Goal: Information Seeking & Learning: Check status

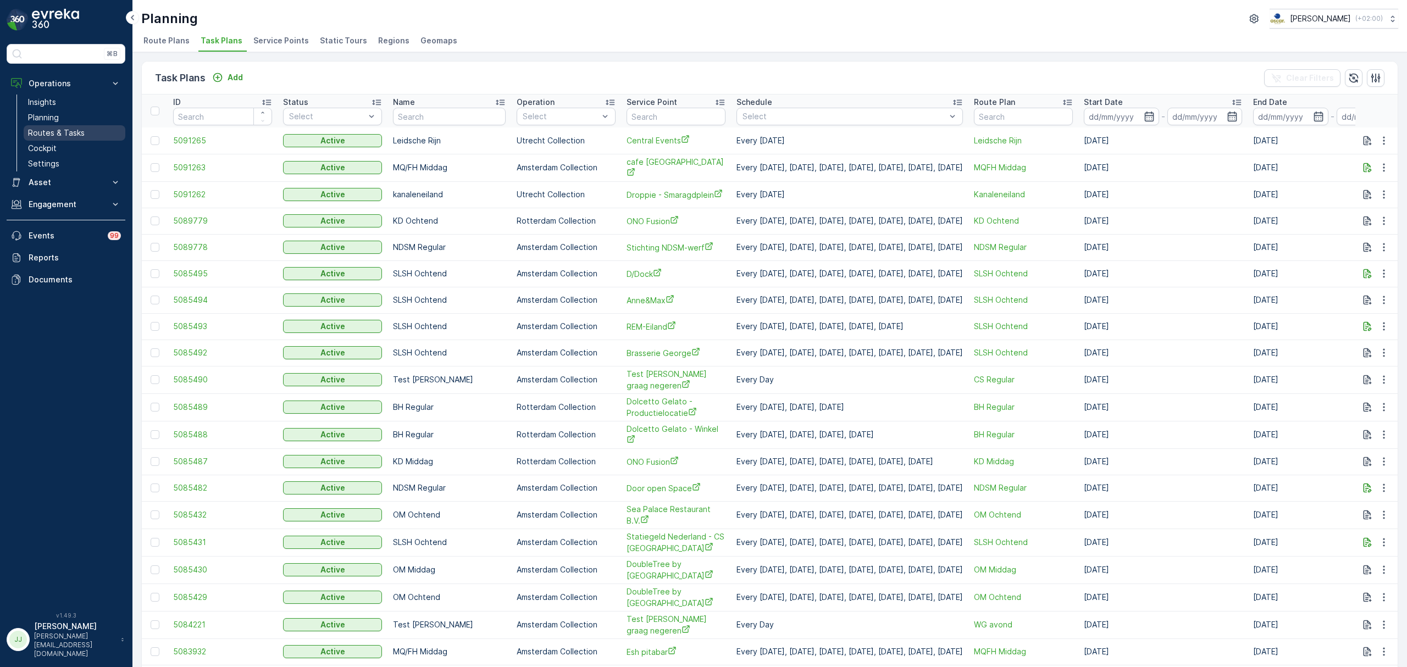
click at [42, 129] on p "Routes & Tasks" at bounding box center [56, 133] width 57 height 11
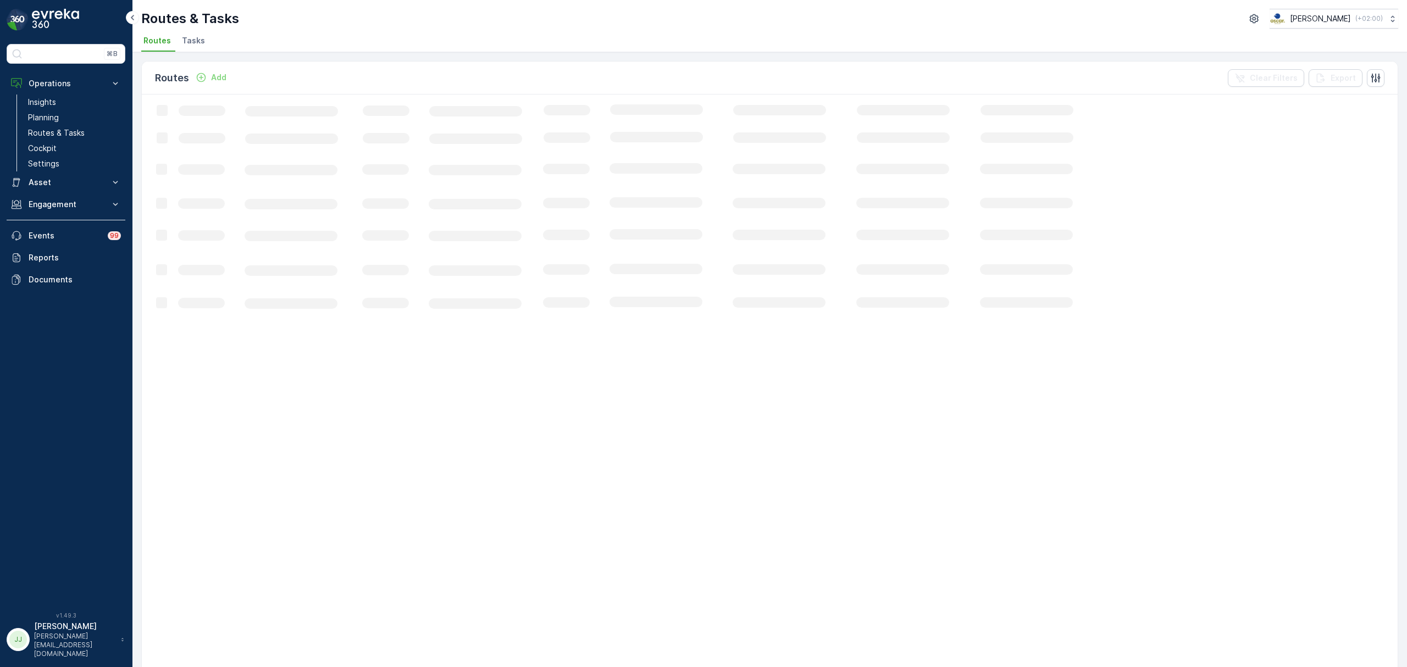
click at [192, 36] on span "Tasks" at bounding box center [193, 40] width 23 height 11
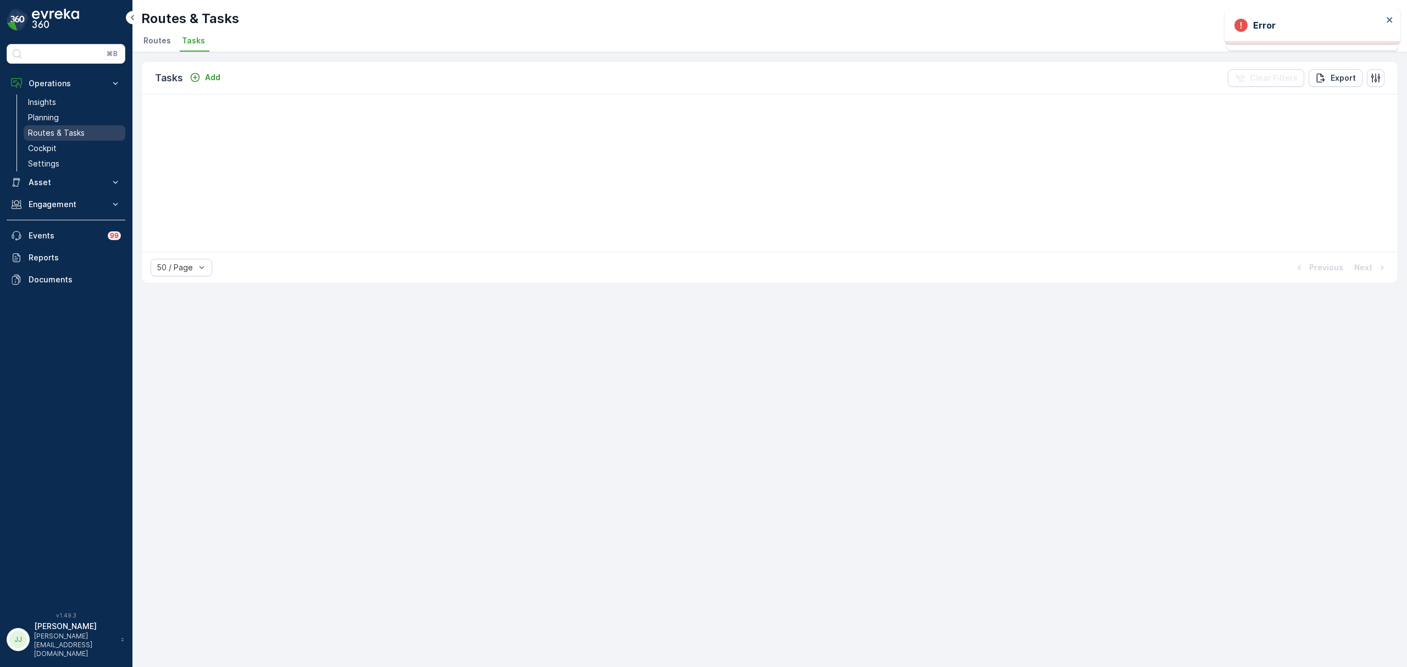
click at [51, 131] on p "Routes & Tasks" at bounding box center [56, 133] width 57 height 11
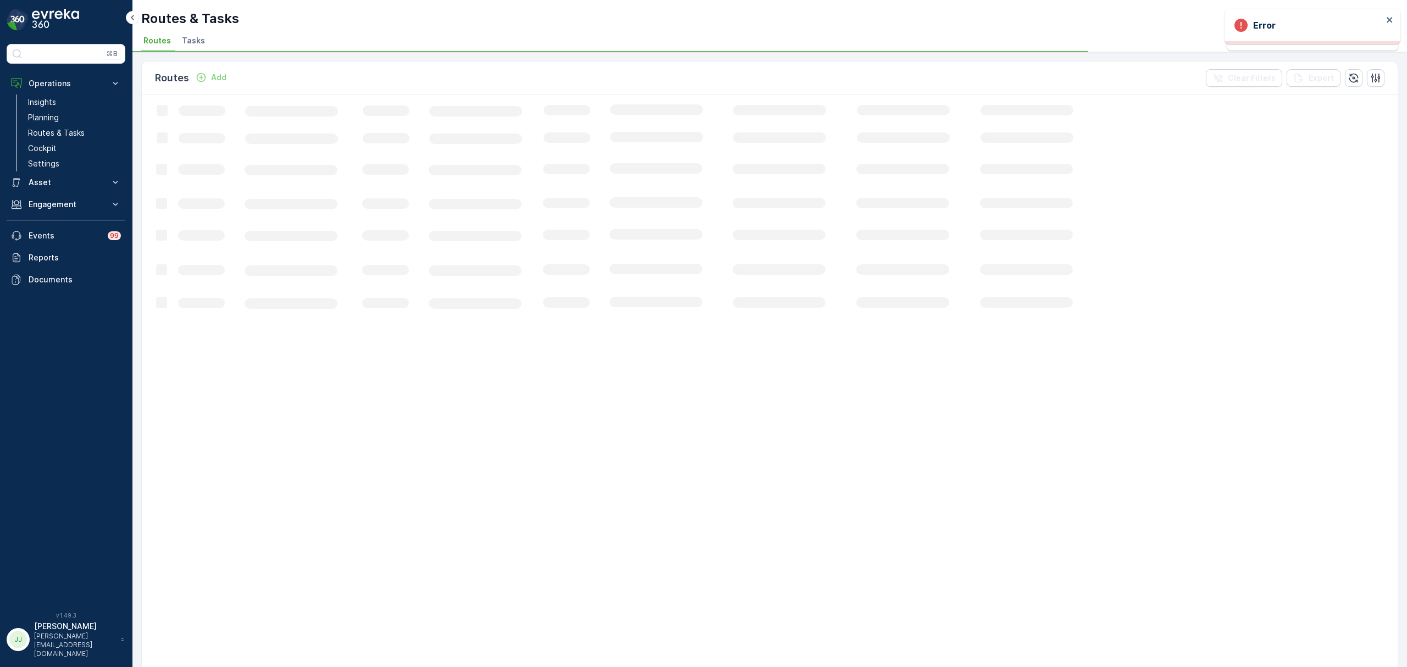
click at [186, 38] on span "Tasks" at bounding box center [193, 40] width 23 height 11
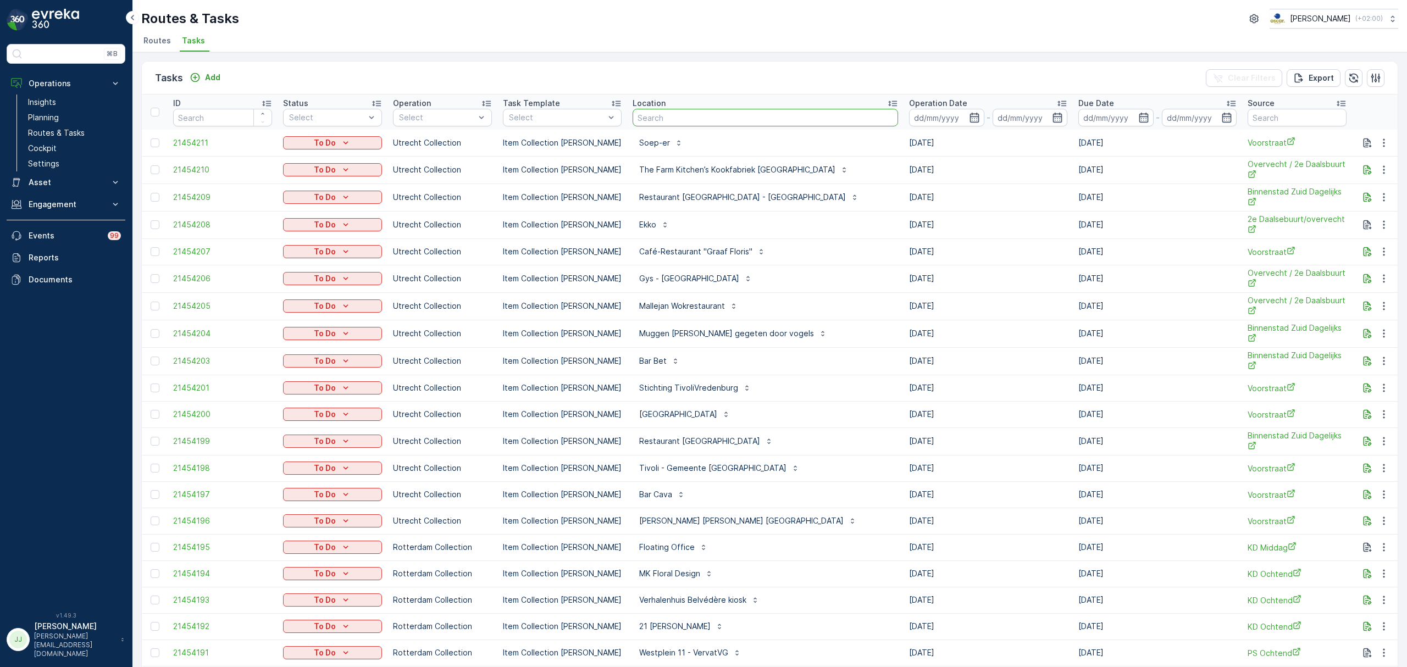
click at [677, 119] on input "text" at bounding box center [766, 118] width 266 height 18
type input "gangn"
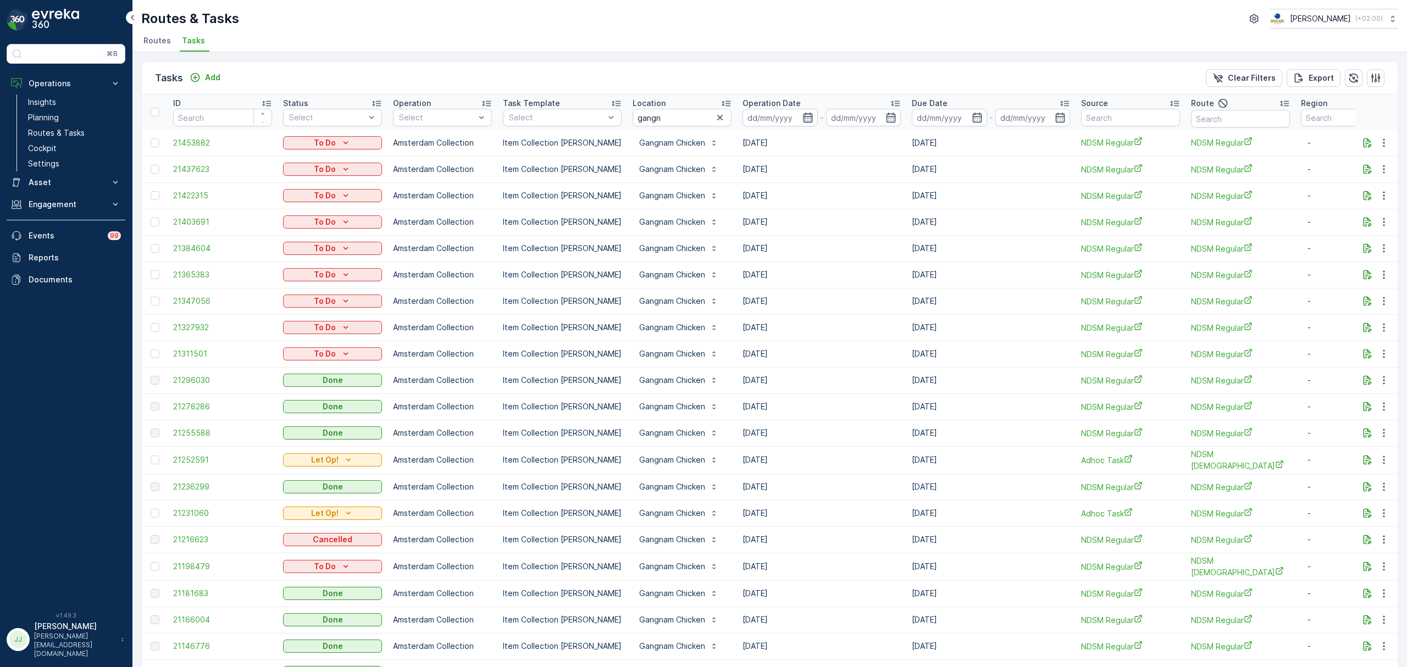
click at [803, 115] on icon "button" at bounding box center [808, 117] width 11 height 11
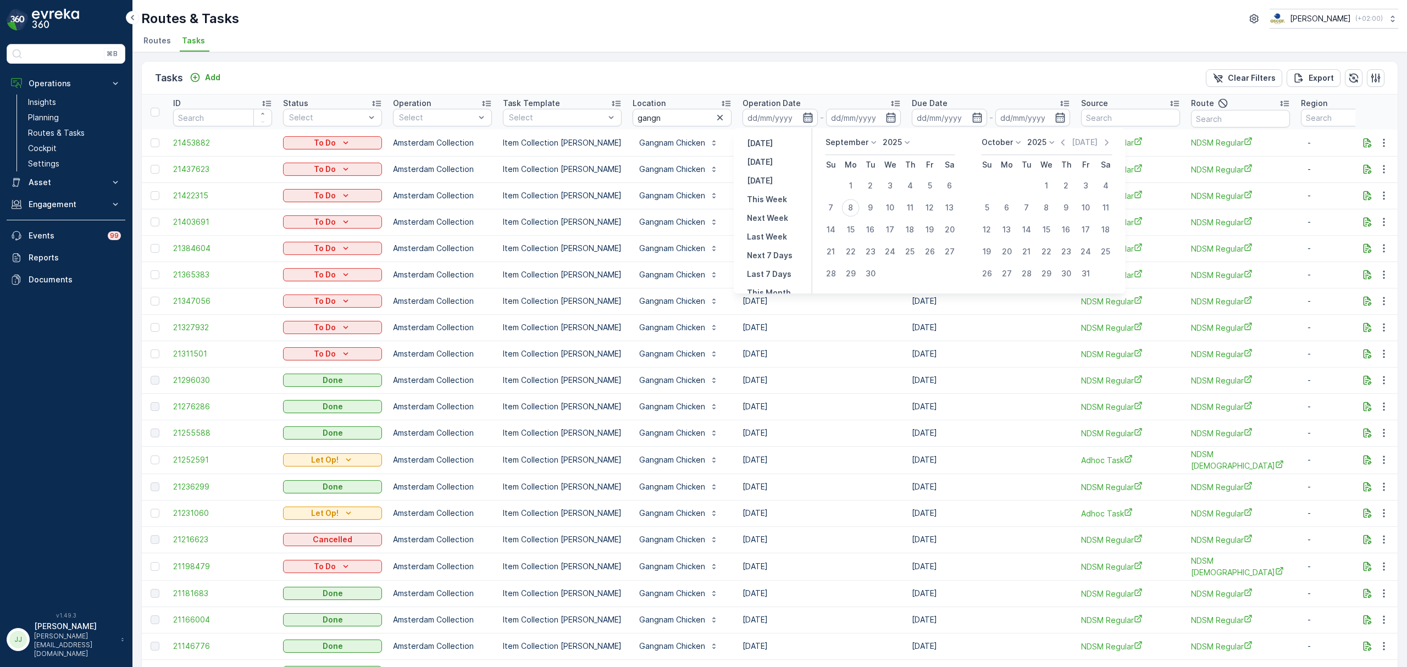
click at [803, 115] on icon "button" at bounding box center [808, 117] width 11 height 11
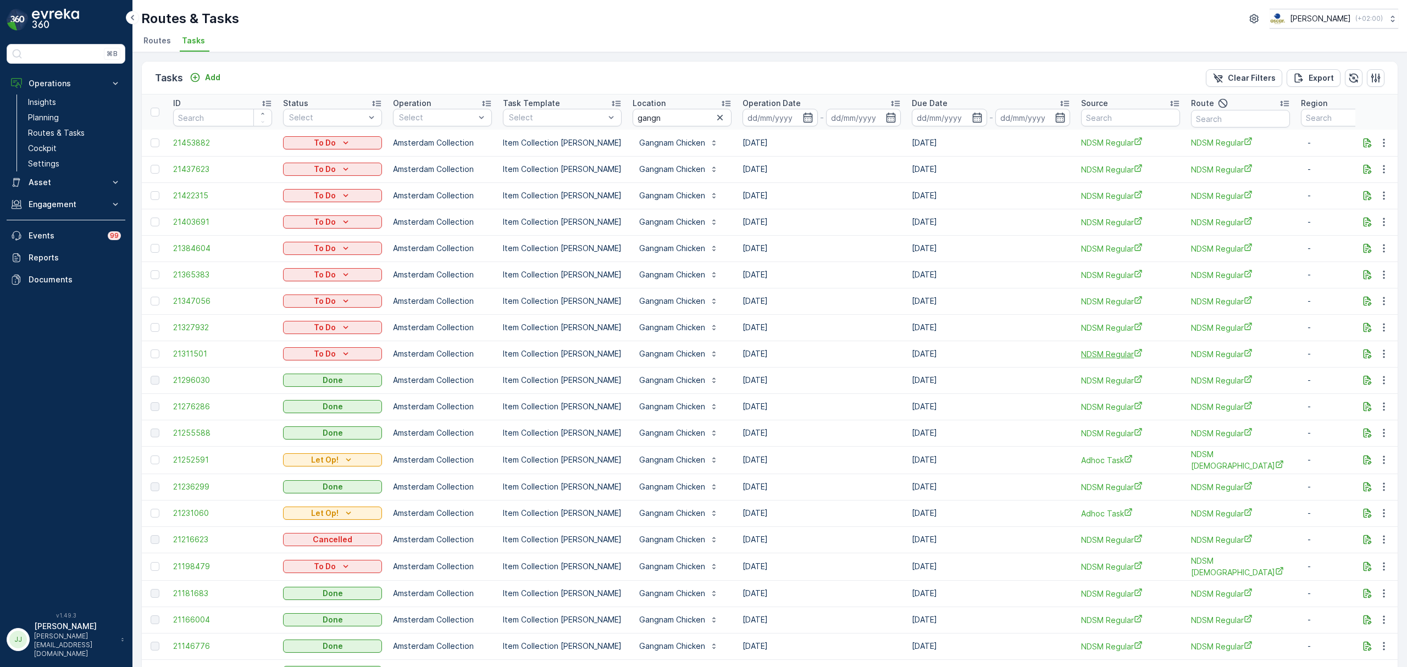
click at [1109, 355] on span "NDSM Regular" at bounding box center [1130, 355] width 99 height 12
click at [1219, 357] on span "NDSM Regular" at bounding box center [1240, 355] width 99 height 12
click at [717, 117] on icon "button" at bounding box center [719, 117] width 5 height 5
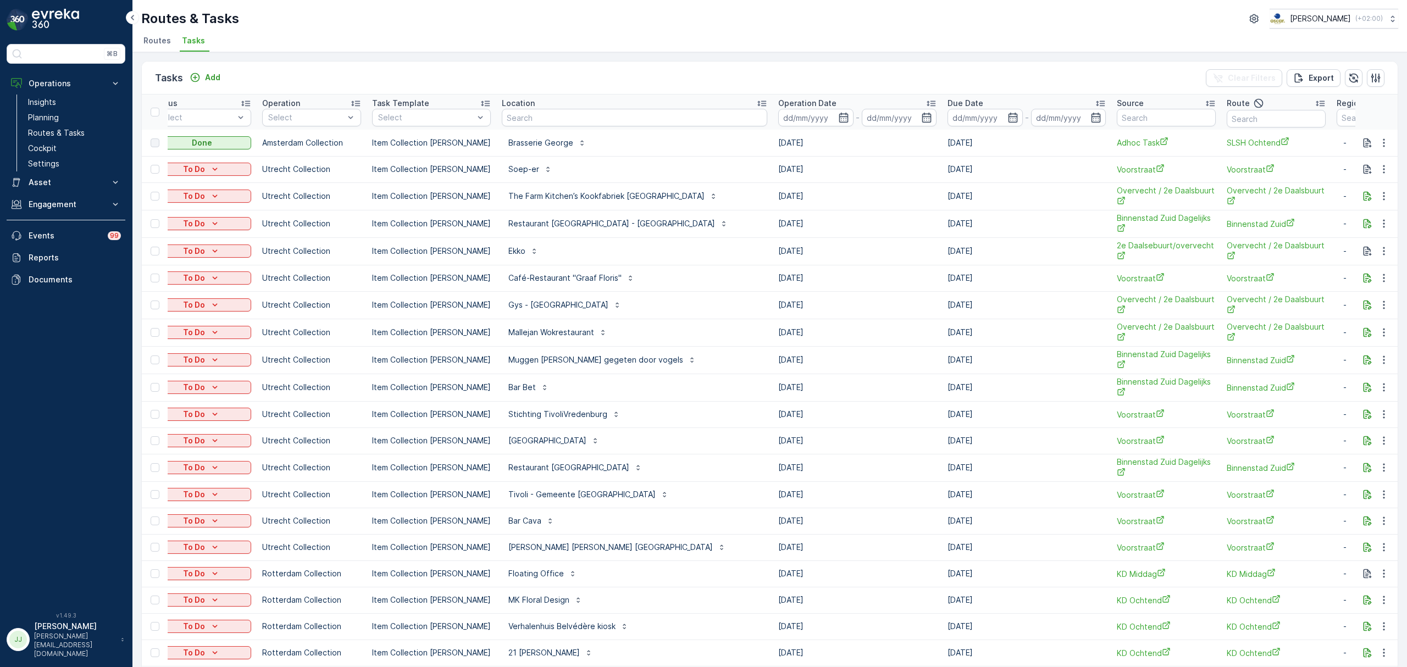
scroll to position [0, 146]
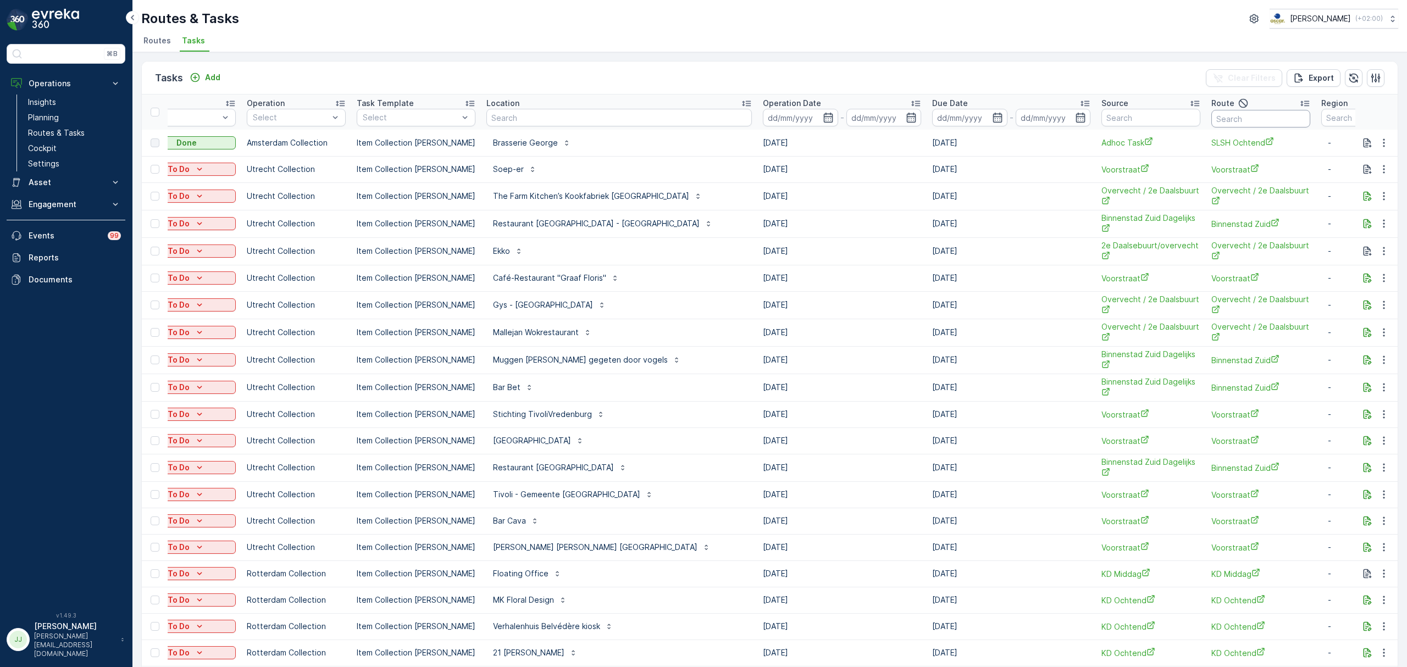
click at [1212, 119] on input "text" at bounding box center [1261, 119] width 99 height 18
type input "binnen"
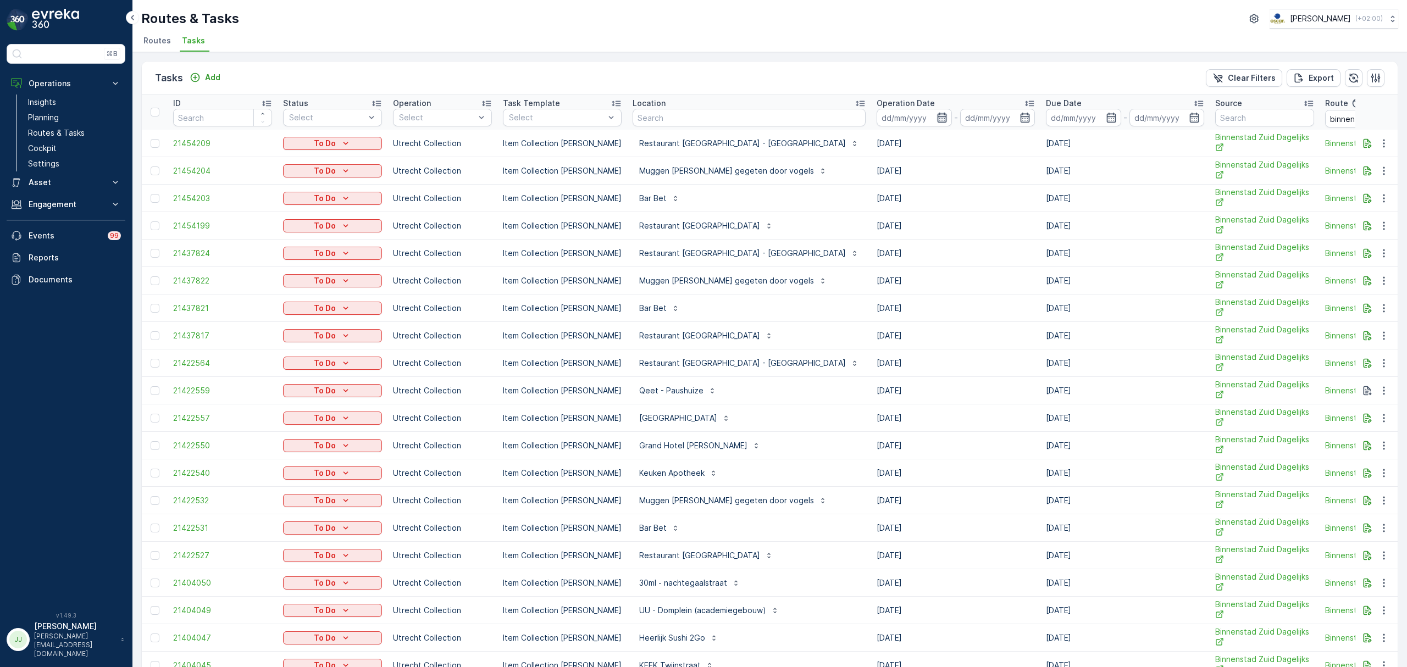
click at [937, 114] on icon "button" at bounding box center [941, 118] width 9 height 10
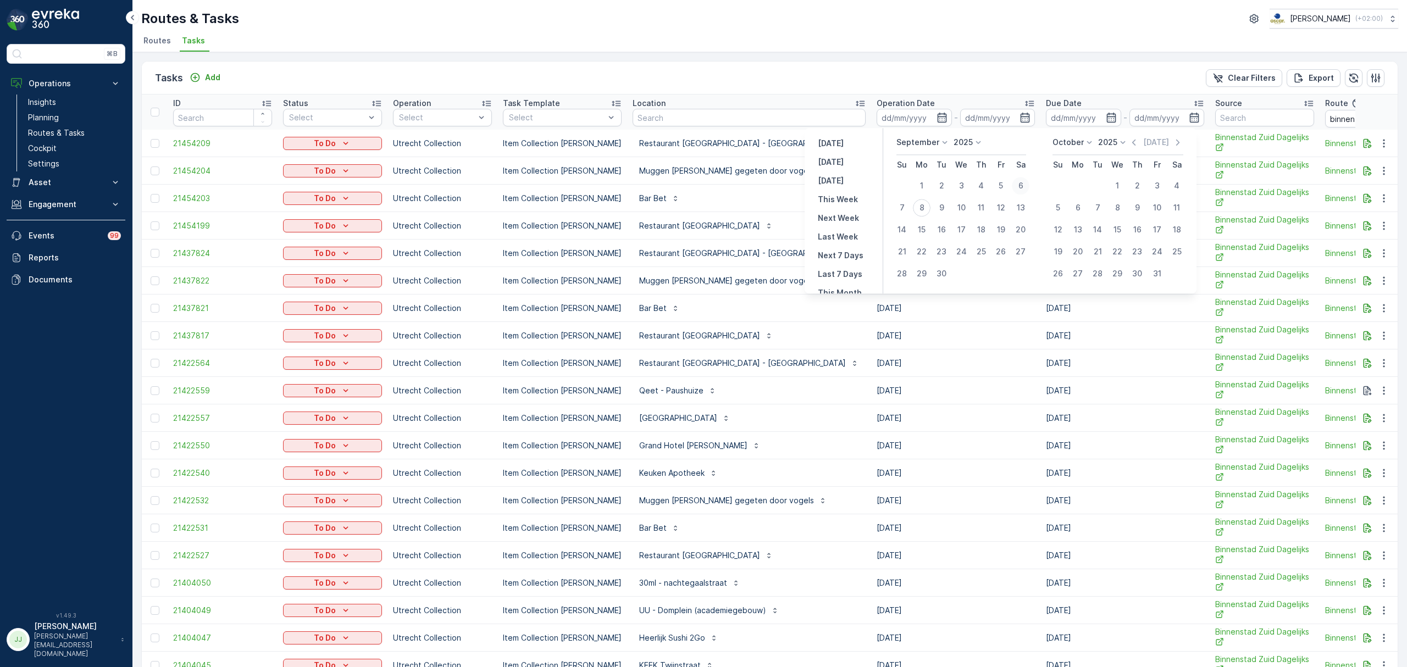
click at [1023, 181] on div "6" at bounding box center [1021, 186] width 18 height 18
type input "[DATE]"
click at [1023, 181] on div "6" at bounding box center [1021, 186] width 18 height 18
type input "[DATE]"
click at [1023, 181] on div "6" at bounding box center [1021, 186] width 18 height 18
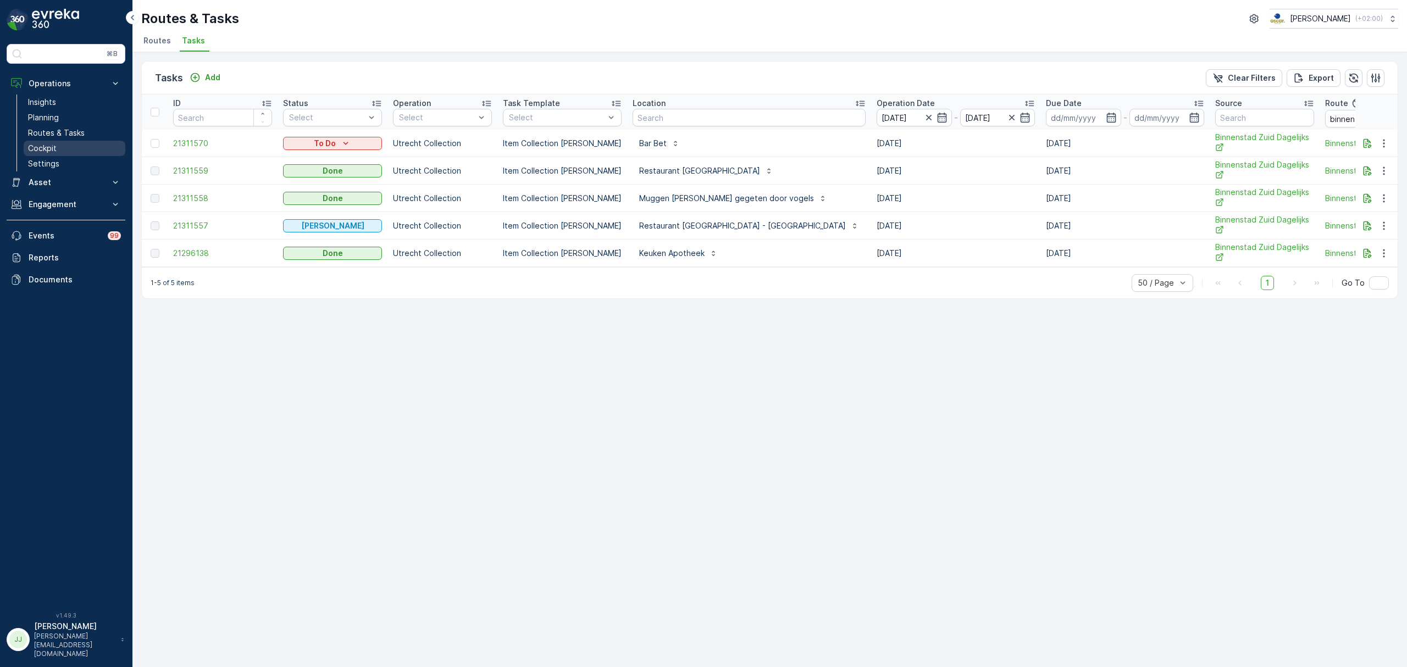
click at [67, 148] on link "Cockpit" at bounding box center [75, 148] width 102 height 15
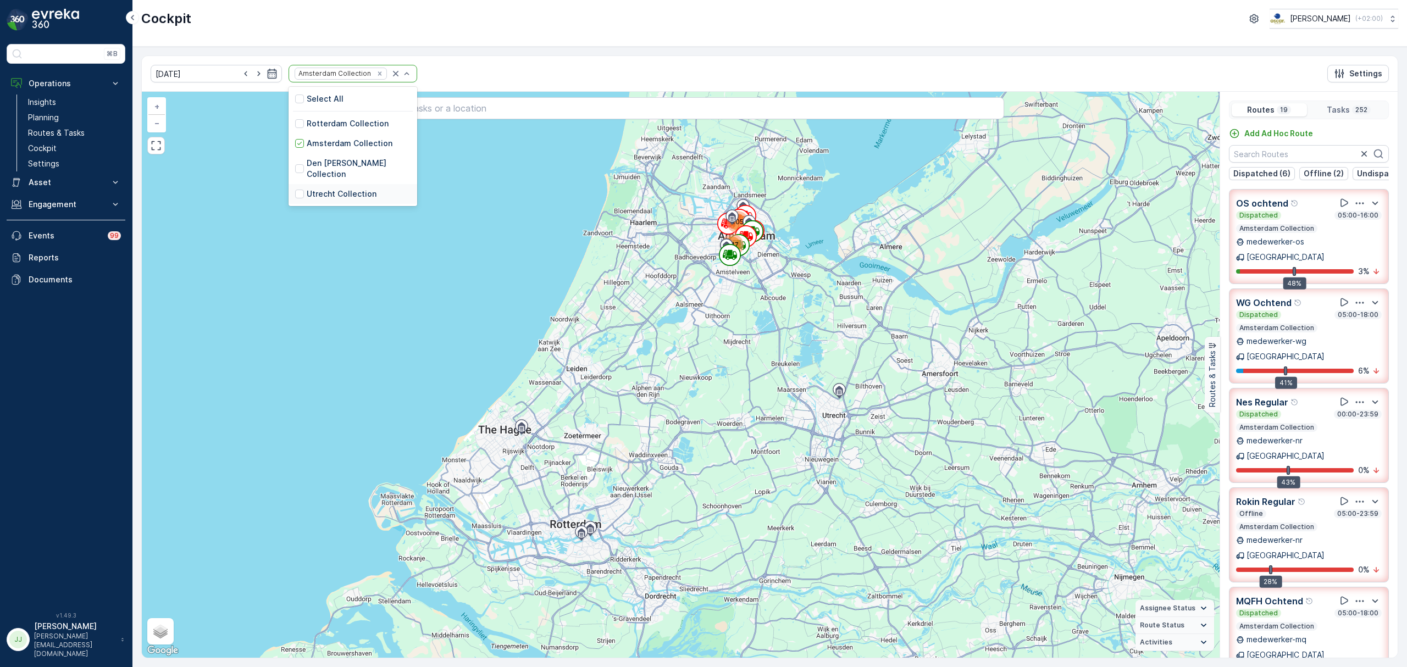
drag, startPoint x: 319, startPoint y: 185, endPoint x: 354, endPoint y: 86, distance: 104.5
click at [319, 189] on p "Utrecht Collection" at bounding box center [342, 194] width 70 height 11
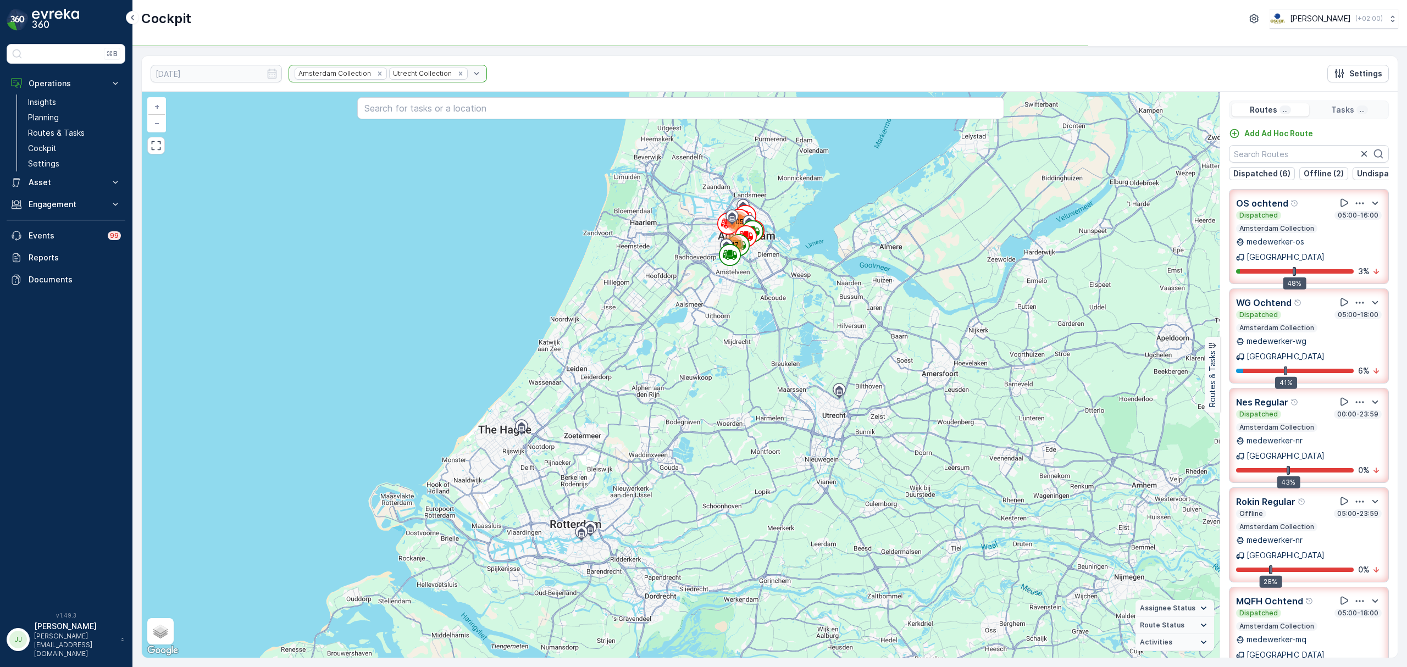
click at [363, 70] on div "Amsterdam Collection Utrecht Collection" at bounding box center [388, 74] width 198 height 18
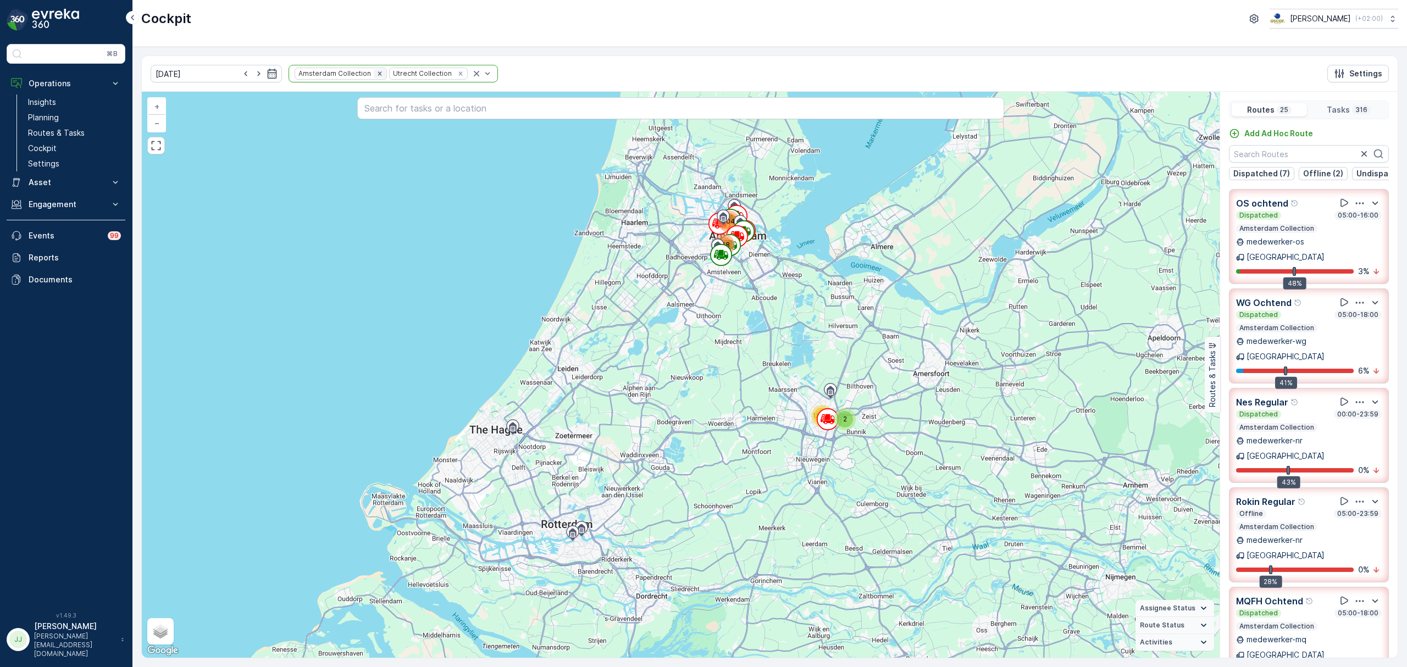
click at [376, 73] on icon "Remove Amsterdam Collection" at bounding box center [380, 74] width 8 height 8
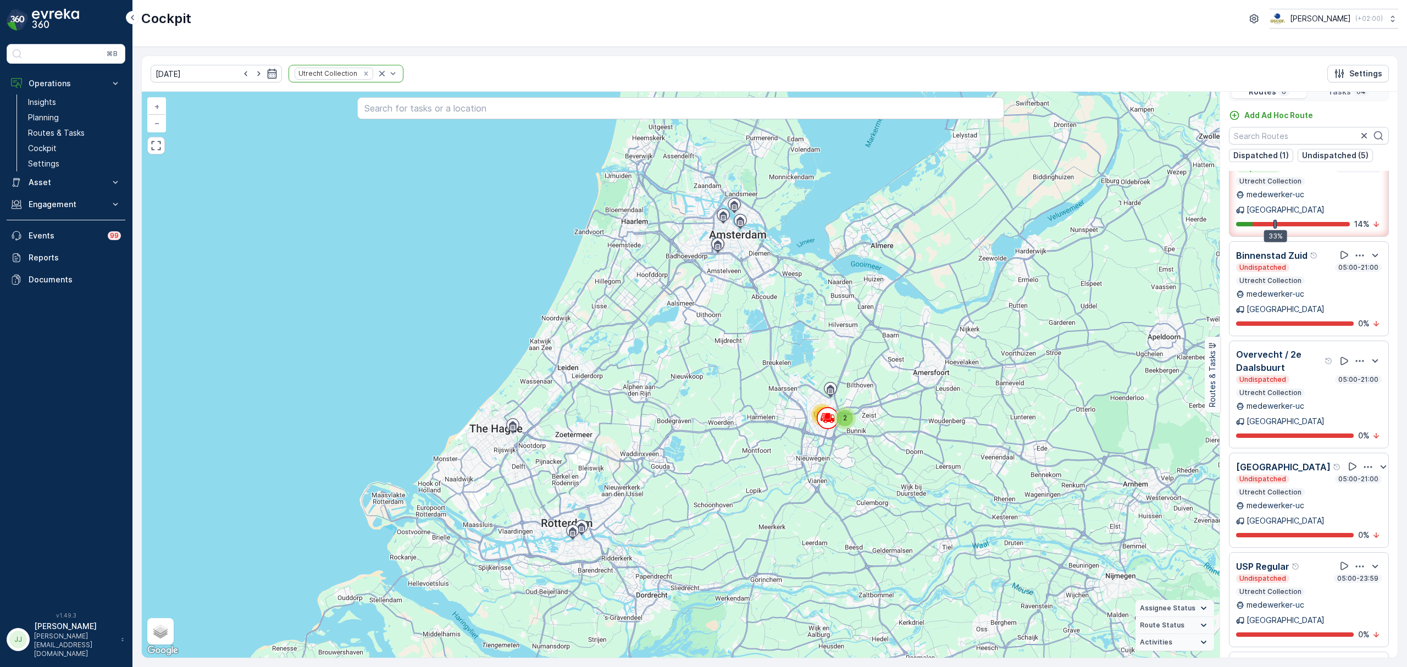
scroll to position [27, 0]
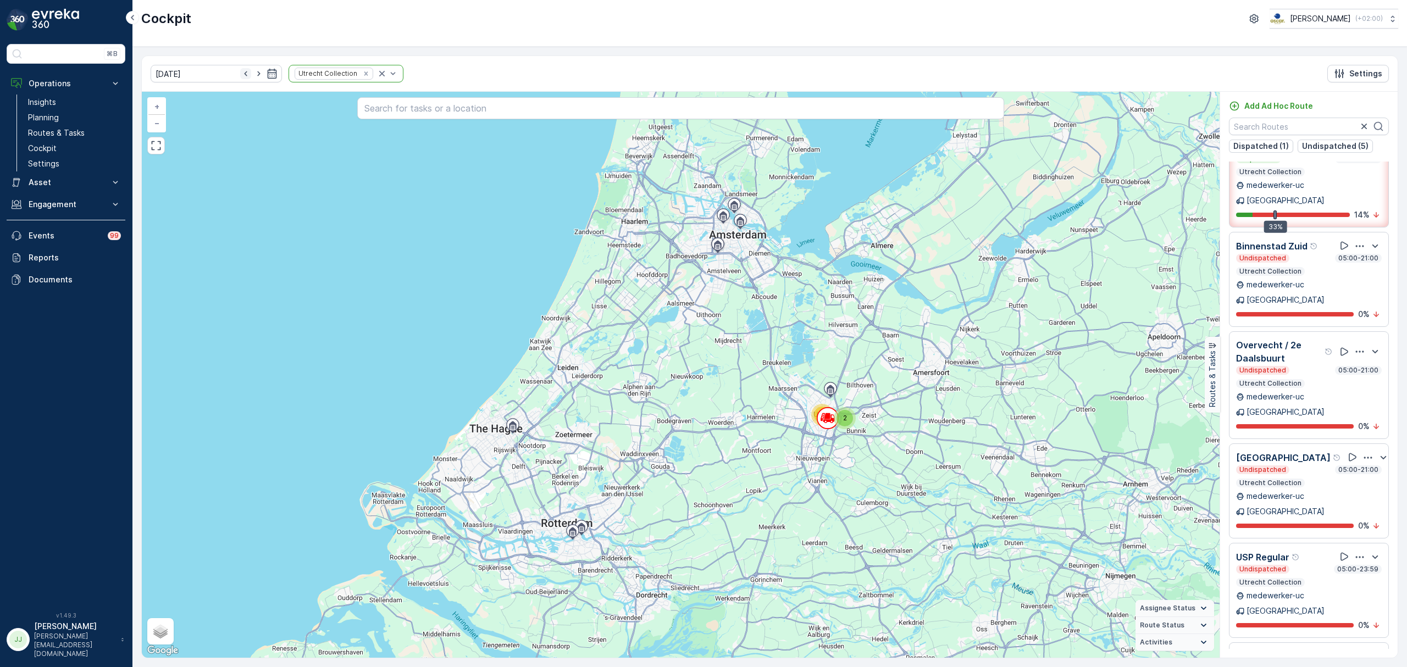
click at [240, 75] on icon "button" at bounding box center [245, 73] width 11 height 11
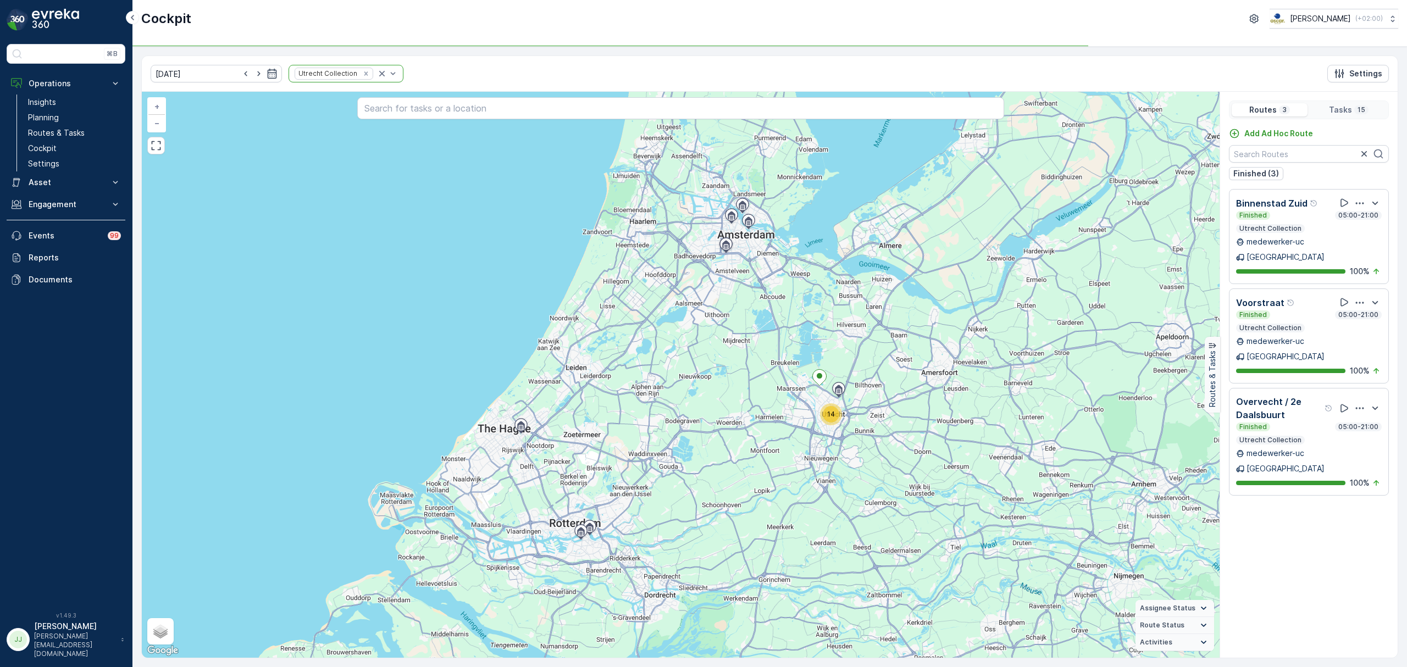
click at [233, 48] on div "07.09.2025 Utrecht Collection Settings 14 + − Satellite Roadmap Terrain Hybrid …" at bounding box center [769, 357] width 1275 height 621
click at [240, 75] on icon "button" at bounding box center [245, 73] width 11 height 11
type input "[DATE]"
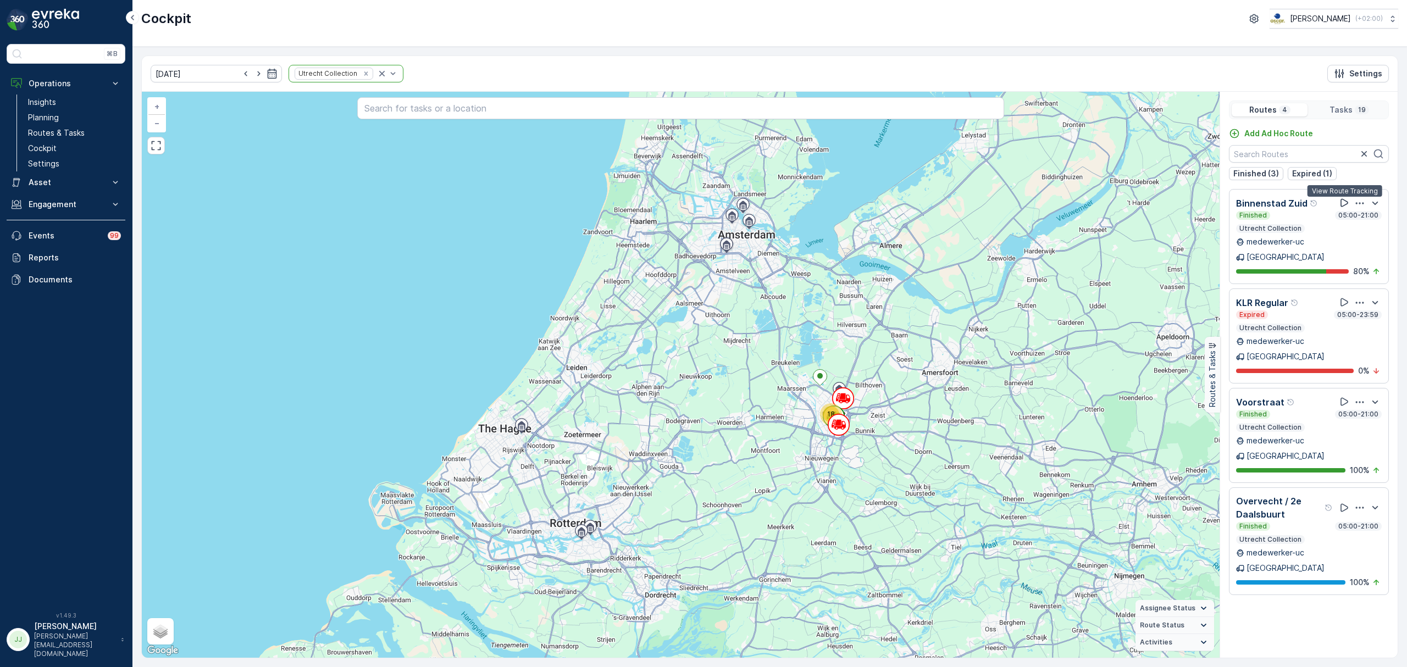
click at [1346, 201] on icon at bounding box center [1344, 202] width 11 height 11
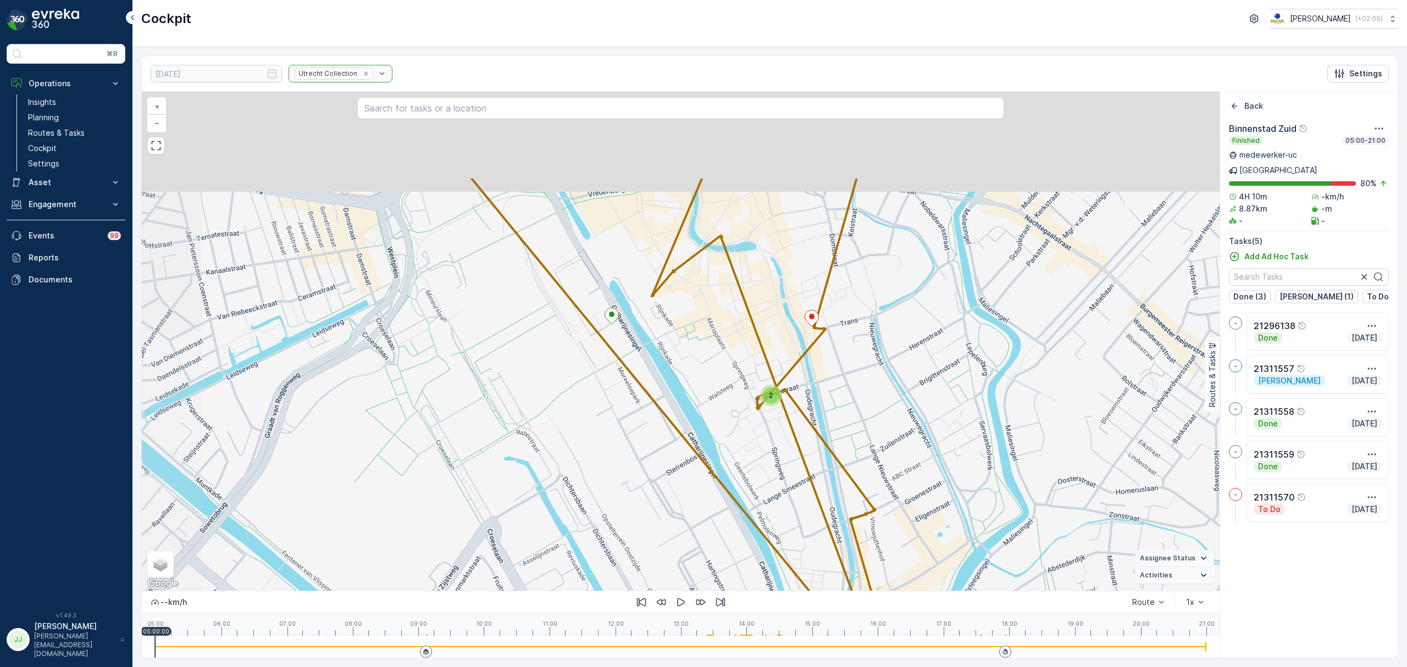
drag, startPoint x: 707, startPoint y: 245, endPoint x: 737, endPoint y: 374, distance: 132.7
click at [737, 374] on div "2 + − Satellite Roadmap Terrain Hybrid Leaflet Keyboard shortcuts Map Data Map …" at bounding box center [681, 341] width 1078 height 499
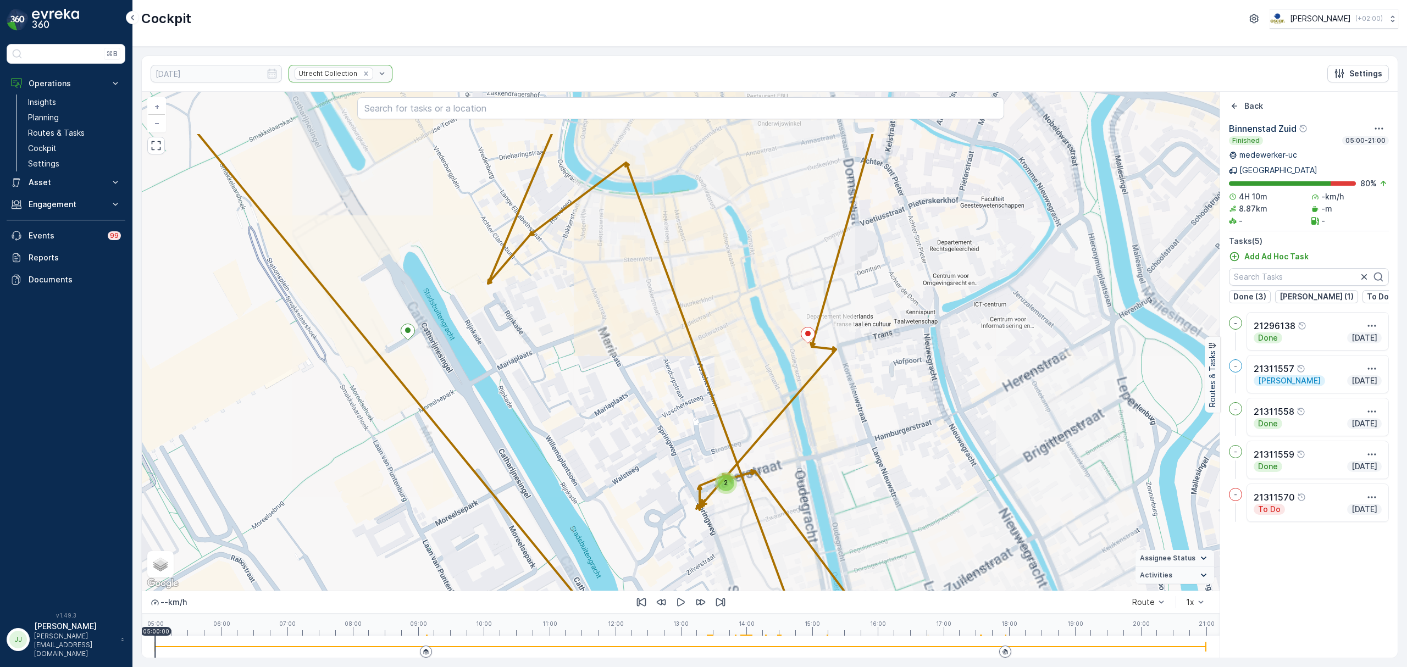
drag, startPoint x: 815, startPoint y: 290, endPoint x: 821, endPoint y: 421, distance: 130.5
click at [825, 420] on div "2 + − Satellite Roadmap Terrain Hybrid Leaflet Keyboard shortcuts Map Data Map …" at bounding box center [681, 341] width 1078 height 499
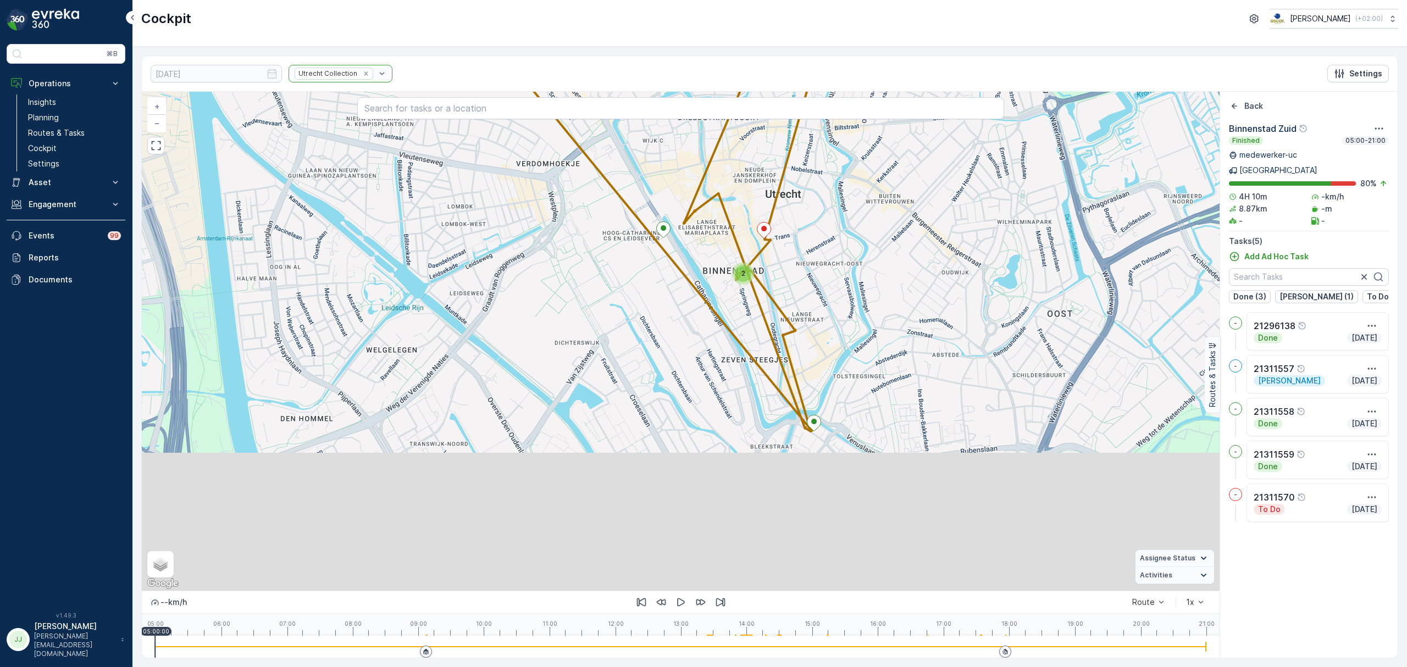
drag, startPoint x: 863, startPoint y: 412, endPoint x: 835, endPoint y: 240, distance: 173.9
click at [836, 234] on div "2 + − Satellite Roadmap Terrain Hybrid Leaflet Keyboard shortcuts Map Data Map …" at bounding box center [681, 341] width 1078 height 499
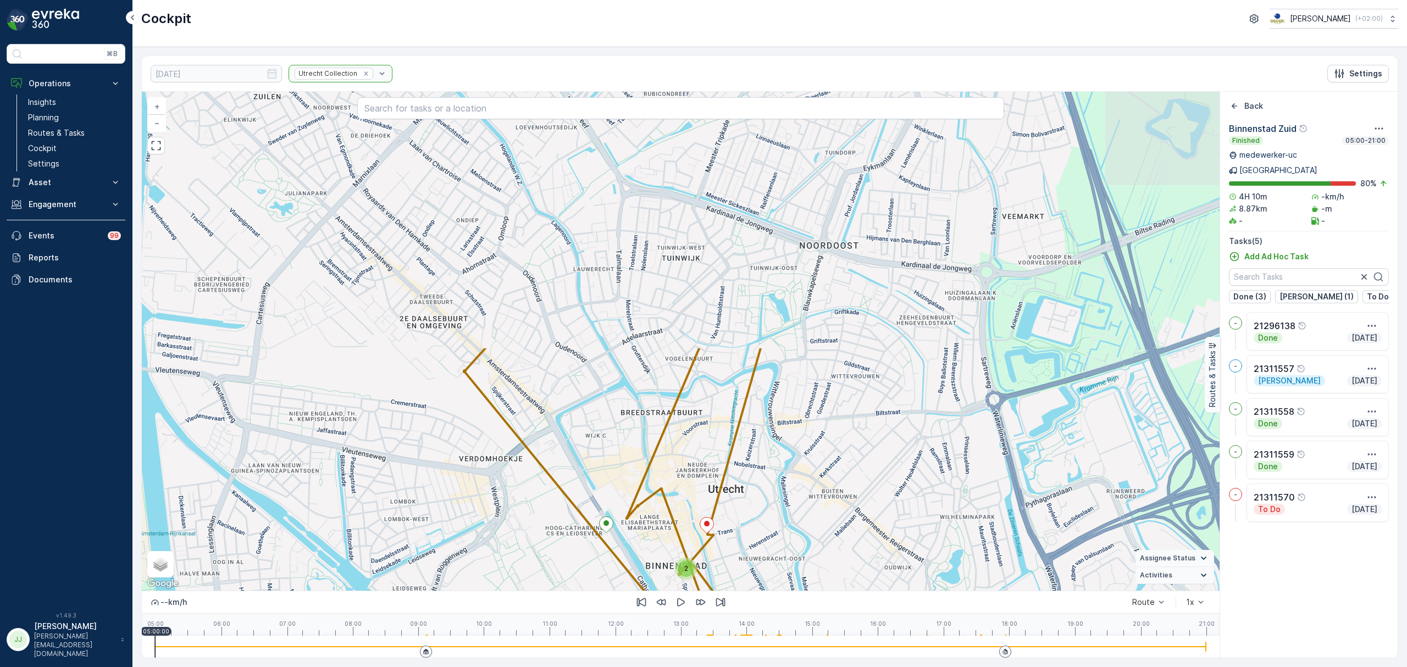
drag, startPoint x: 818, startPoint y: 287, endPoint x: 796, endPoint y: 526, distance: 239.6
click at [761, 593] on div "2 + − Satellite Roadmap Terrain Hybrid Leaflet Keyboard shortcuts Map Data Map …" at bounding box center [681, 375] width 1078 height 566
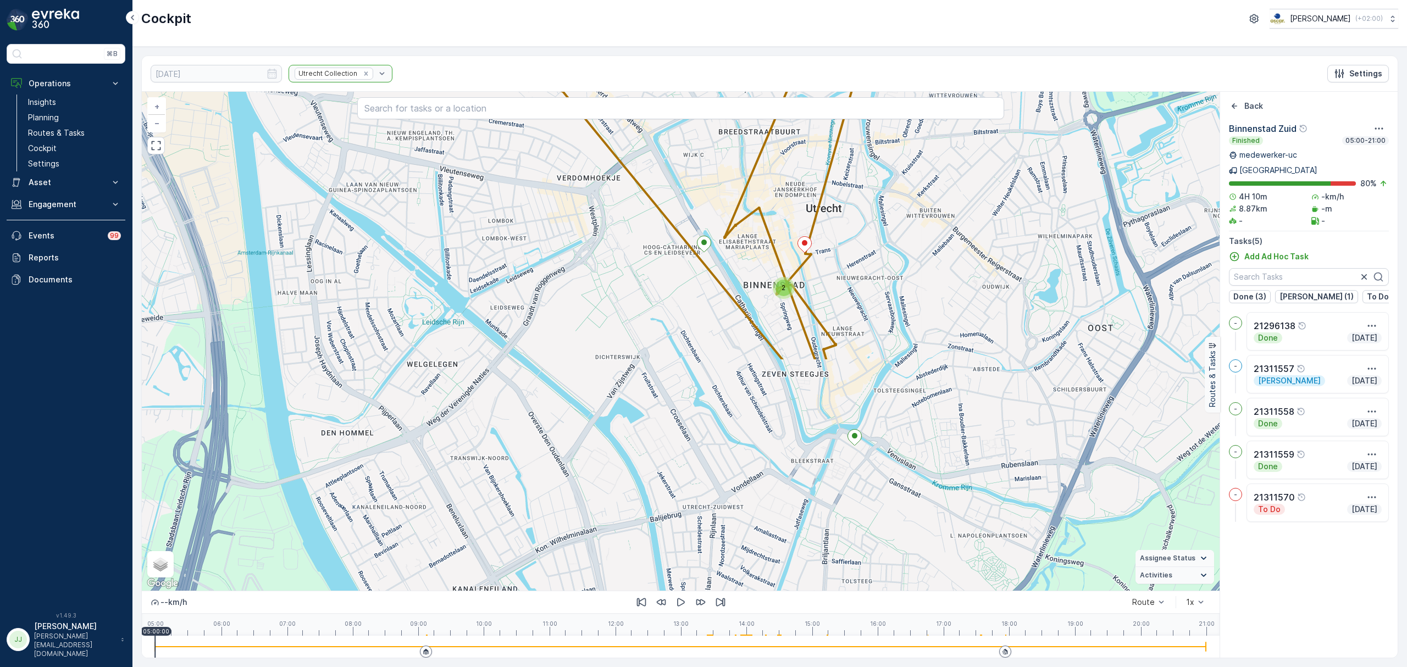
drag, startPoint x: 894, startPoint y: 208, endPoint x: 900, endPoint y: 198, distance: 11.6
click at [900, 198] on div "2 + − Satellite Roadmap Terrain Hybrid Leaflet Keyboard shortcuts Map Data Map …" at bounding box center [681, 341] width 1078 height 499
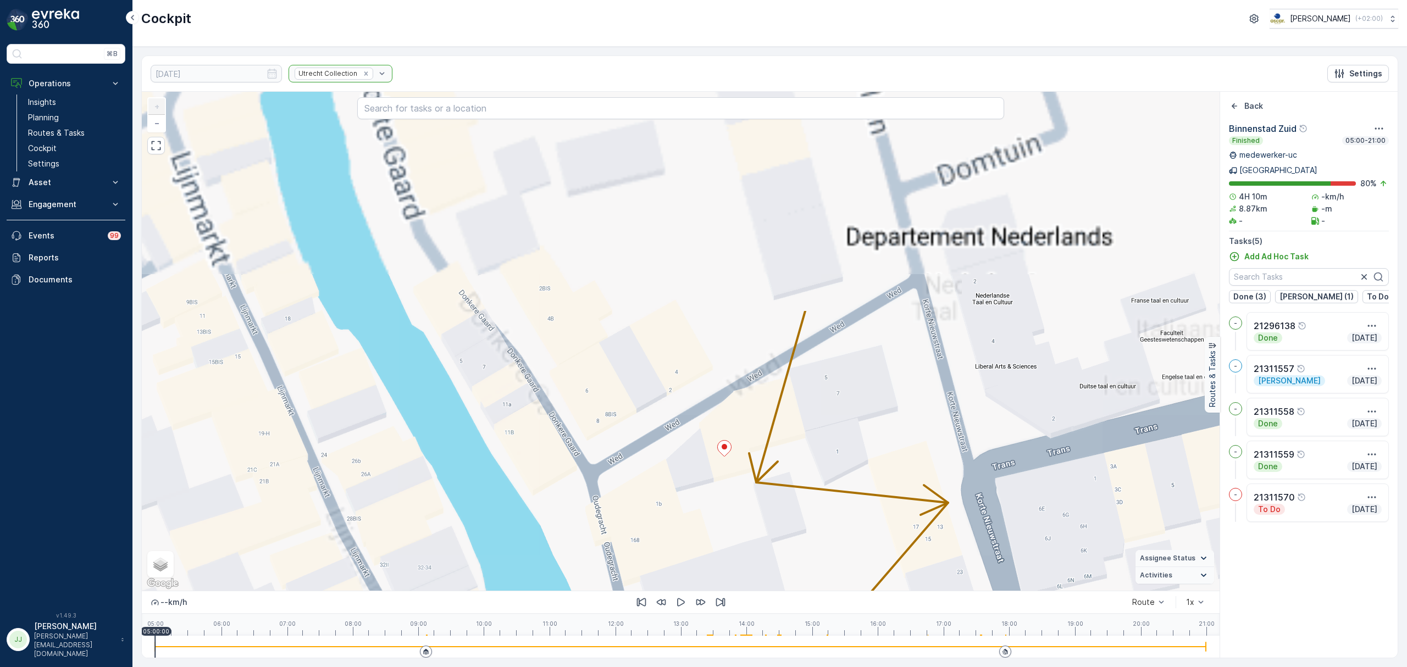
drag, startPoint x: 789, startPoint y: 493, endPoint x: 802, endPoint y: 517, distance: 27.0
click at [802, 517] on div "+ − Satellite Roadmap Terrain Hybrid Leaflet Keyboard shortcuts Map Data Map da…" at bounding box center [681, 341] width 1078 height 499
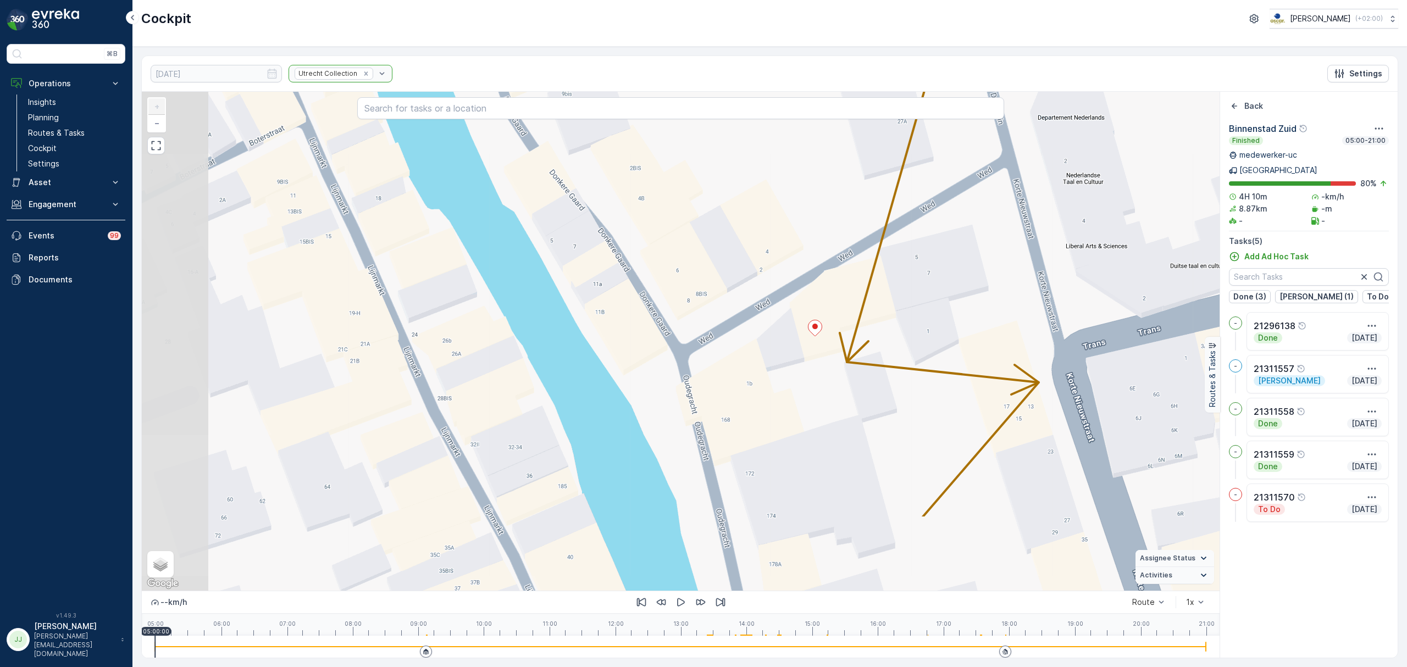
drag, startPoint x: 794, startPoint y: 515, endPoint x: 886, endPoint y: 392, distance: 153.6
click at [886, 392] on div "+ − Satellite Roadmap Terrain Hybrid Leaflet Keyboard shortcuts Map Data Map da…" at bounding box center [681, 341] width 1078 height 499
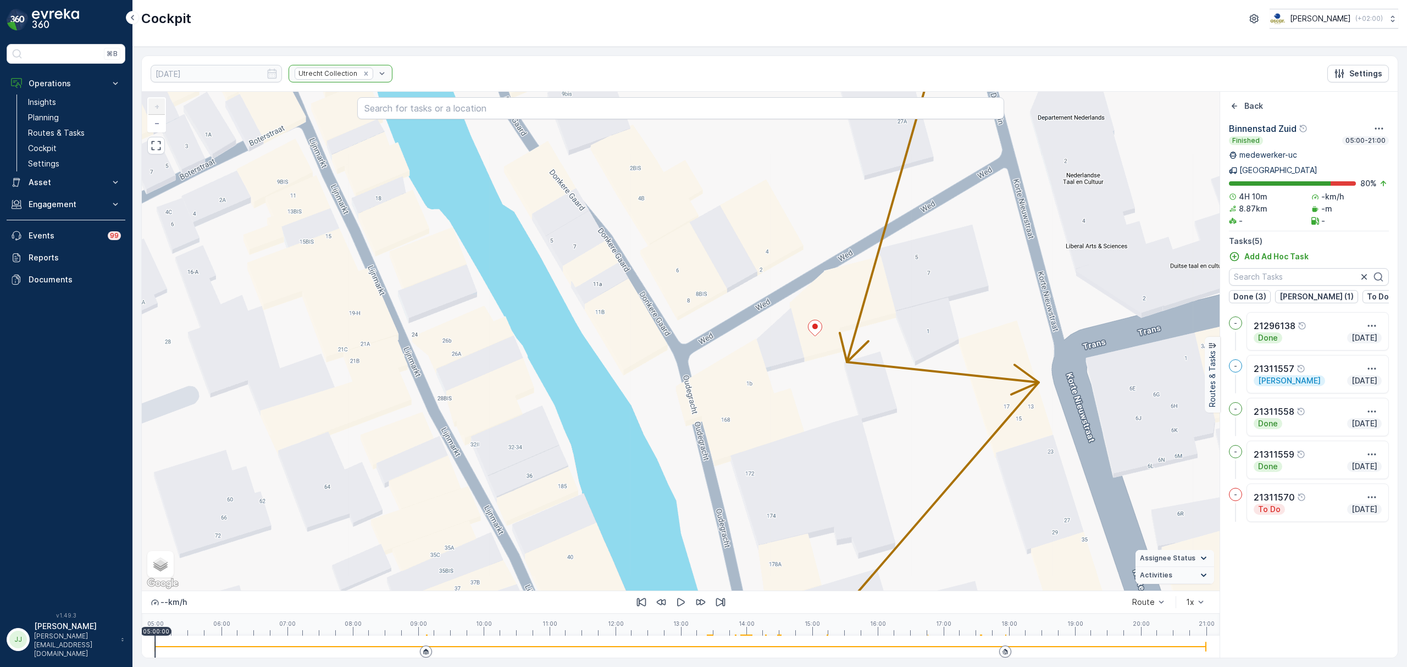
drag, startPoint x: 886, startPoint y: 392, endPoint x: 917, endPoint y: 336, distance: 63.5
click at [917, 336] on div "+ − Satellite Roadmap Terrain Hybrid Leaflet Keyboard shortcuts Map Data Map da…" at bounding box center [681, 341] width 1078 height 499
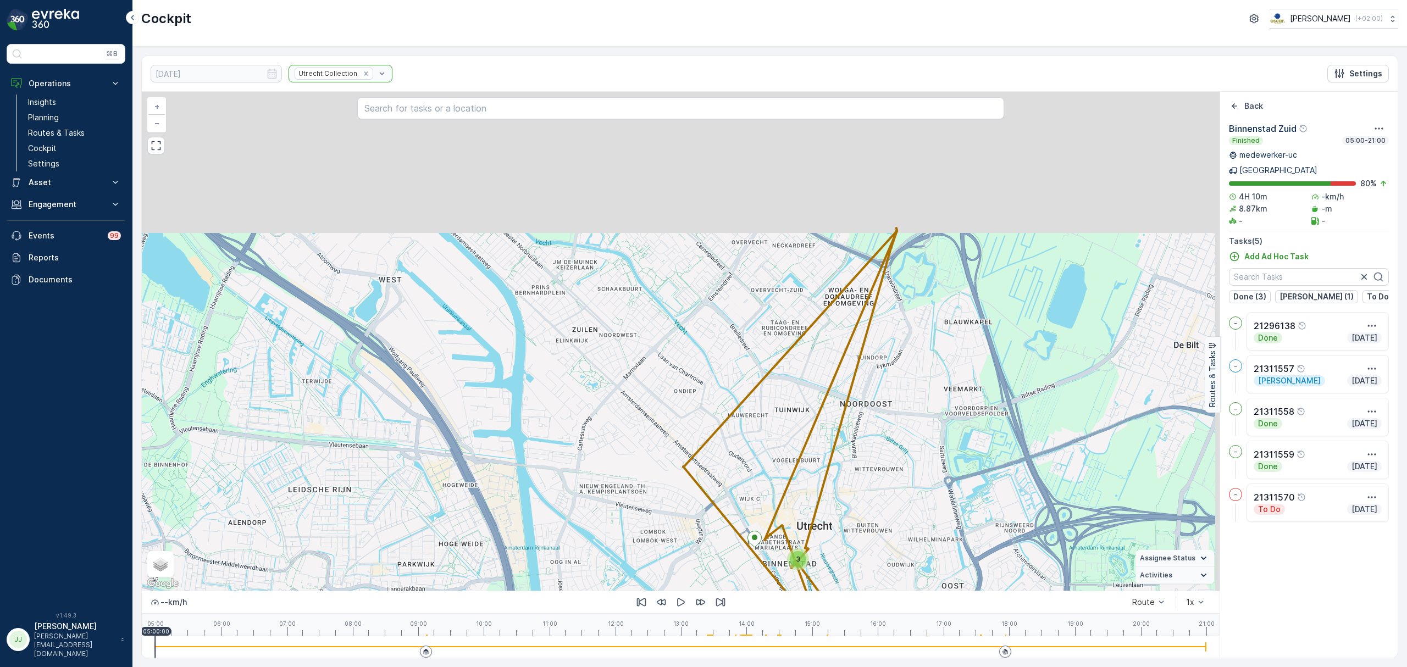
drag, startPoint x: 897, startPoint y: 404, endPoint x: 856, endPoint y: 487, distance: 92.9
click at [856, 487] on div "3 + − Satellite Roadmap Terrain Hybrid Leaflet Keyboard shortcuts Map Data Map …" at bounding box center [681, 341] width 1078 height 499
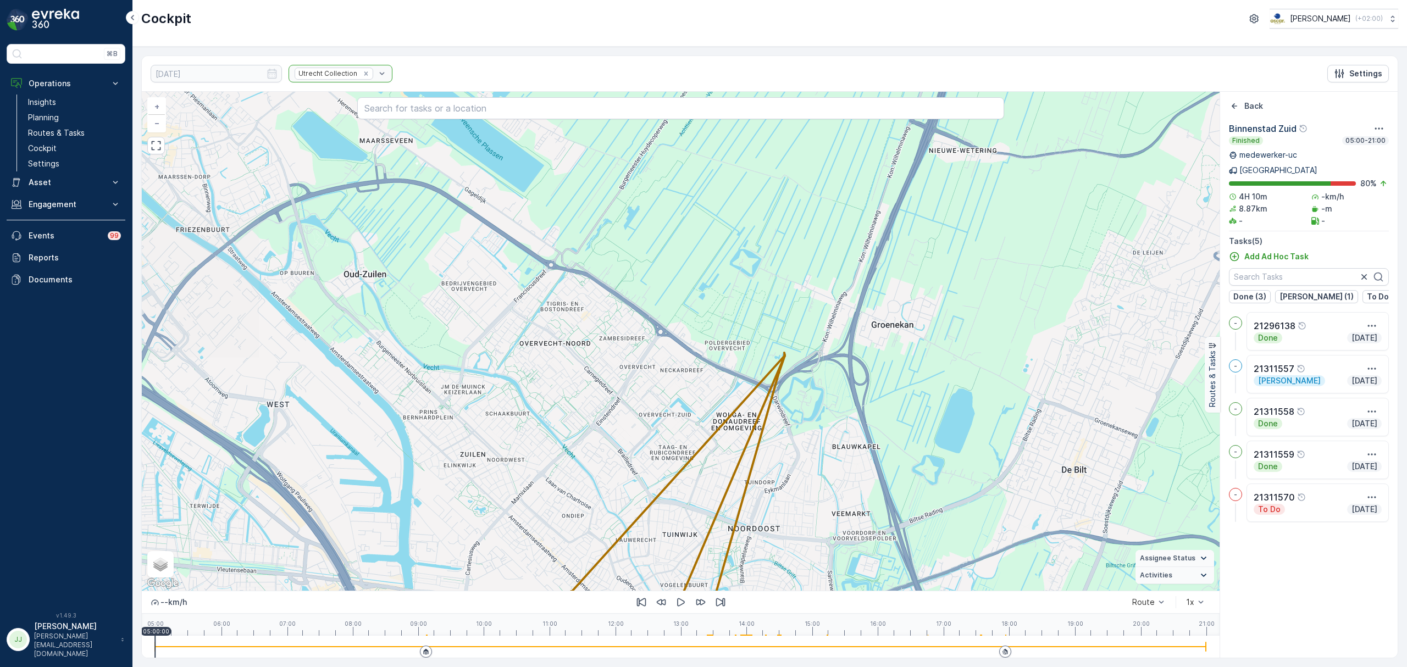
drag, startPoint x: 986, startPoint y: 347, endPoint x: 899, endPoint y: 415, distance: 109.3
click at [898, 420] on div "3 + − Satellite Roadmap Terrain Hybrid Leaflet Keyboard shortcuts Map Data Map …" at bounding box center [681, 341] width 1078 height 499
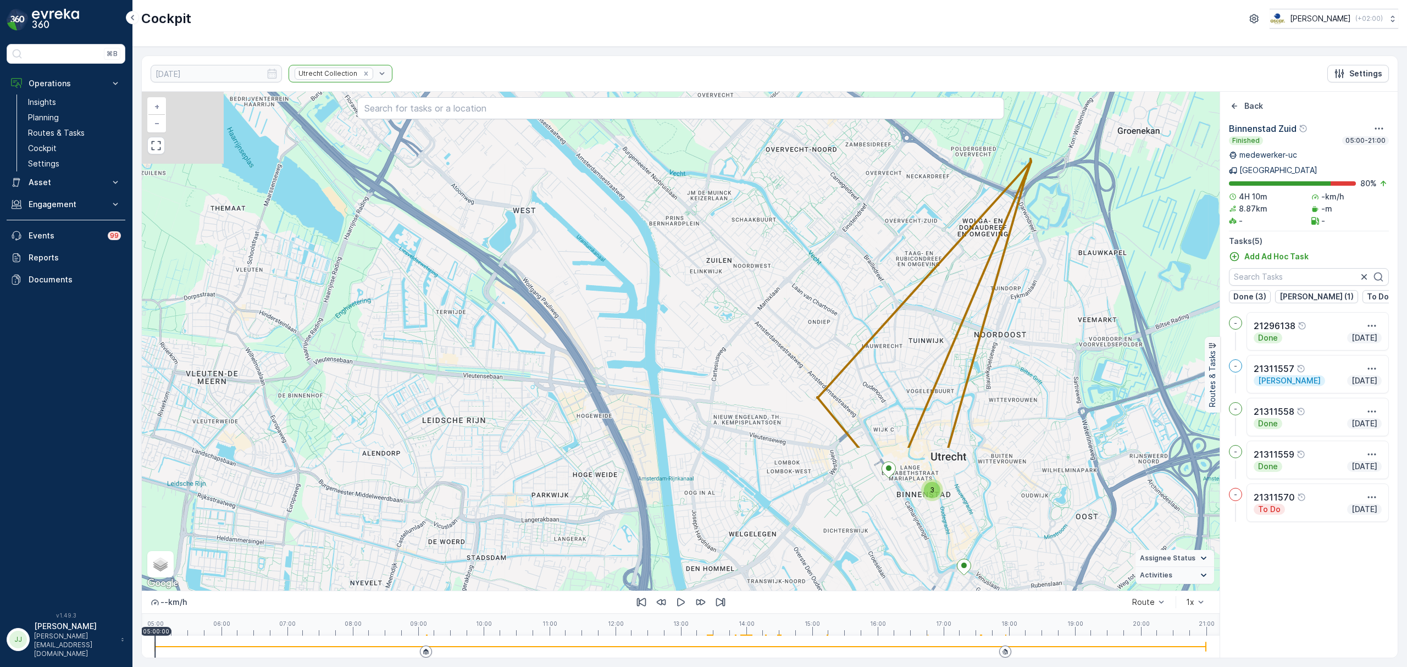
drag, startPoint x: 936, startPoint y: 383, endPoint x: 1129, endPoint y: 238, distance: 241.1
click at [1129, 238] on div "3 + − Satellite Roadmap Terrain Hybrid Leaflet Keyboard shortcuts Map Data Map …" at bounding box center [681, 341] width 1078 height 499
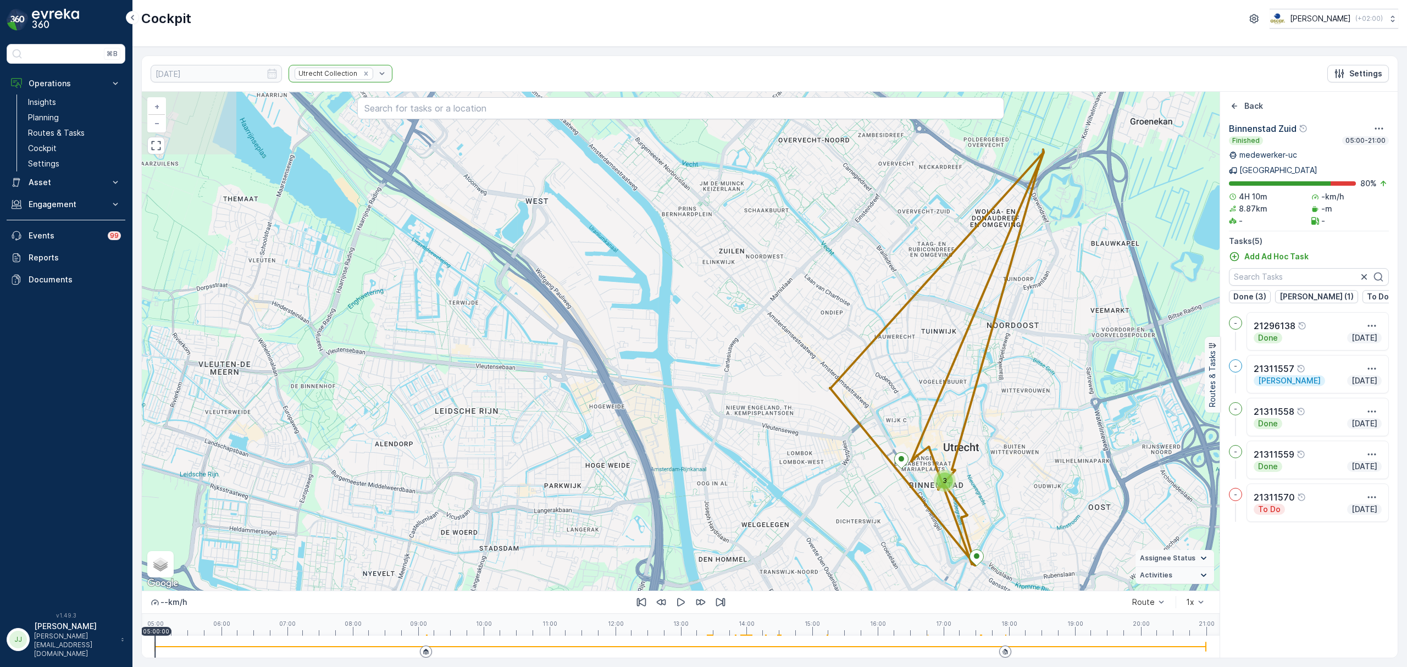
drag, startPoint x: 1125, startPoint y: 177, endPoint x: 1135, endPoint y: 168, distance: 13.7
click at [1127, 175] on div "3 + − Satellite Roadmap Terrain Hybrid Leaflet Keyboard shortcuts Map Data Map …" at bounding box center [681, 341] width 1078 height 499
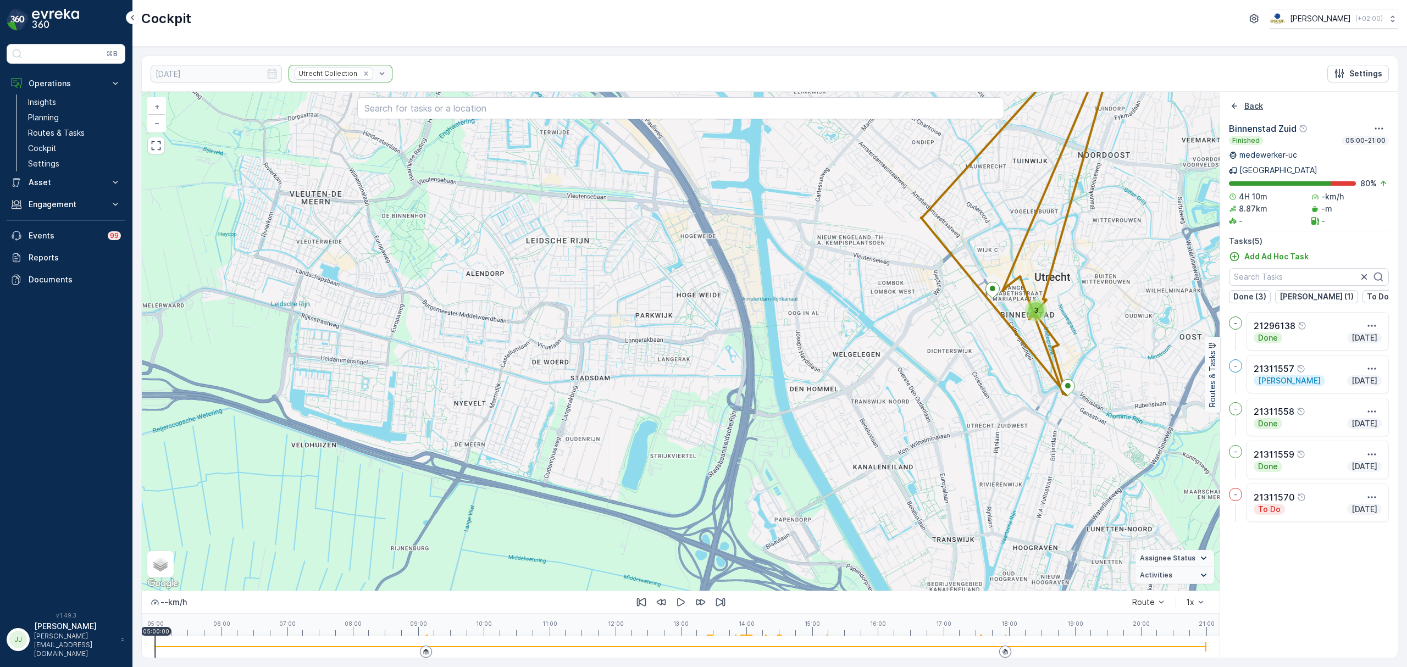
click at [1234, 107] on icon "Back" at bounding box center [1234, 105] width 5 height 5
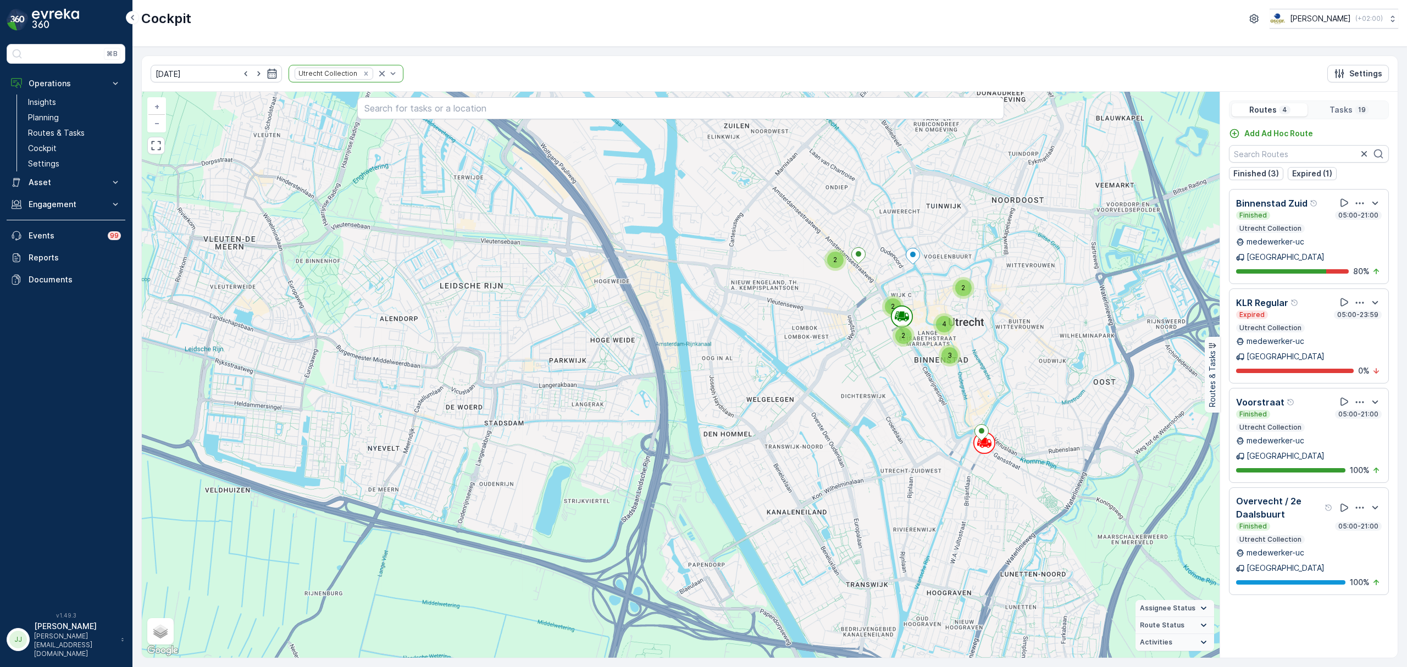
drag, startPoint x: 1112, startPoint y: 313, endPoint x: 1027, endPoint y: 355, distance: 94.2
click at [1027, 355] on div "2 2 3 2 4 2 + − Satellite Roadmap Terrain Hybrid Leaflet Keyboard shortcuts Map…" at bounding box center [681, 375] width 1078 height 566
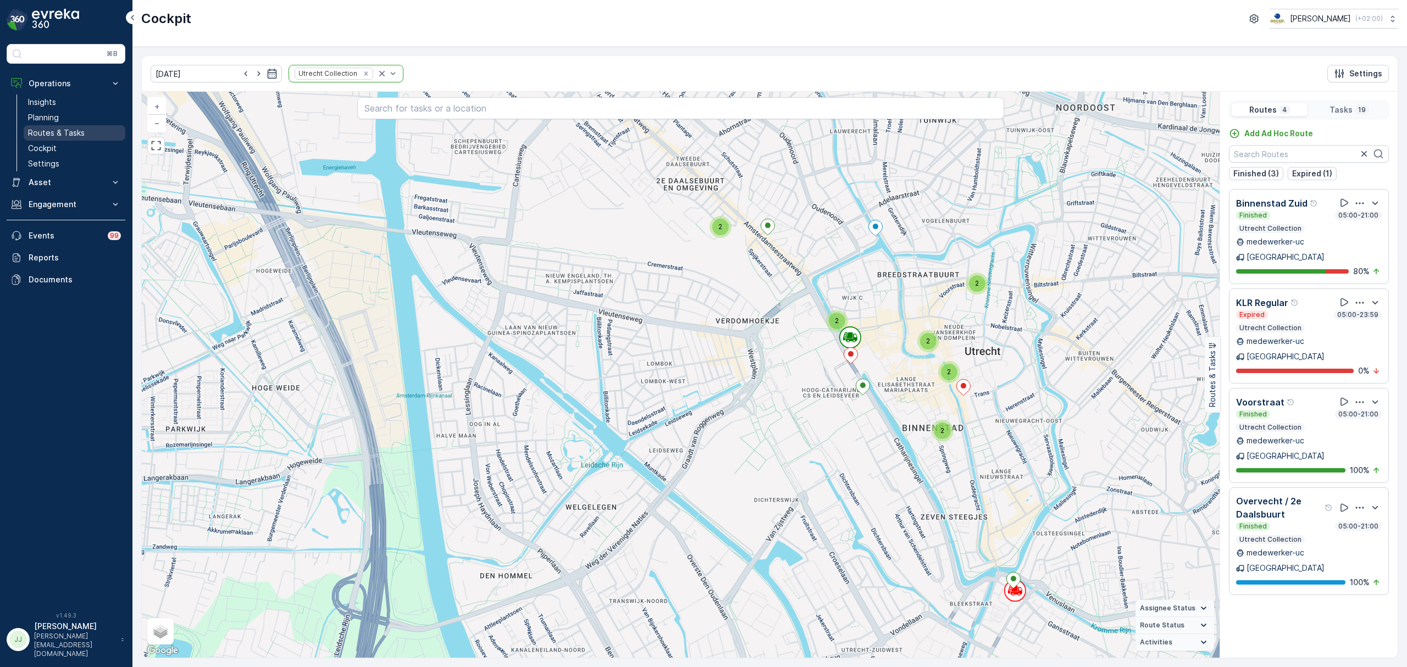
click at [60, 128] on link "Routes & Tasks" at bounding box center [75, 132] width 102 height 15
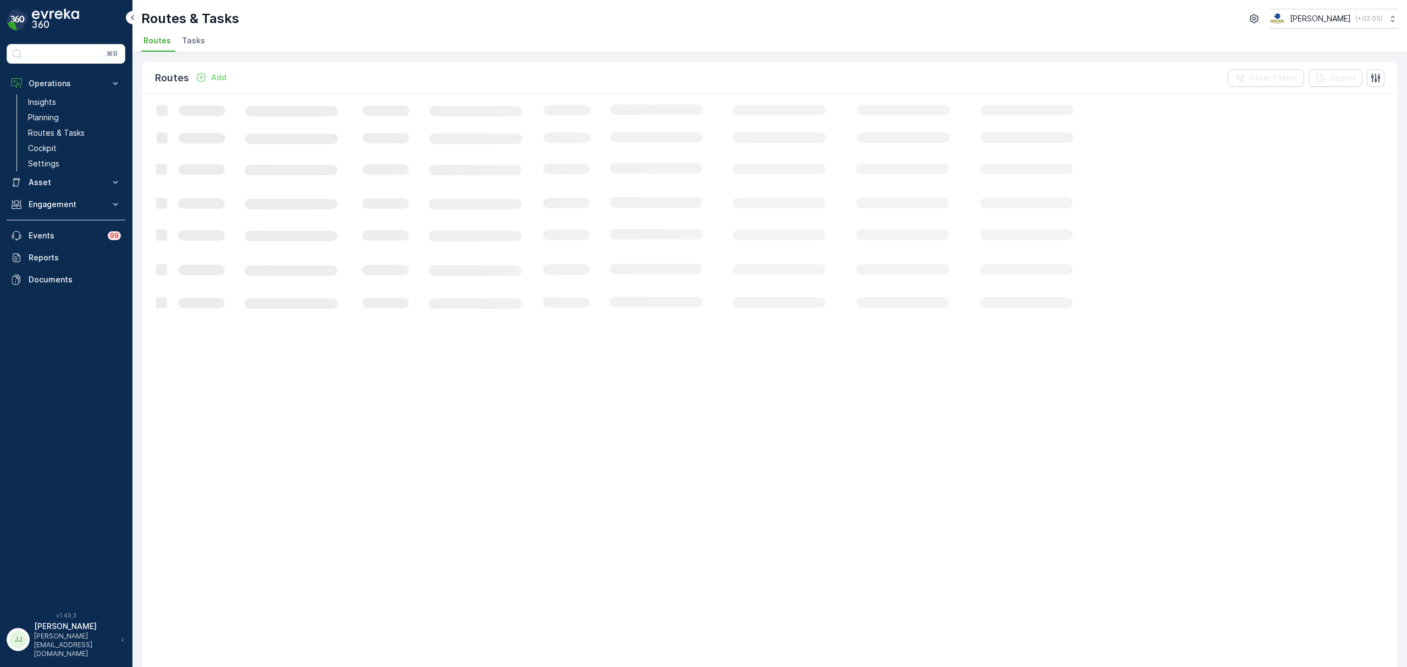
click at [201, 34] on li "Tasks" at bounding box center [195, 42] width 30 height 19
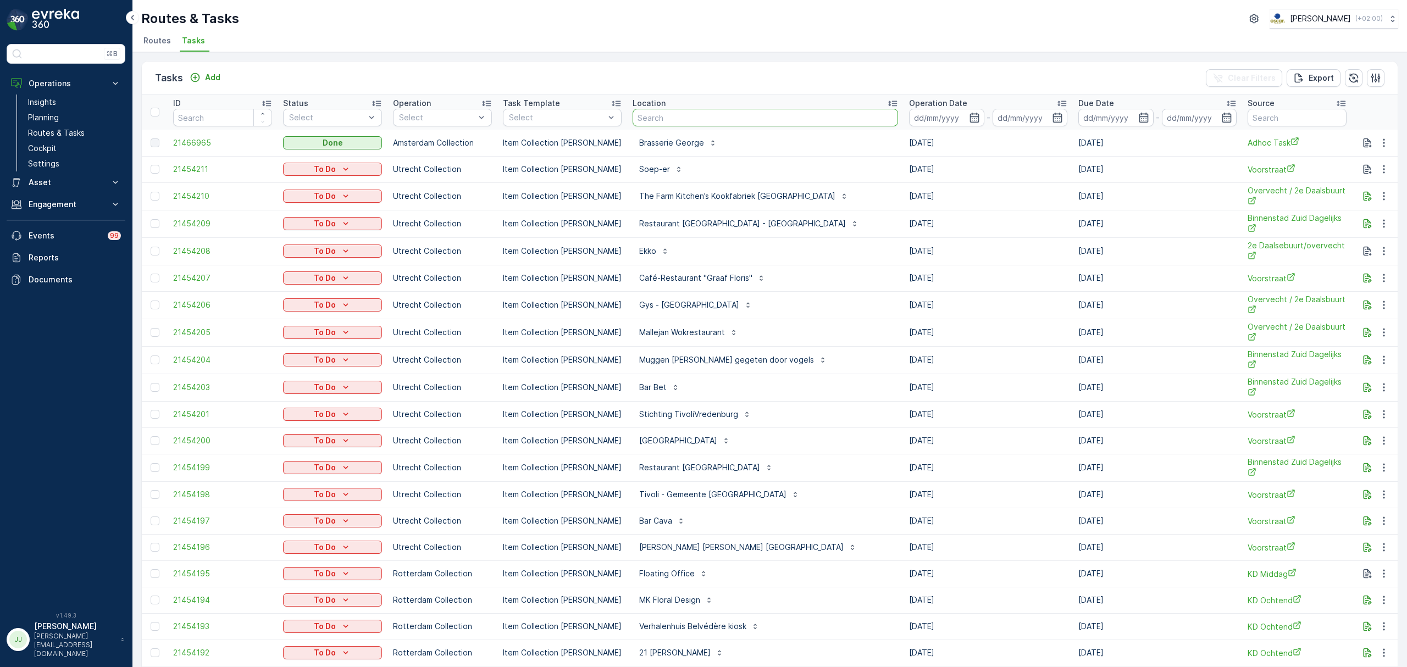
click at [678, 113] on input "text" at bounding box center [766, 118] width 266 height 18
type input "bar bet"
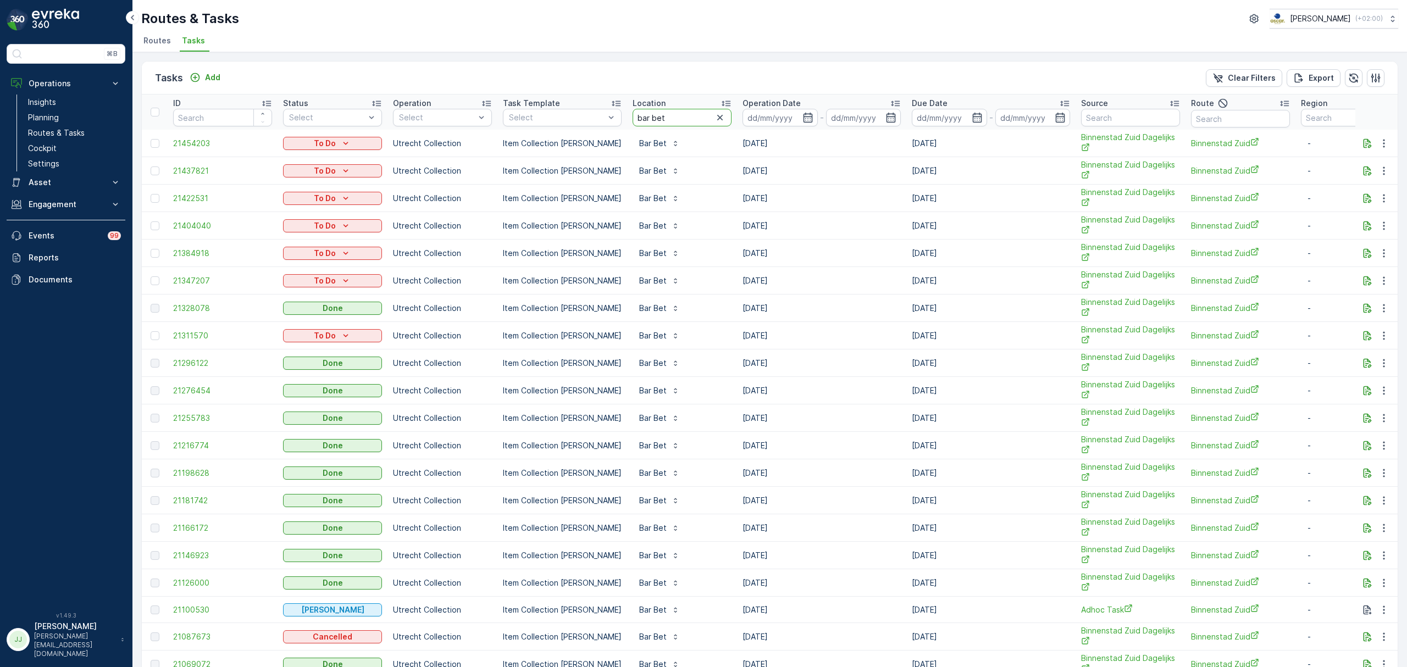
drag, startPoint x: 672, startPoint y: 115, endPoint x: 620, endPoint y: 117, distance: 51.7
click at [627, 117] on th "Location bar bet" at bounding box center [682, 112] width 110 height 35
type input "gang"
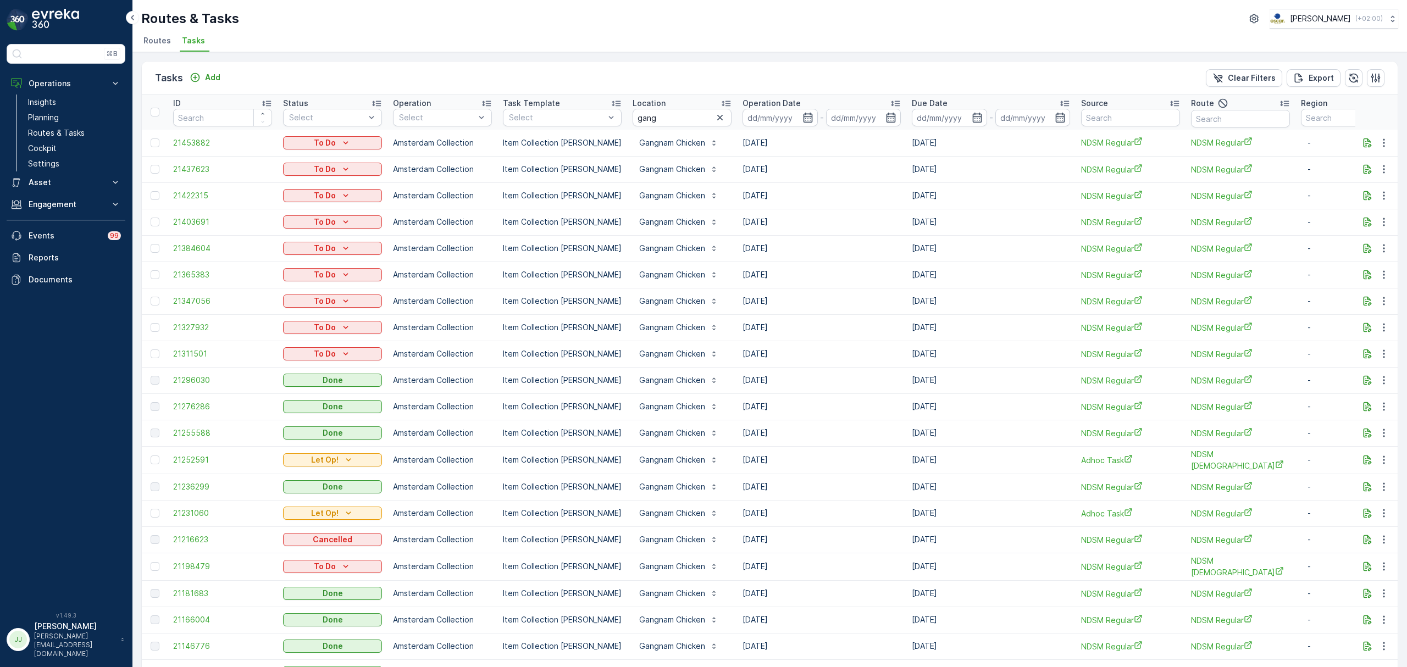
click at [159, 36] on span "Routes" at bounding box center [156, 40] width 27 height 11
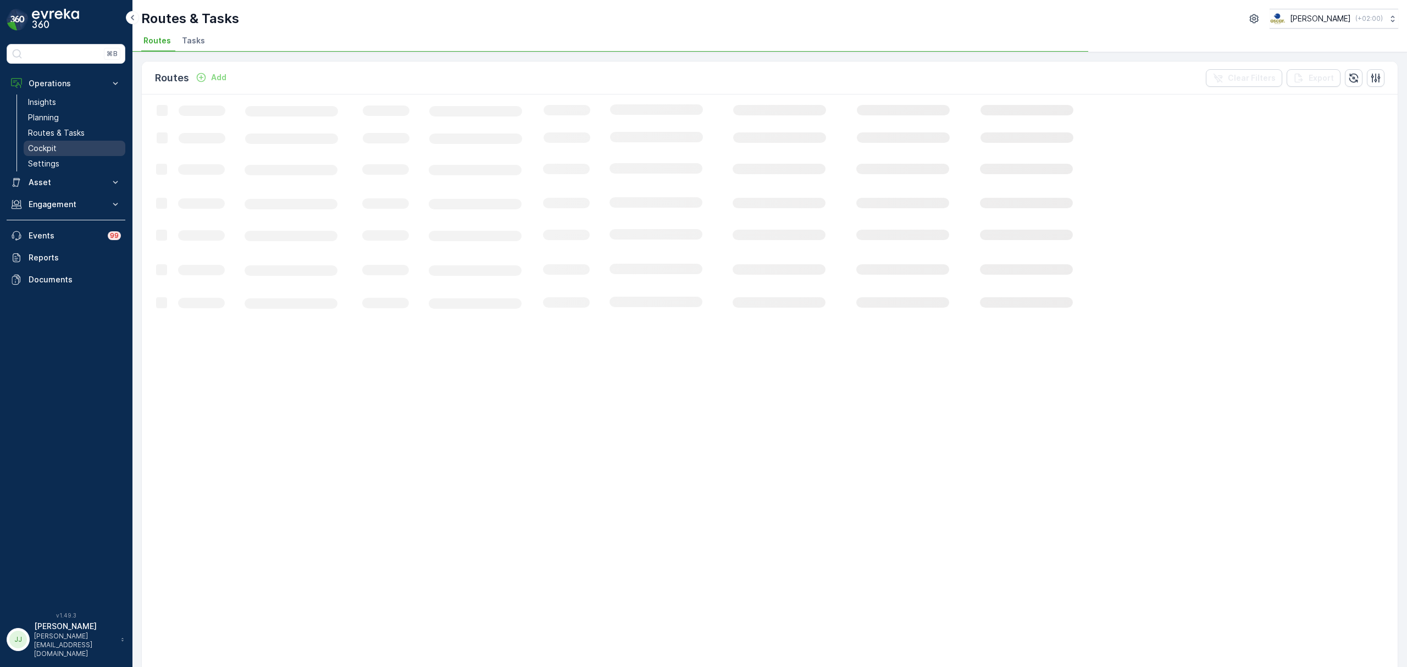
click at [69, 143] on link "Cockpit" at bounding box center [75, 148] width 102 height 15
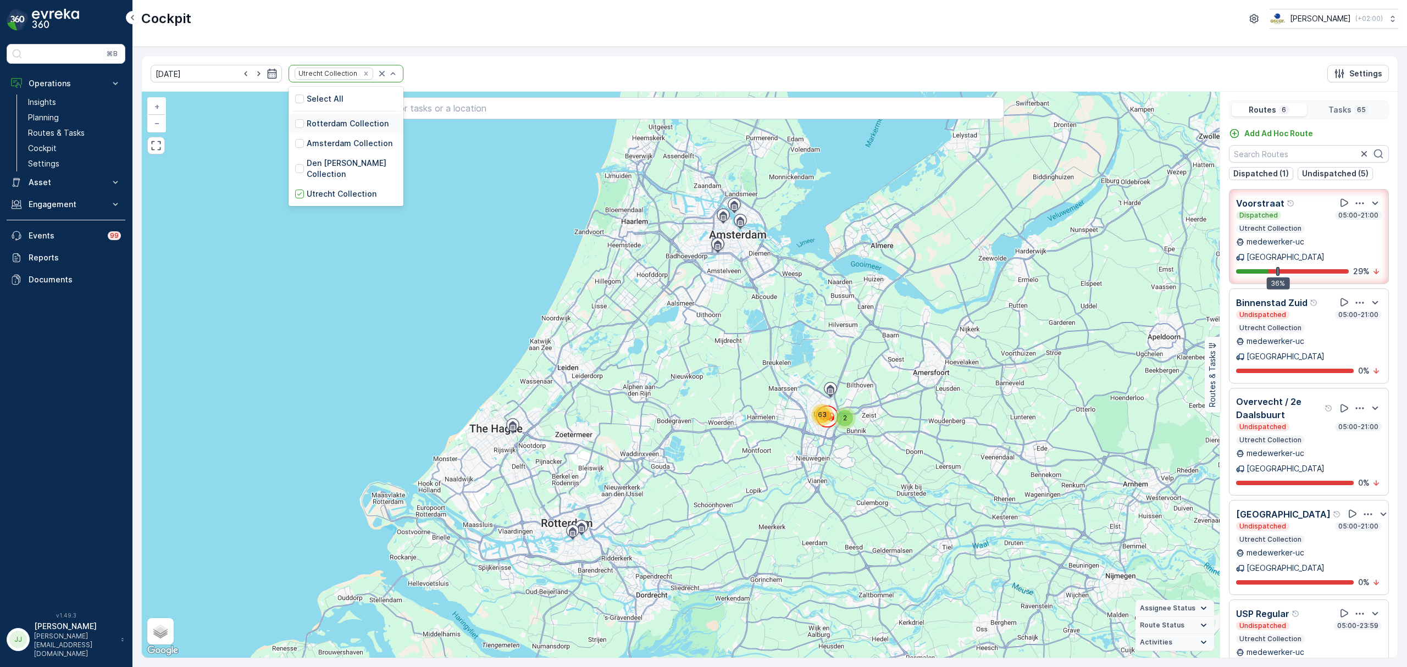
click at [295, 122] on div "Rotterdam Collection" at bounding box center [341, 123] width 93 height 11
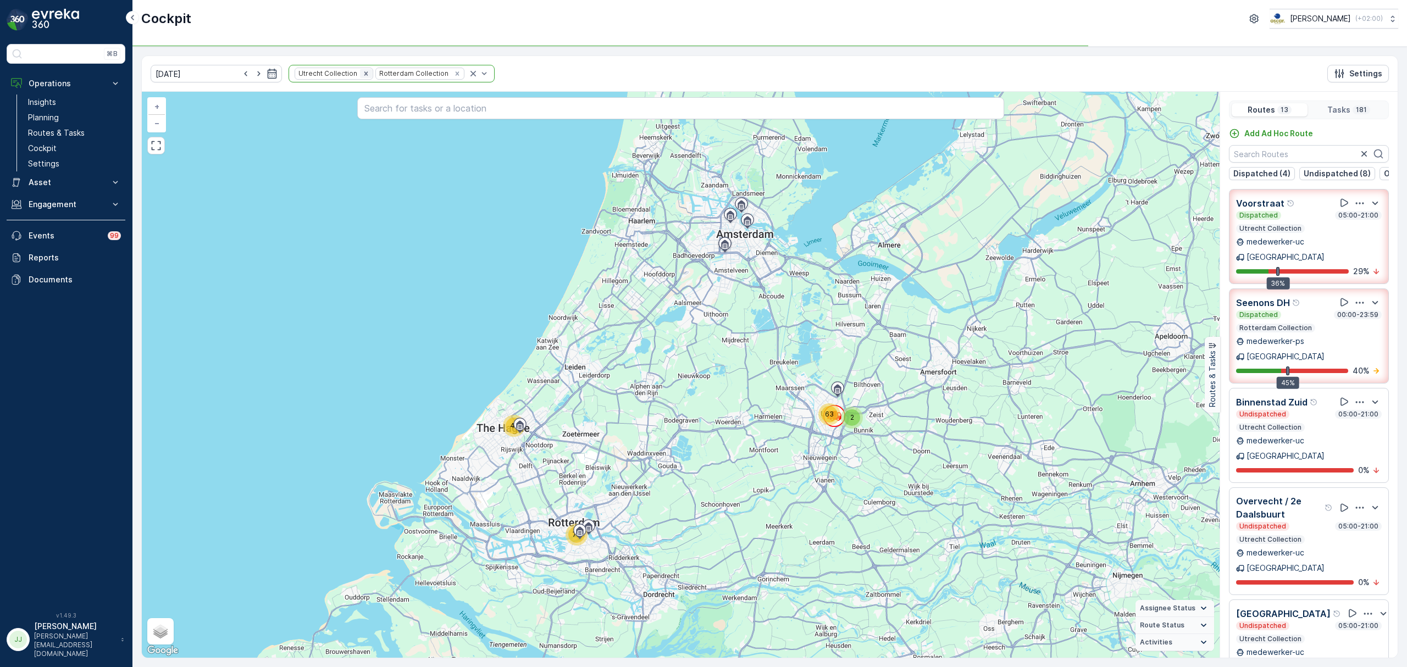
click at [362, 75] on icon "Remove Utrecht Collection" at bounding box center [366, 74] width 8 height 8
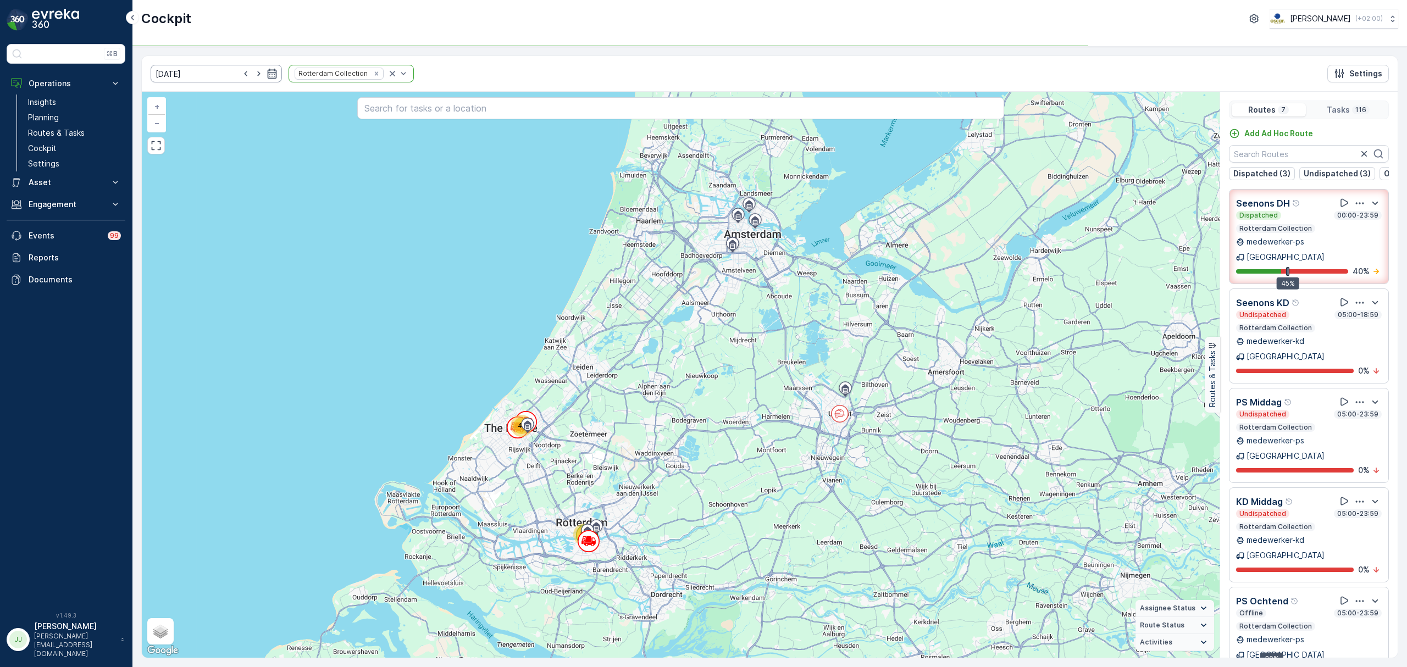
click at [240, 73] on icon "button" at bounding box center [245, 73] width 11 height 11
type input "[DATE]"
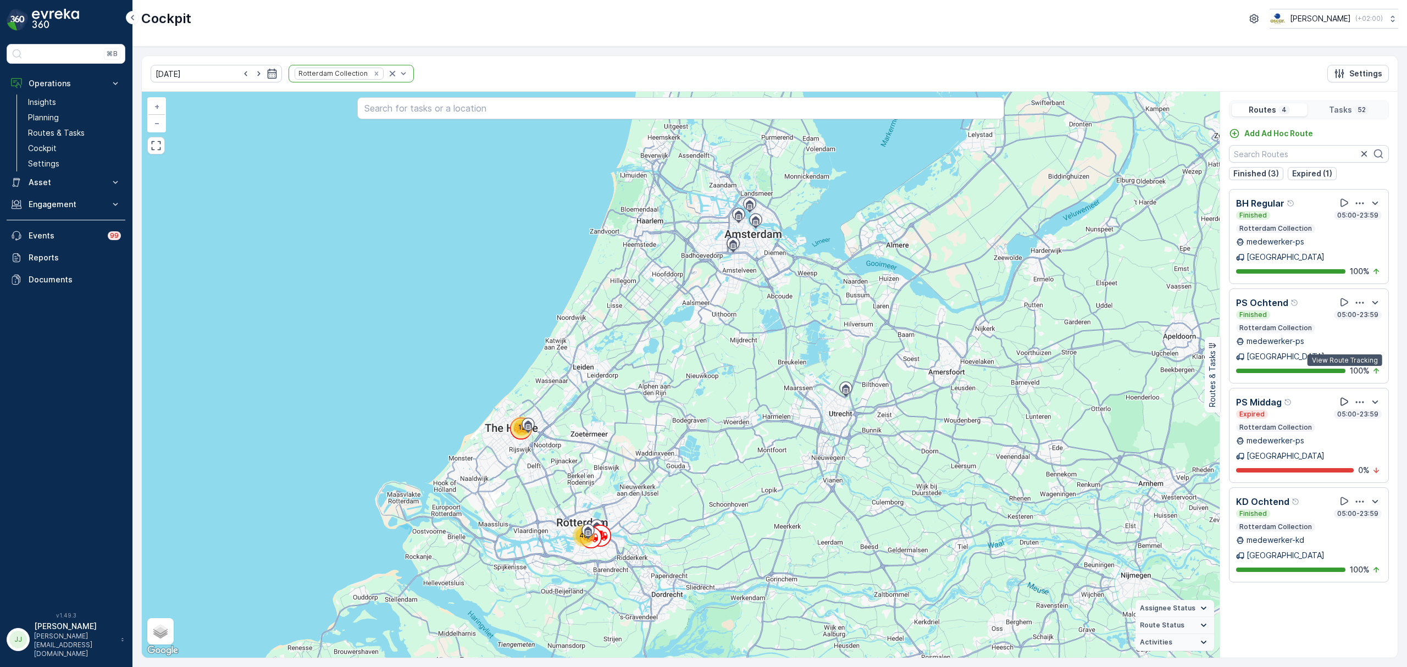
click at [1346, 398] on icon at bounding box center [1345, 402] width 8 height 8
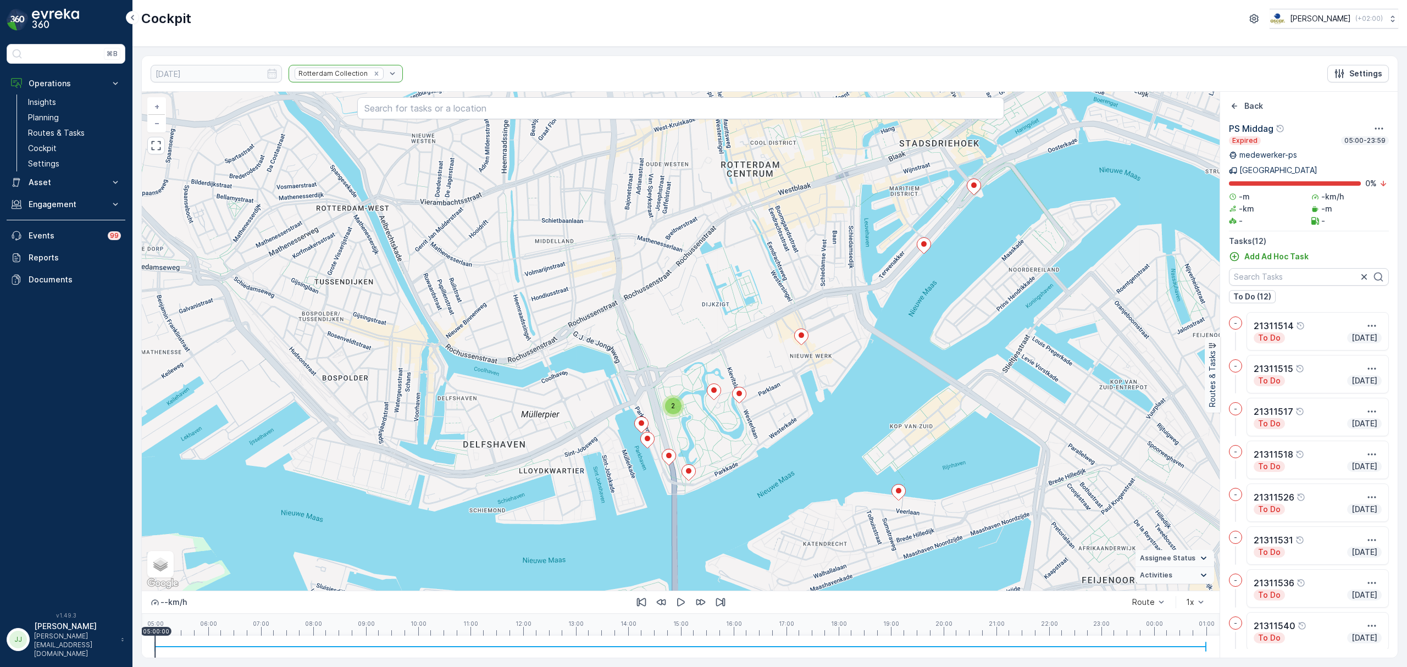
drag, startPoint x: 817, startPoint y: 390, endPoint x: 852, endPoint y: 386, distance: 35.5
click at [852, 386] on div "2 + − Satellite Roadmap Terrain Hybrid Leaflet Keyboard shortcuts Map Data Map …" at bounding box center [681, 341] width 1078 height 499
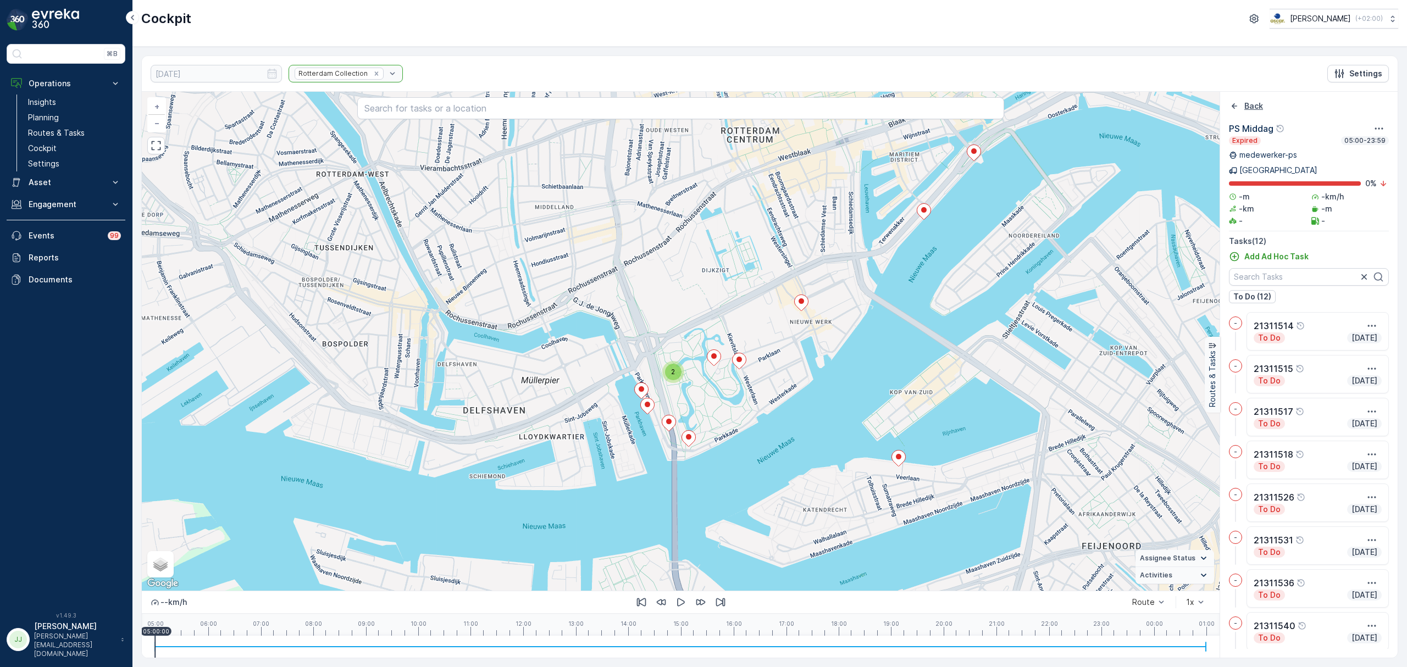
click at [1233, 106] on icon "Back" at bounding box center [1234, 105] width 5 height 5
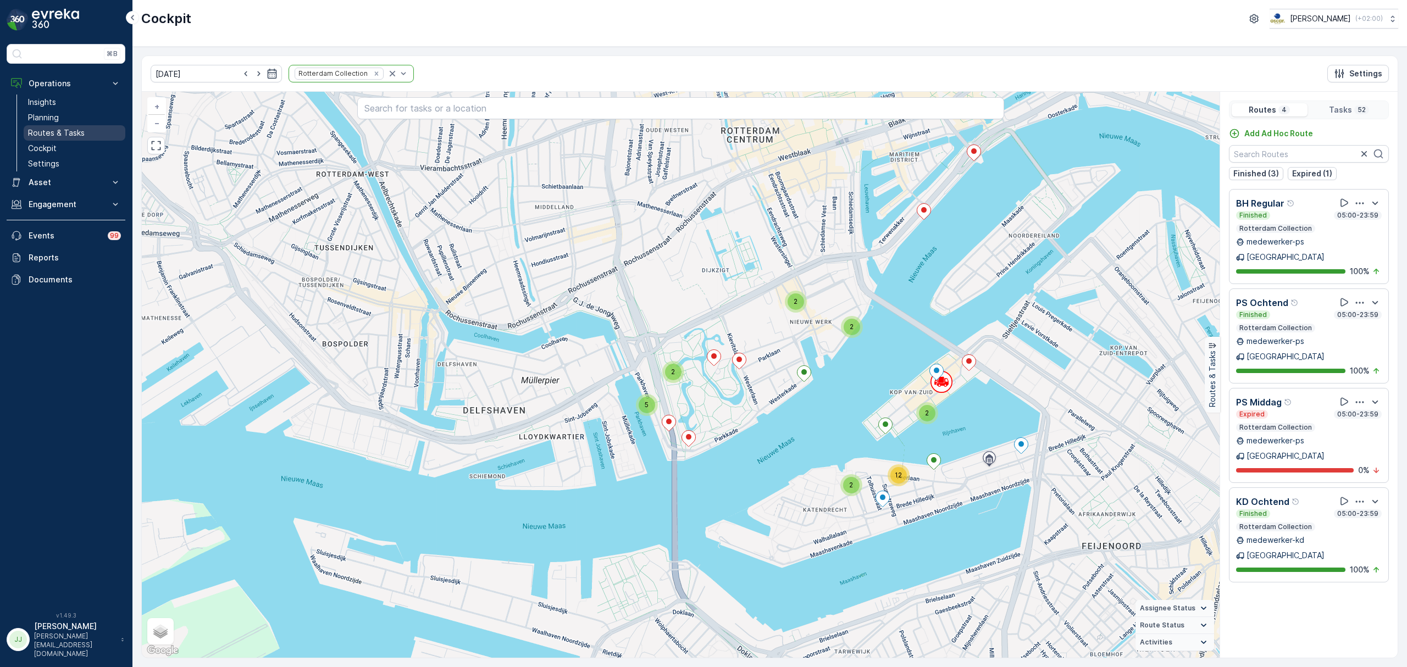
click at [67, 129] on p "Routes & Tasks" at bounding box center [56, 133] width 57 height 11
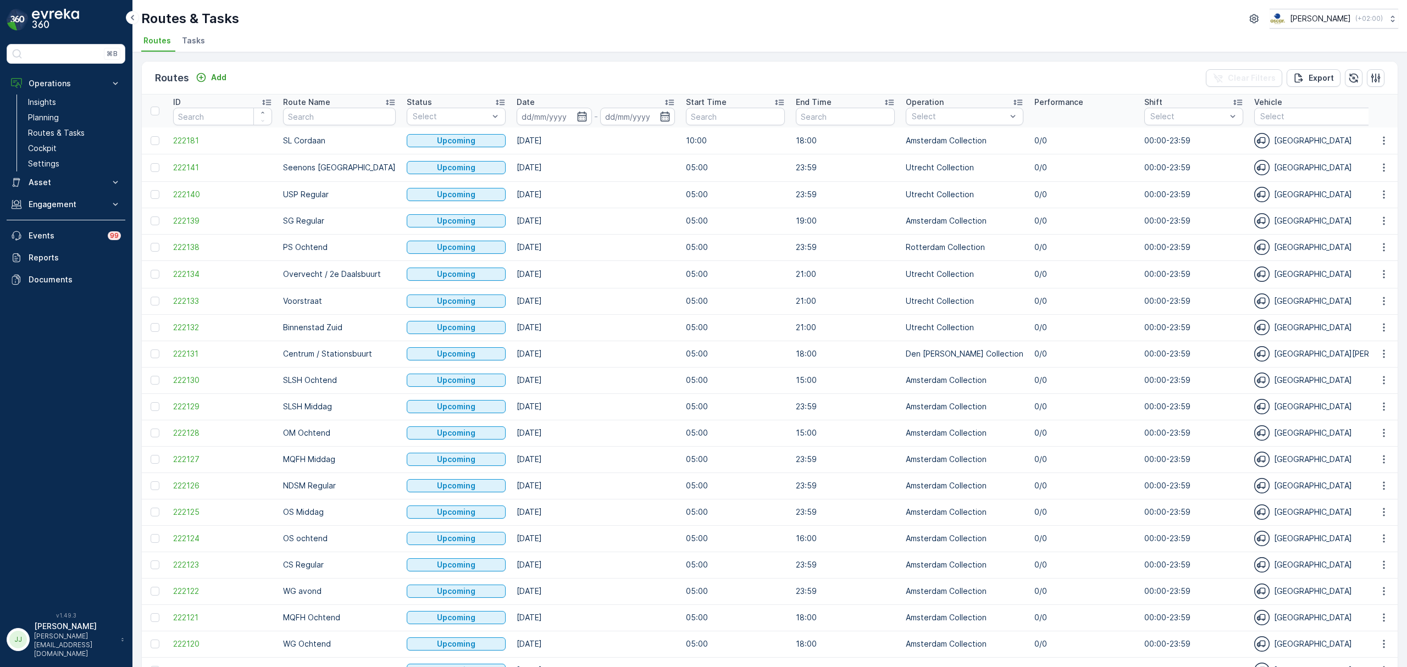
click at [192, 37] on span "Tasks" at bounding box center [193, 40] width 23 height 11
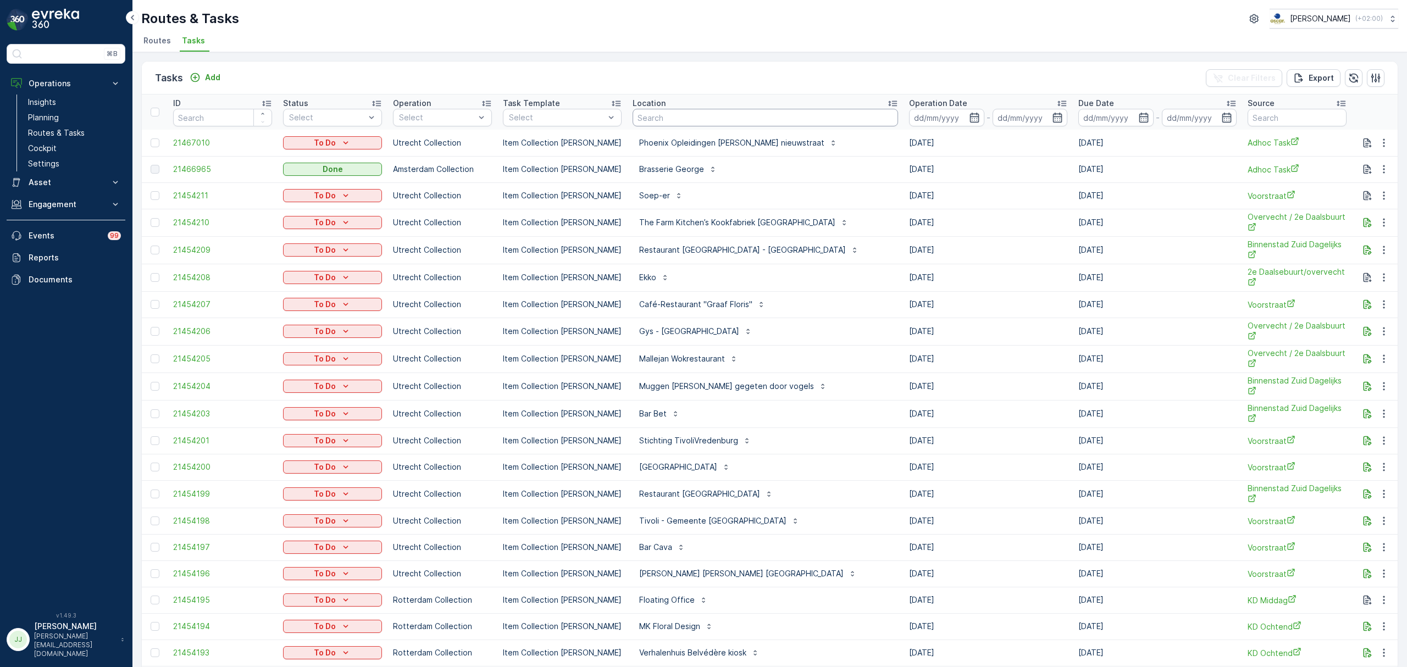
click at [763, 117] on input "text" at bounding box center [766, 118] width 266 height 18
type input "central even"
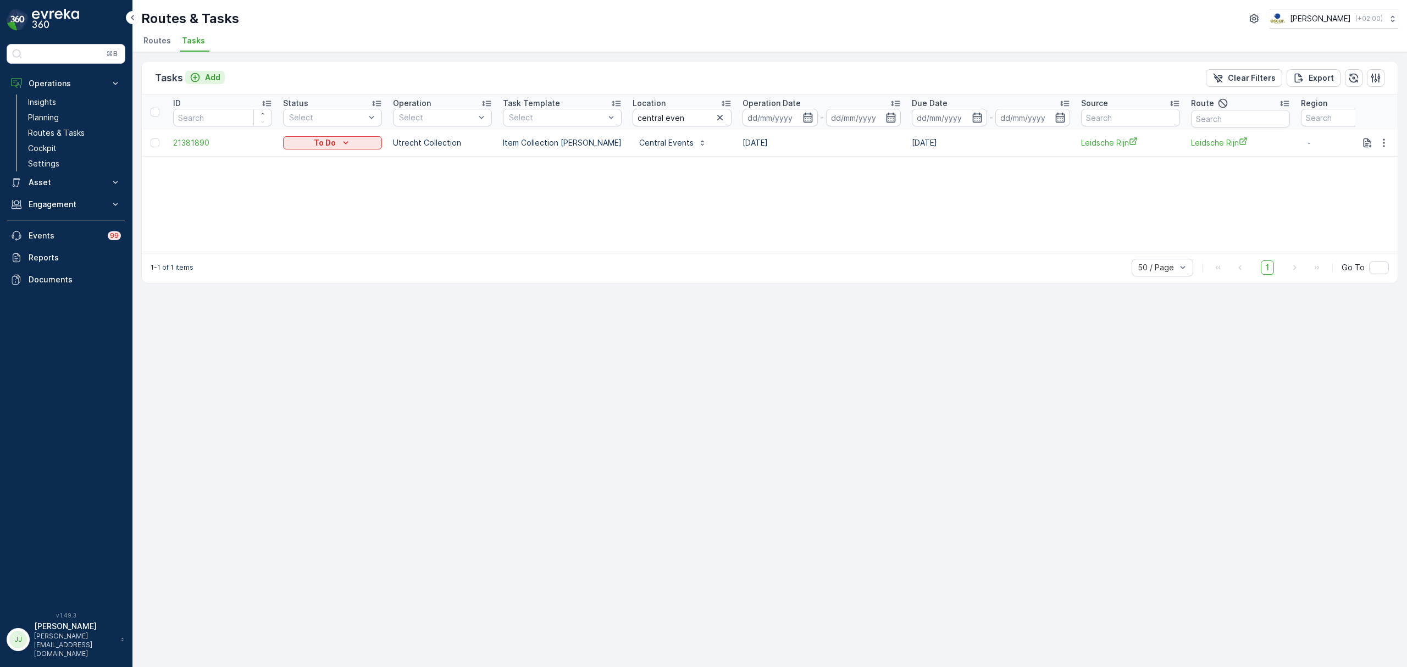
click at [192, 78] on icon "Add" at bounding box center [195, 77] width 11 height 11
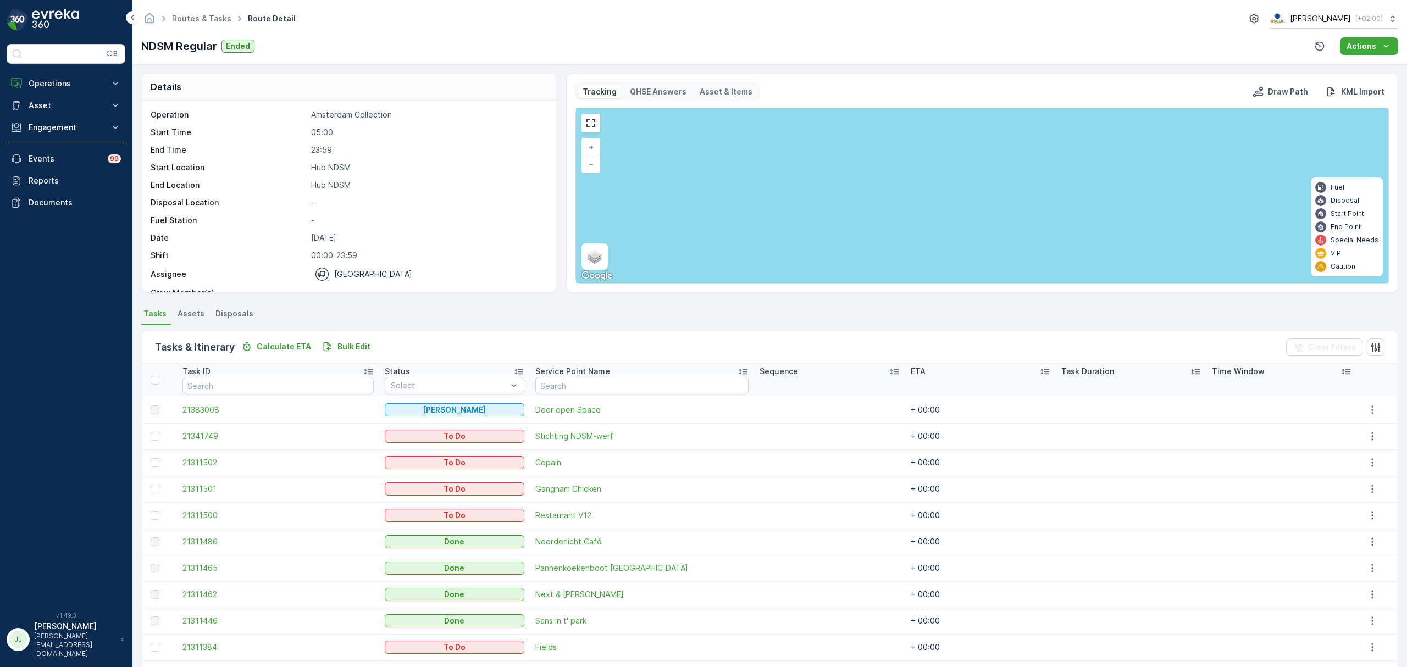
scroll to position [67, 0]
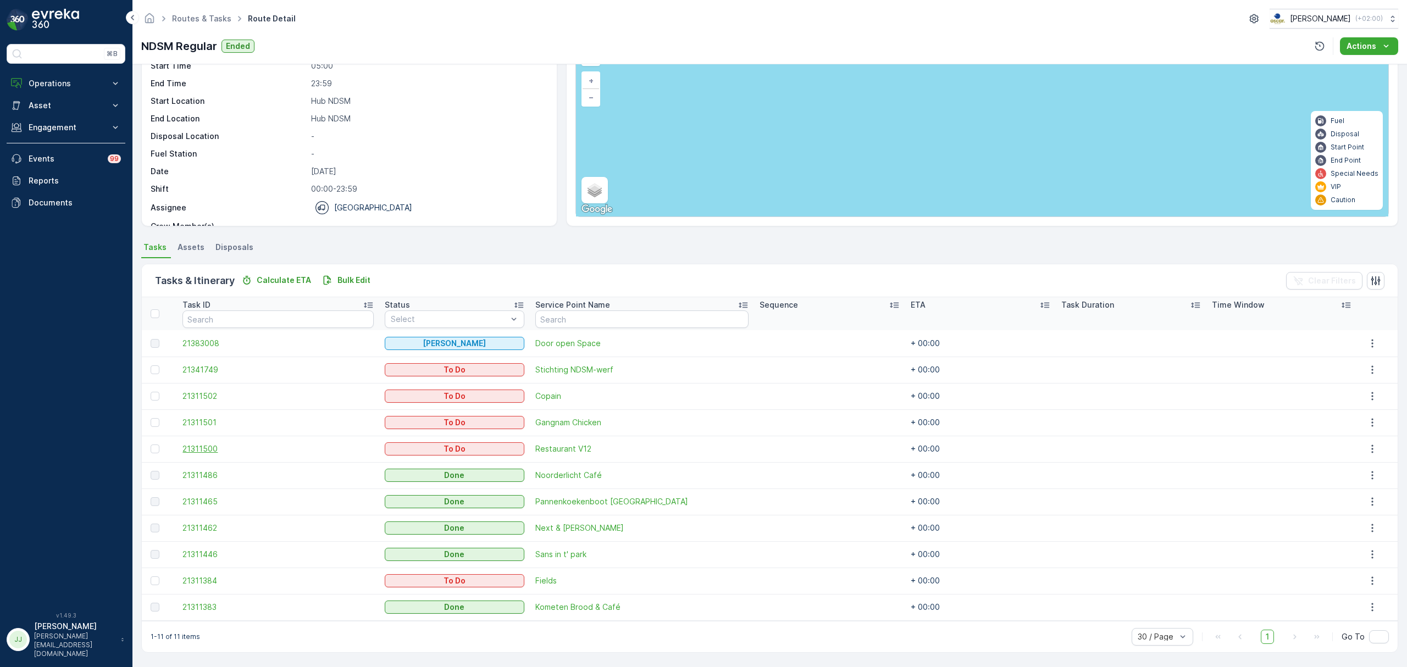
click at [203, 449] on span "21311500" at bounding box center [278, 449] width 191 height 11
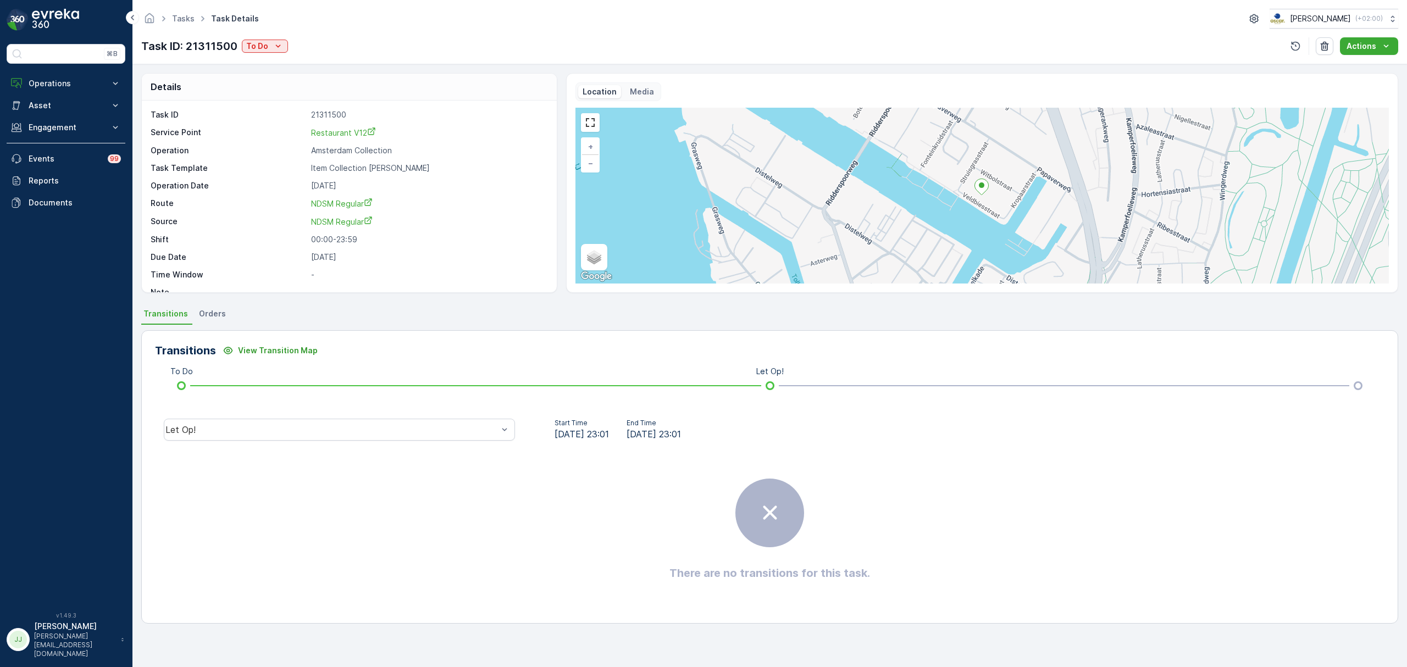
click at [643, 104] on div "Location Media + − Satellite Roadmap Terrain Hybrid Leaflet Keyboard shortcuts …" at bounding box center [983, 182] width 814 height 201
click at [644, 98] on div "Media" at bounding box center [642, 91] width 33 height 13
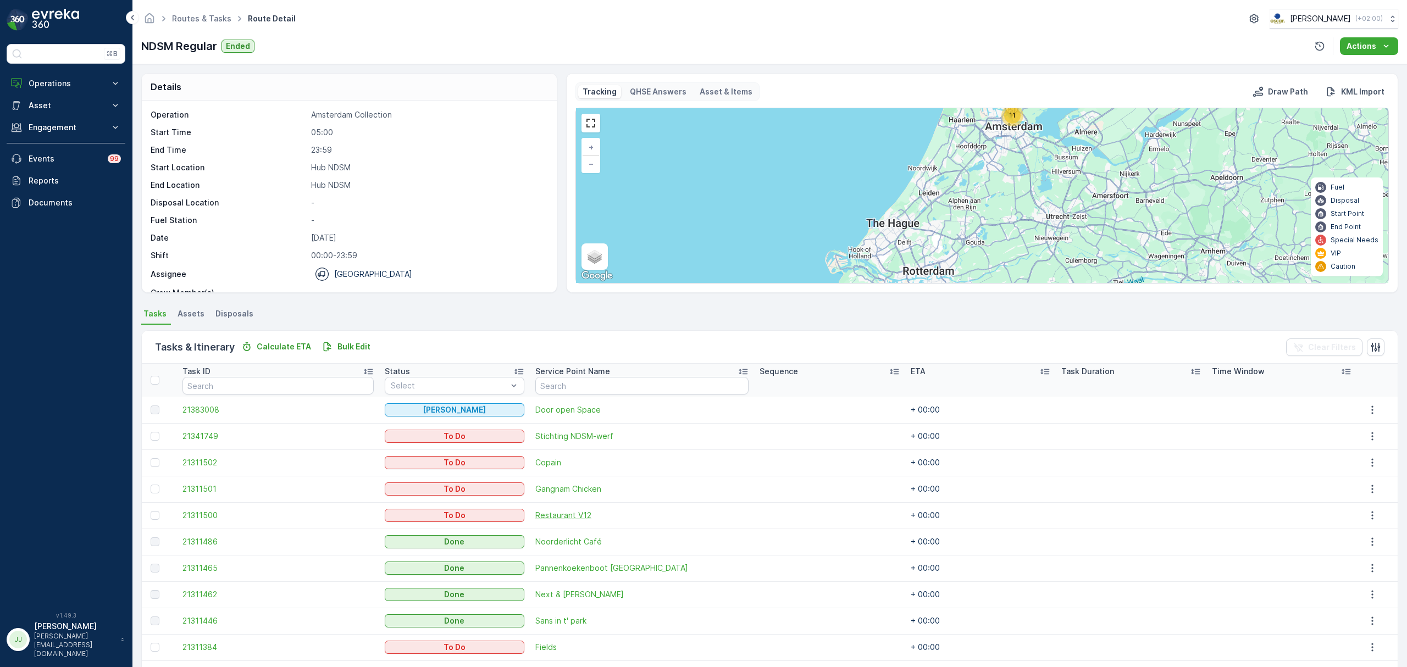
scroll to position [67, 0]
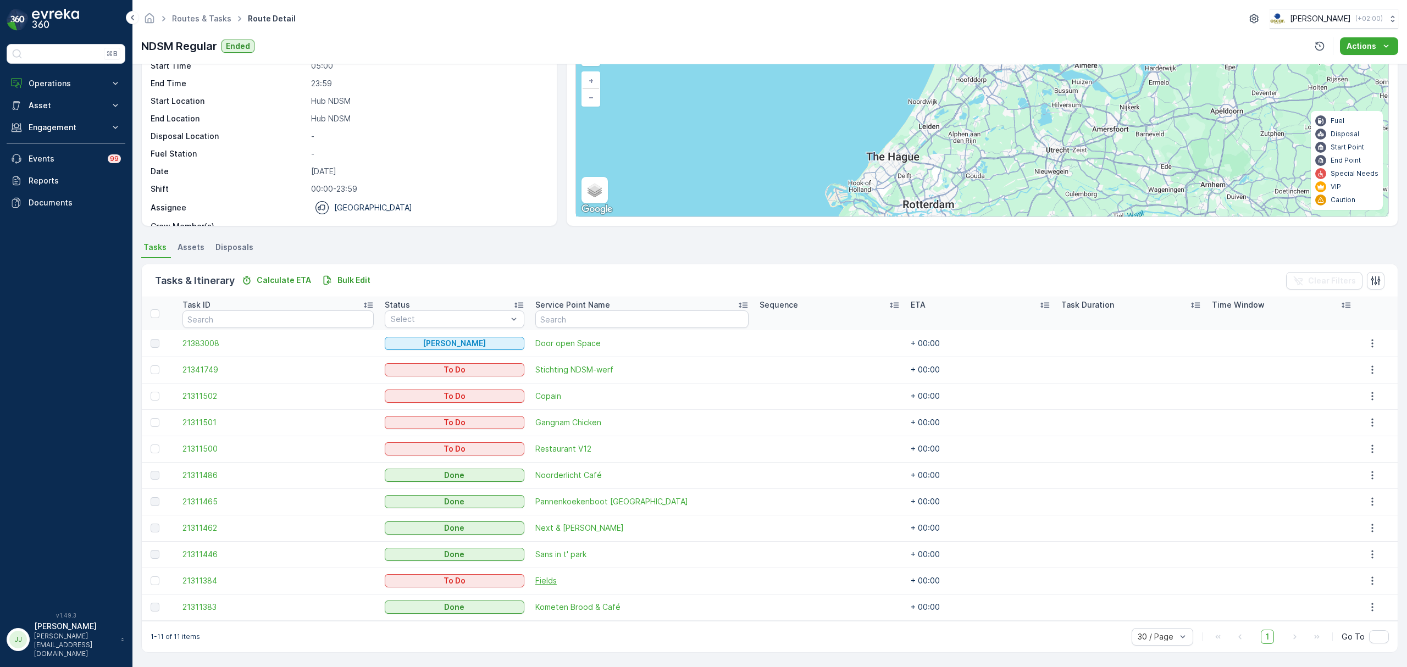
click at [543, 582] on span "Fields" at bounding box center [641, 581] width 213 height 11
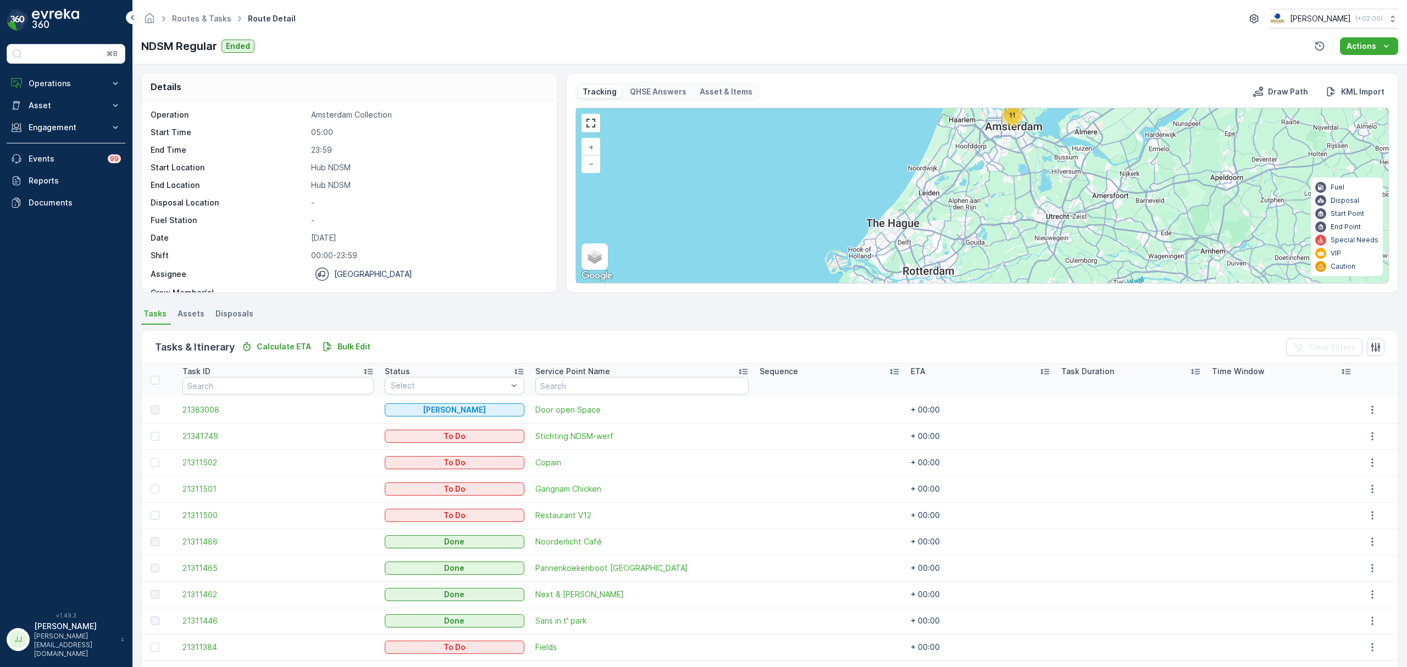
scroll to position [67, 0]
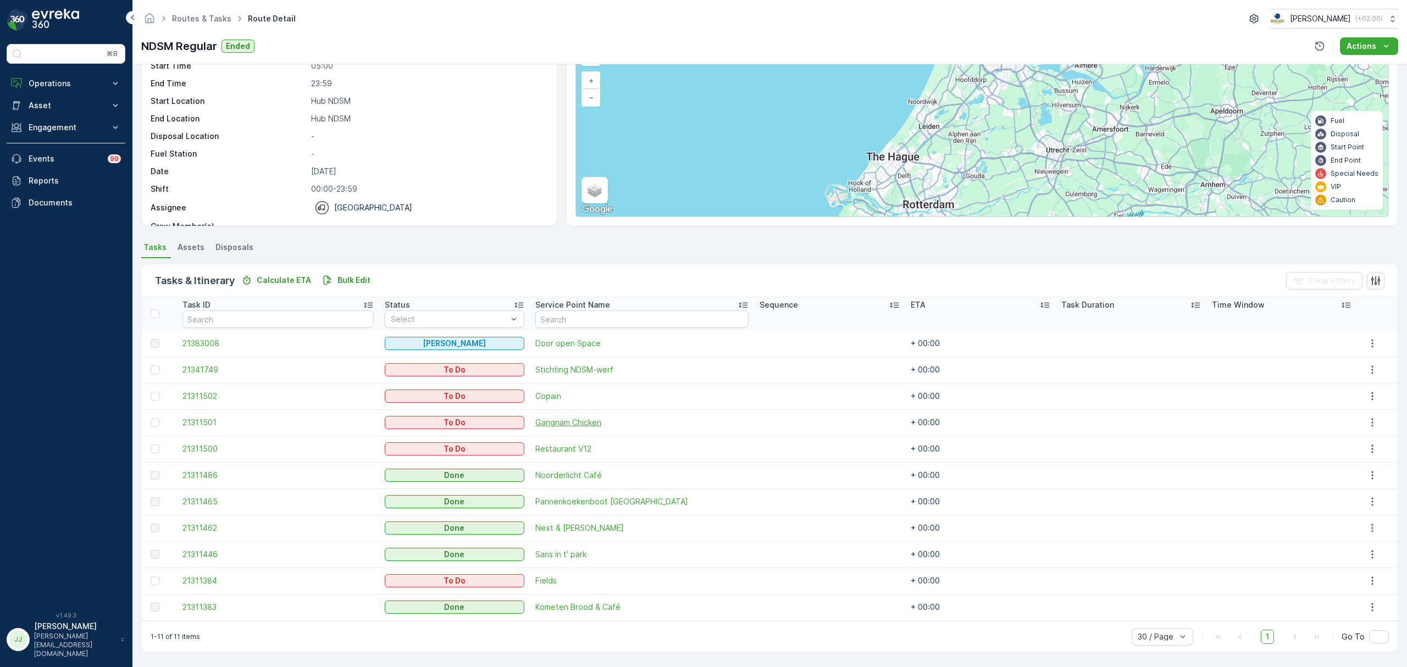
click at [579, 422] on span "Gangnam Chicken" at bounding box center [641, 422] width 213 height 11
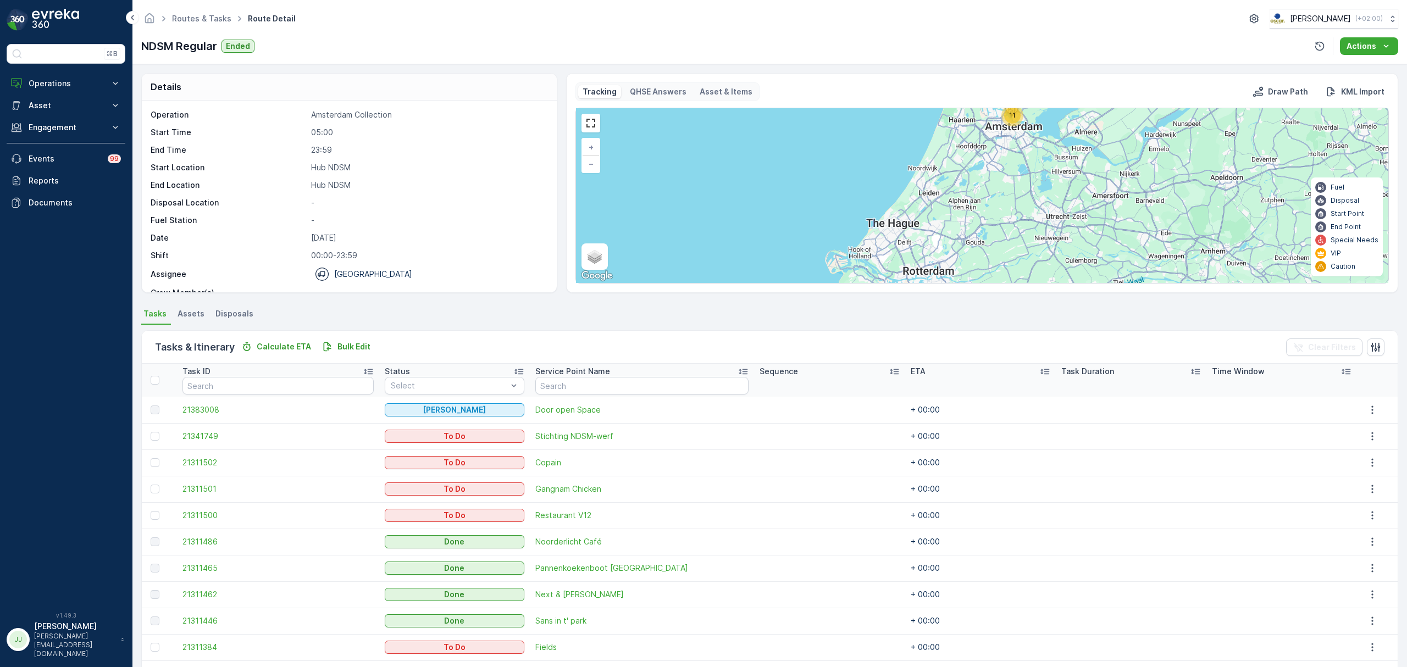
scroll to position [35, 0]
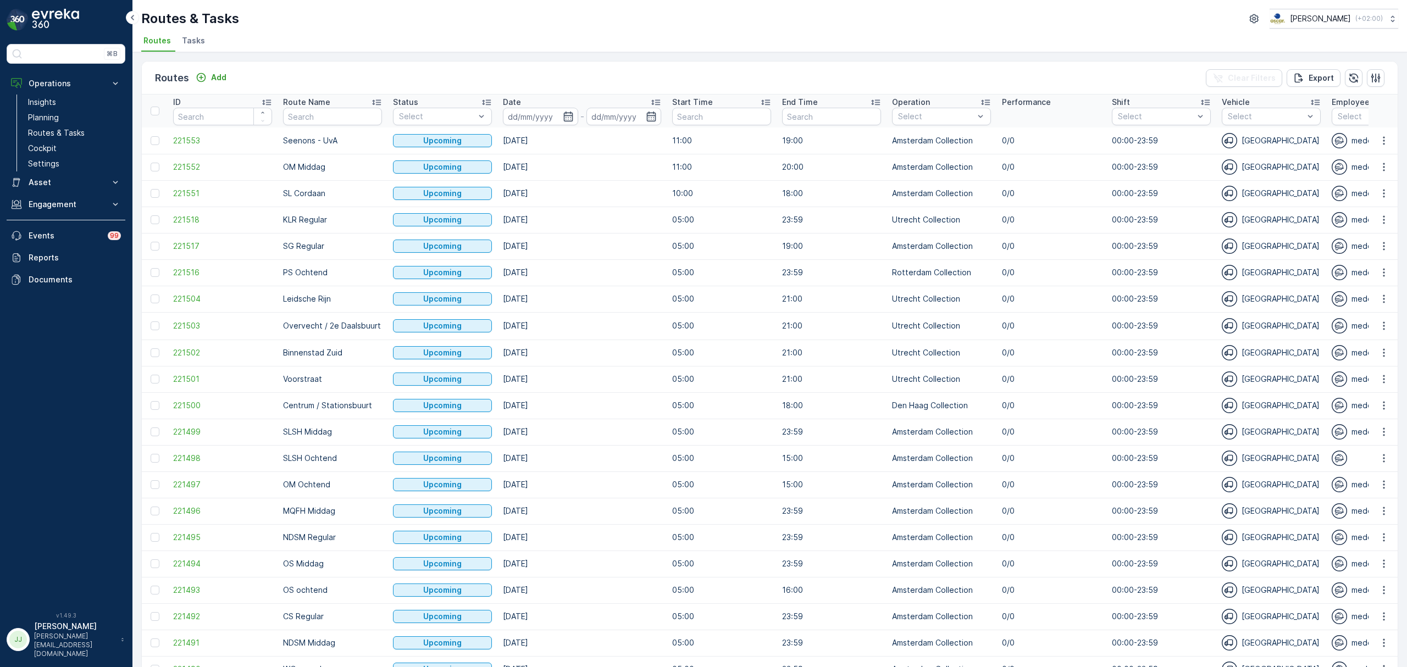
scroll to position [35, 0]
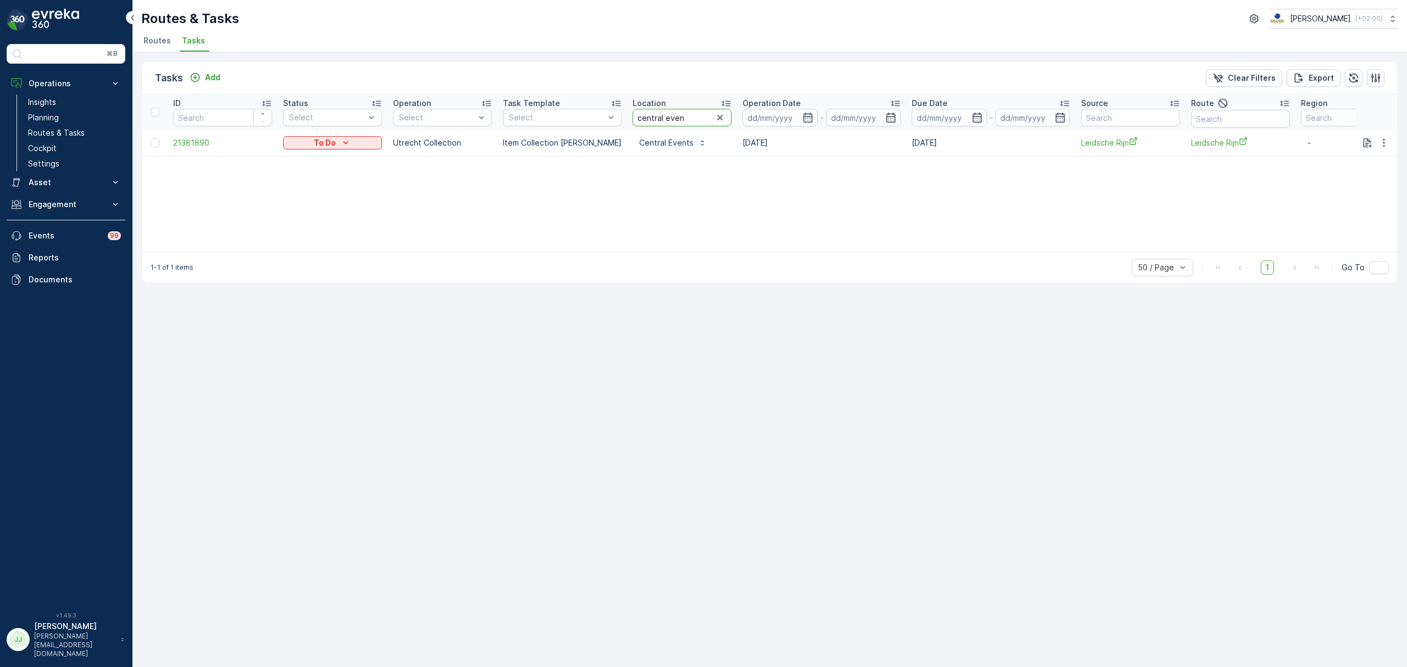
drag, startPoint x: 678, startPoint y: 118, endPoint x: 623, endPoint y: 112, distance: 54.7
click at [633, 112] on input "central even" at bounding box center [682, 118] width 99 height 18
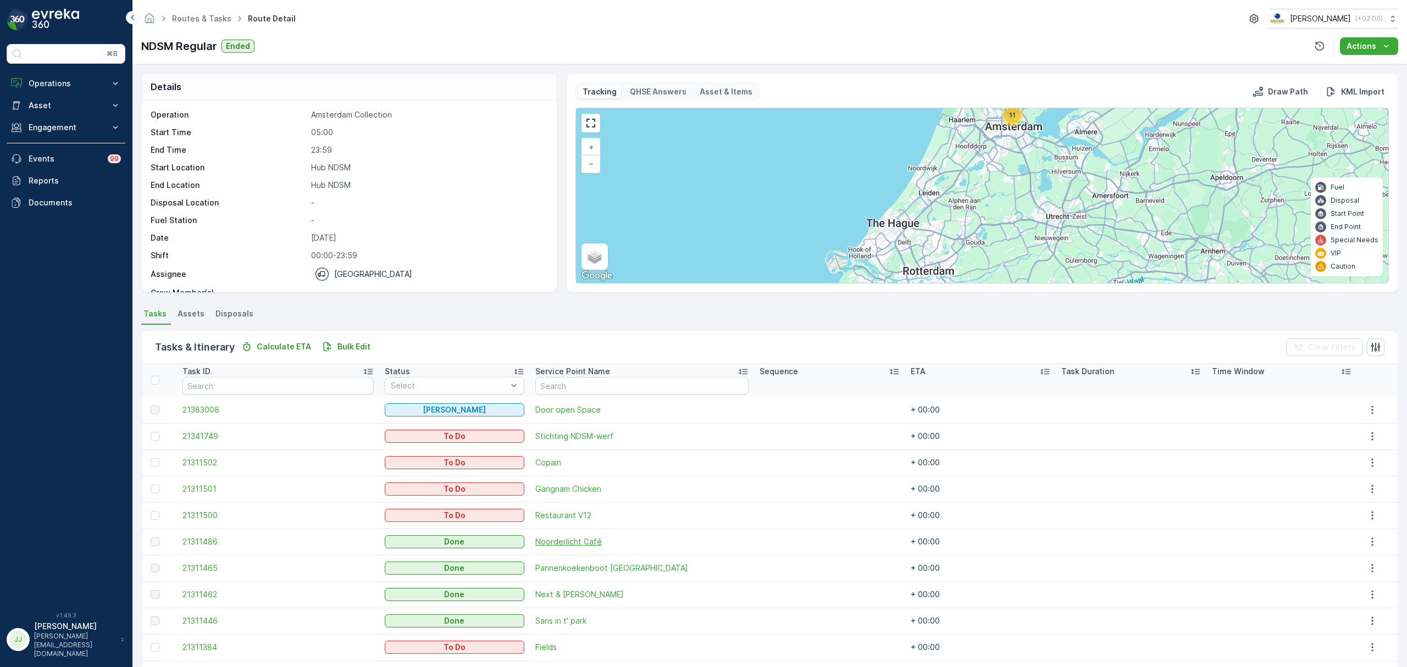
scroll to position [35, 0]
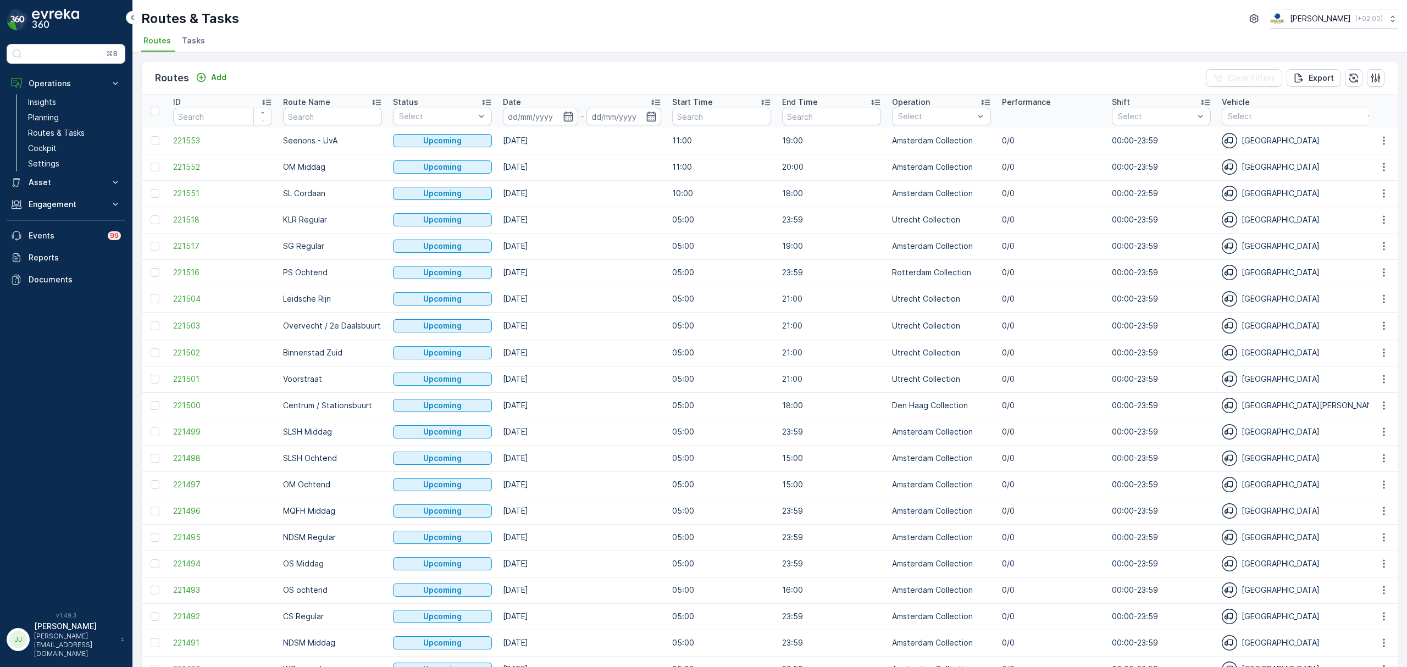
scroll to position [35, 0]
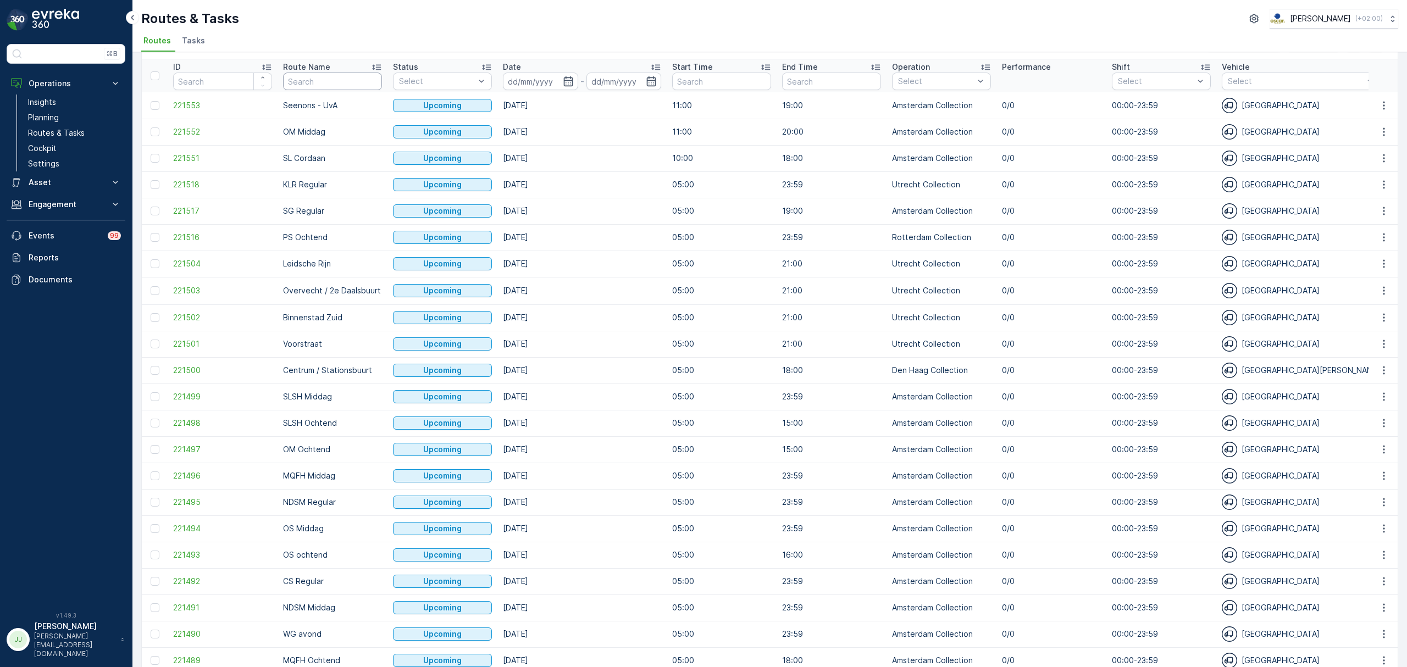
click at [313, 80] on input "text" at bounding box center [332, 82] width 99 height 18
type input "rijks"
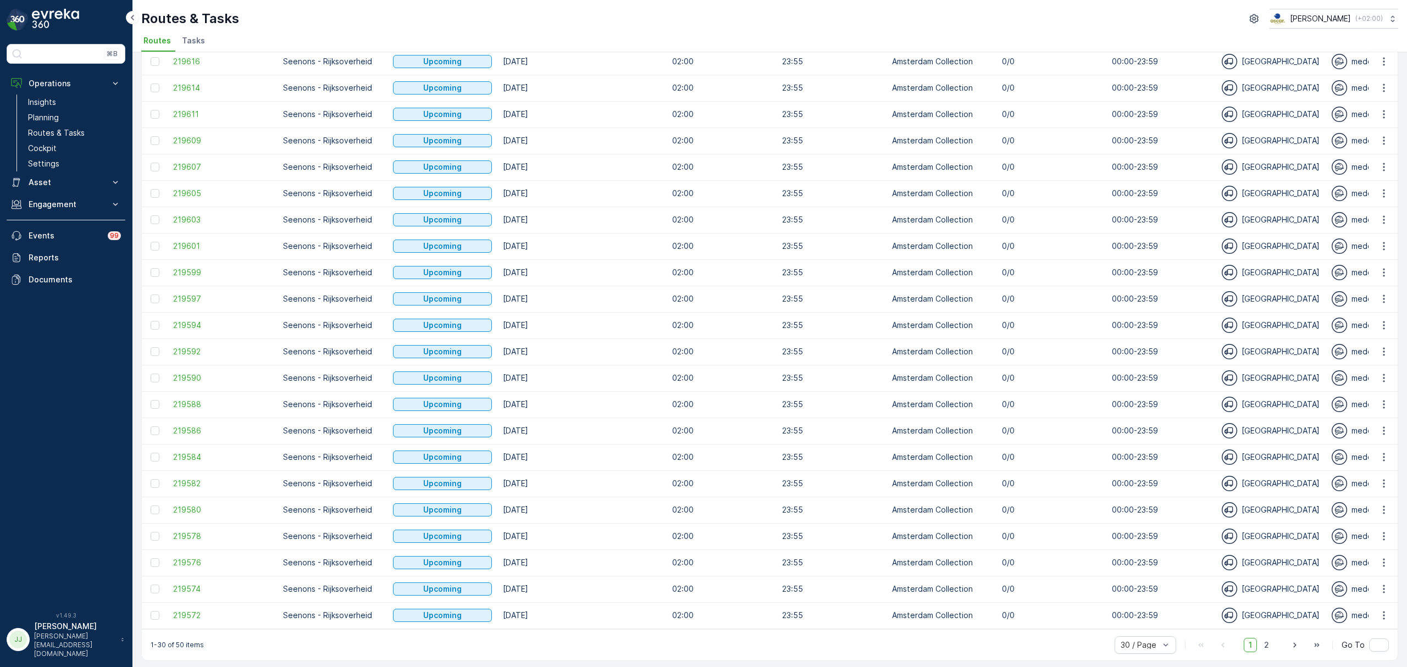
scroll to position [298, 0]
click at [1263, 643] on span "2" at bounding box center [1266, 642] width 15 height 14
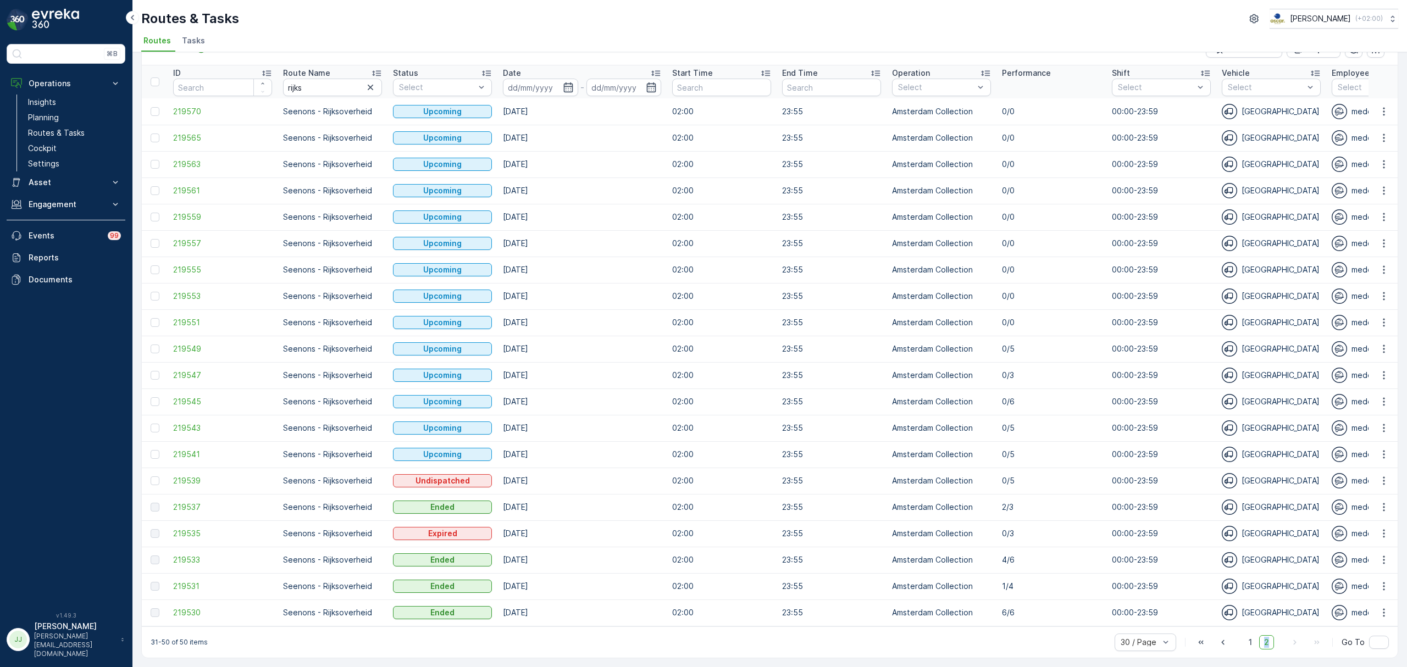
scroll to position [34, 0]
click at [192, 468] on td "219539" at bounding box center [223, 481] width 110 height 26
click at [188, 476] on span "219539" at bounding box center [222, 481] width 99 height 11
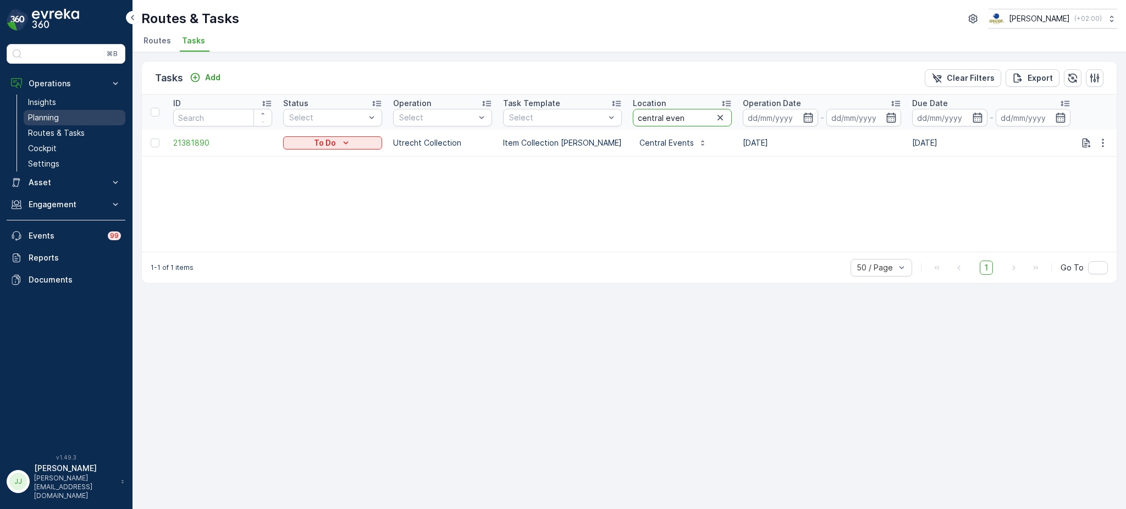
click at [53, 114] on p "Planning" at bounding box center [43, 117] width 31 height 11
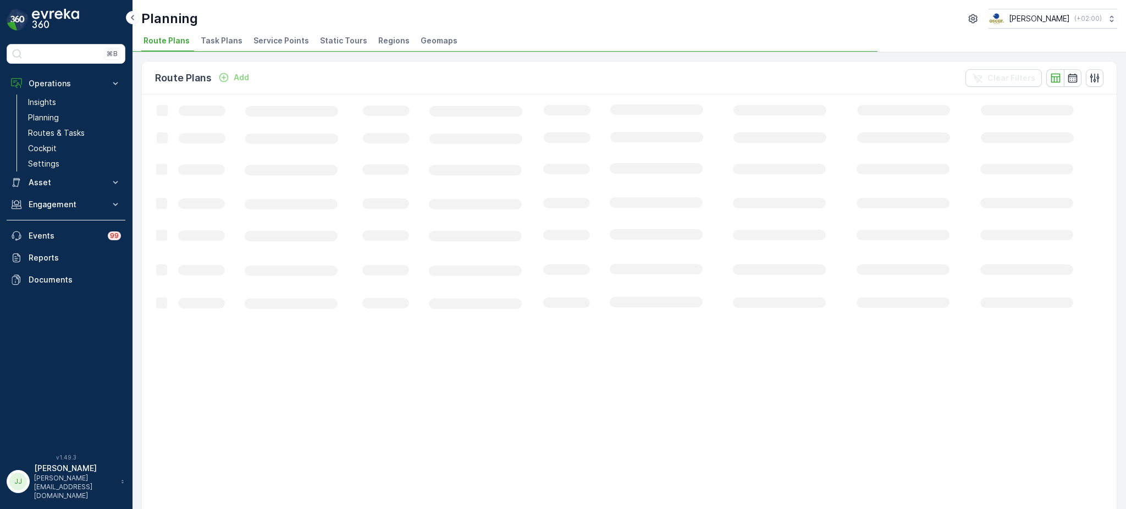
click at [235, 41] on span "Task Plans" at bounding box center [222, 40] width 42 height 11
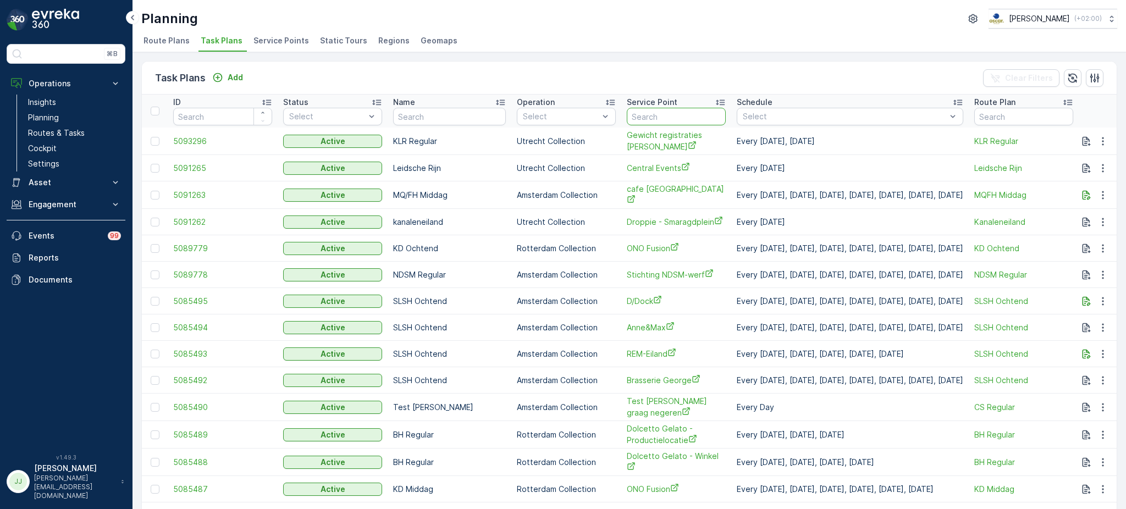
click at [674, 114] on input "text" at bounding box center [676, 117] width 99 height 18
type input "ono"
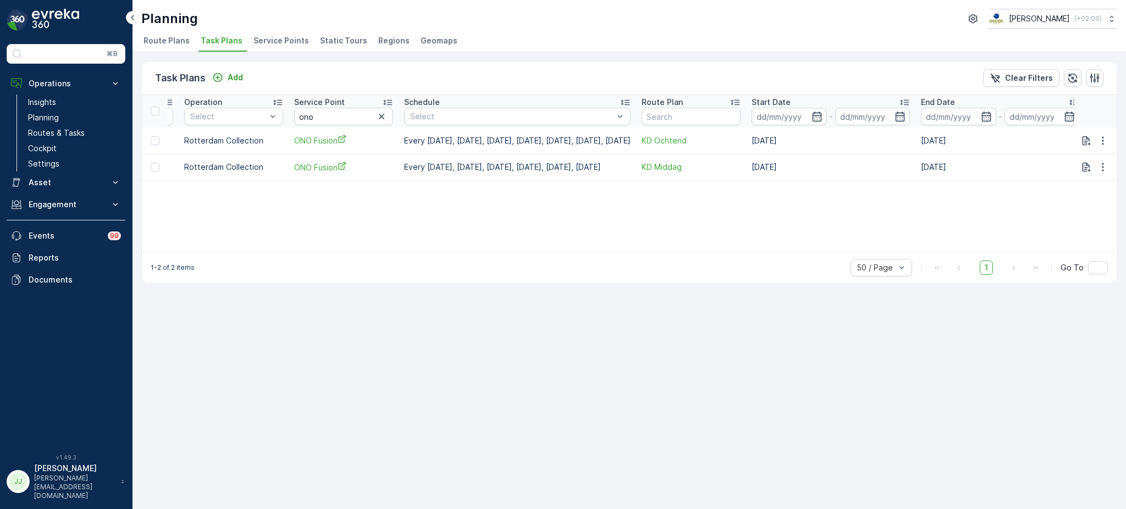
scroll to position [0, 368]
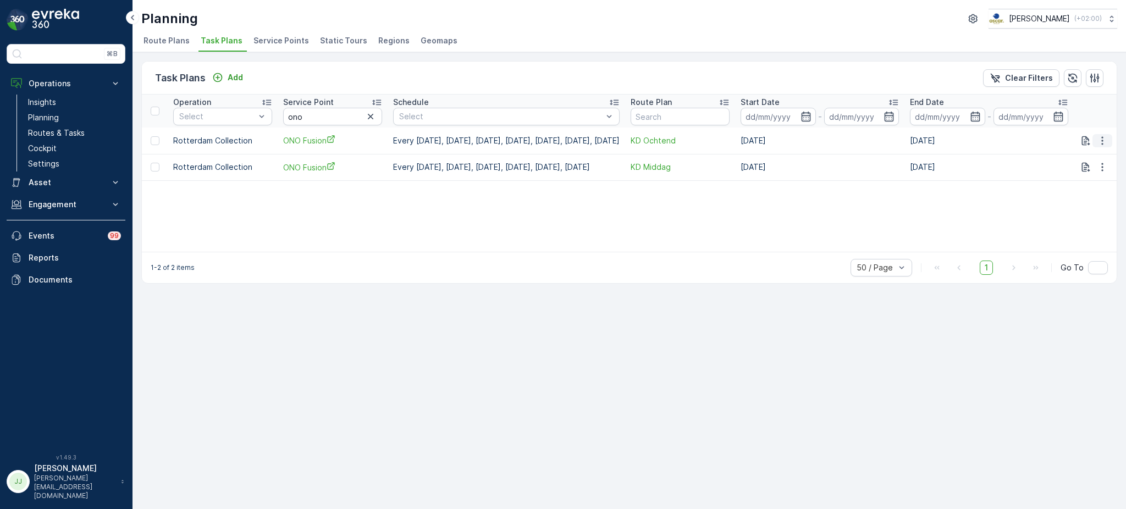
click at [1098, 145] on icon "button" at bounding box center [1102, 140] width 11 height 11
click at [1091, 156] on span "See More Details" at bounding box center [1090, 156] width 64 height 11
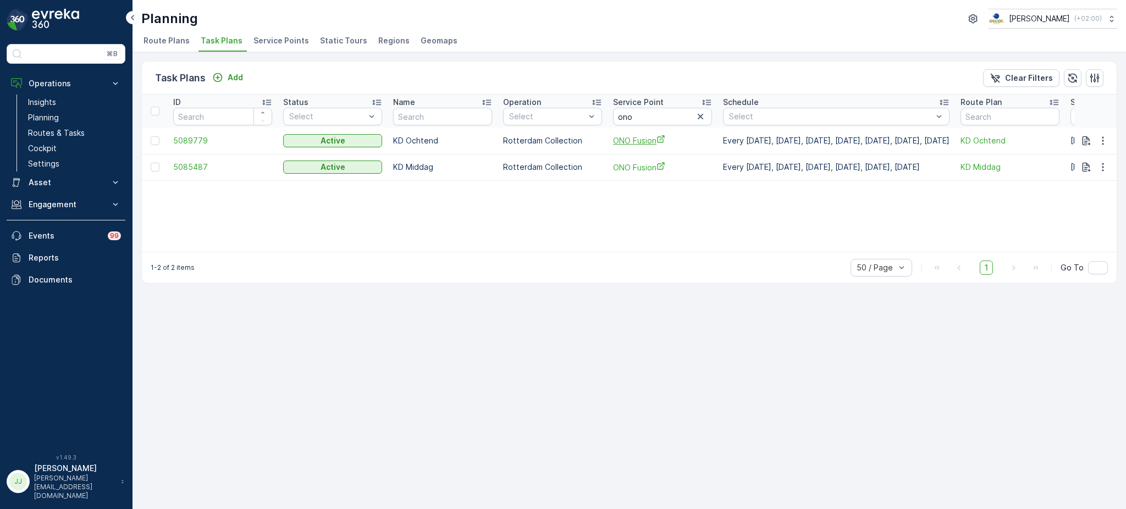
click at [642, 141] on span "ONO Fusion" at bounding box center [662, 141] width 99 height 12
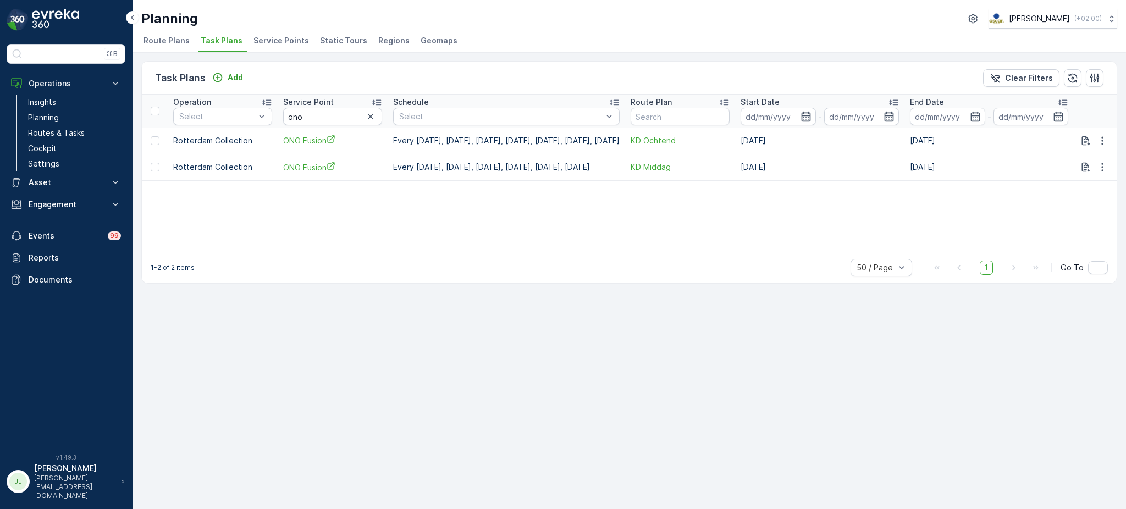
scroll to position [0, 240]
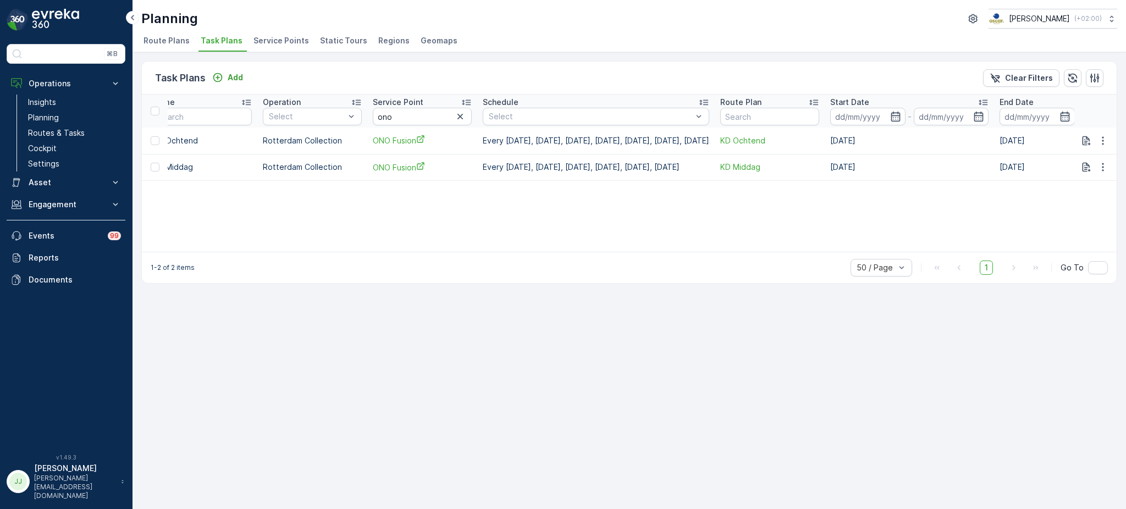
click at [285, 36] on span "Service Points" at bounding box center [281, 40] width 56 height 11
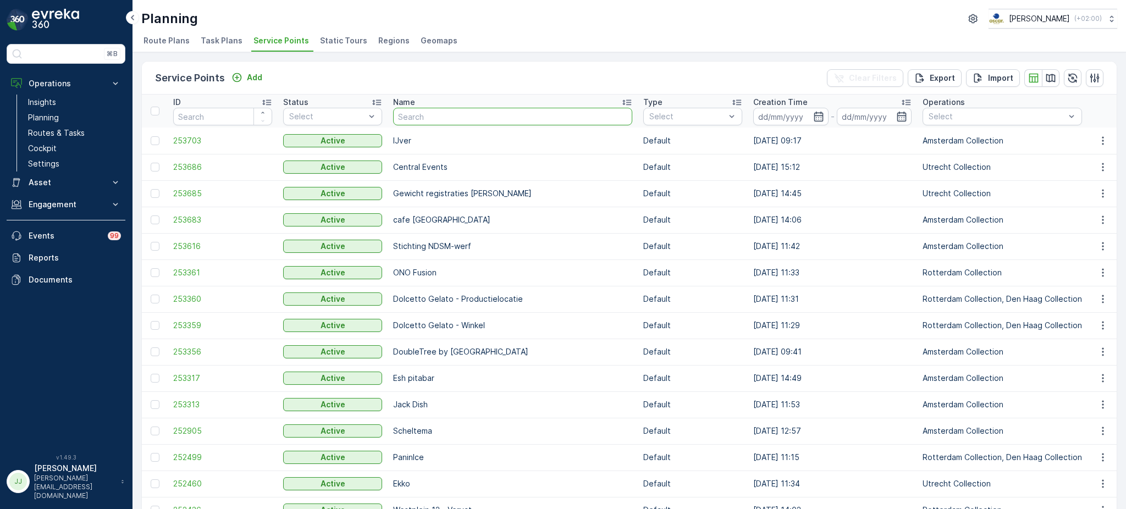
click at [445, 112] on input "text" at bounding box center [512, 117] width 239 height 18
type input "ono"
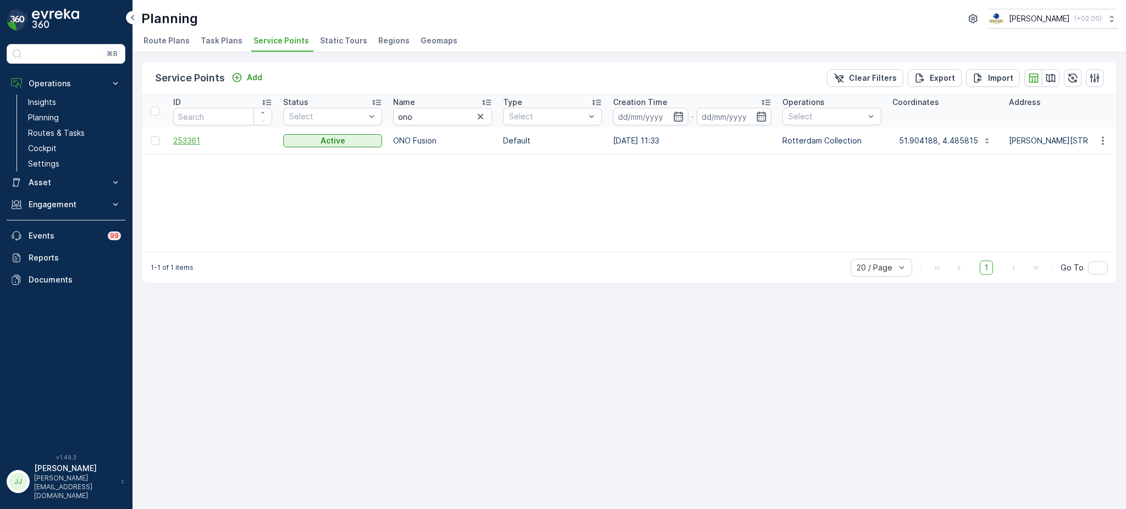
click at [189, 139] on span "253361" at bounding box center [222, 140] width 99 height 11
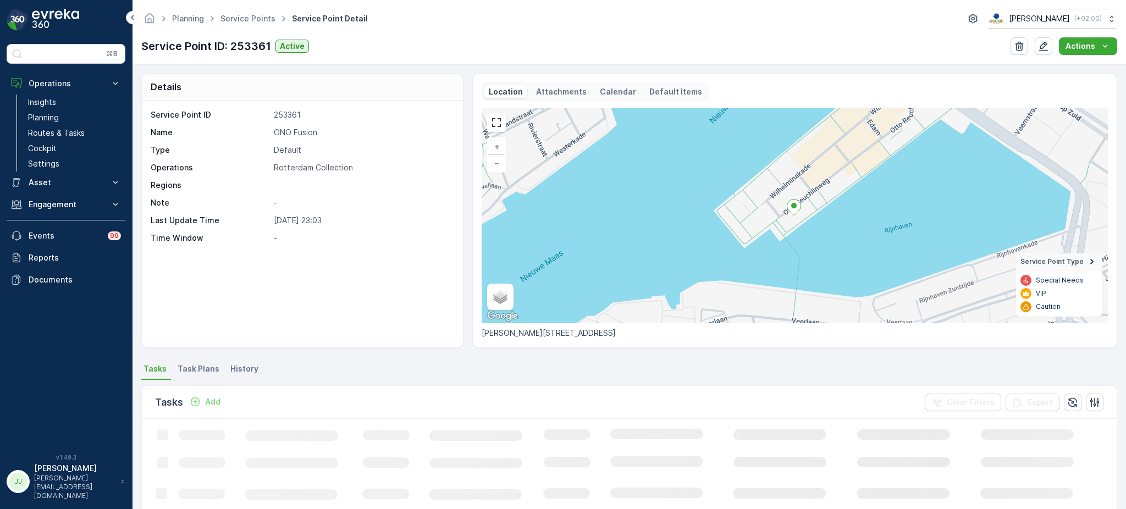
scroll to position [1, 0]
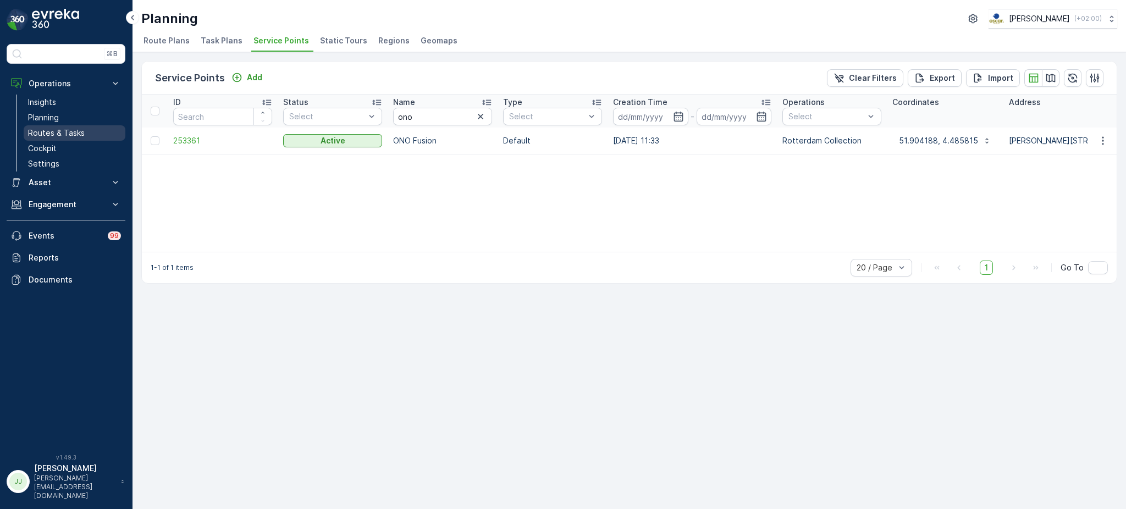
click at [81, 129] on p "Routes & Tasks" at bounding box center [56, 133] width 57 height 11
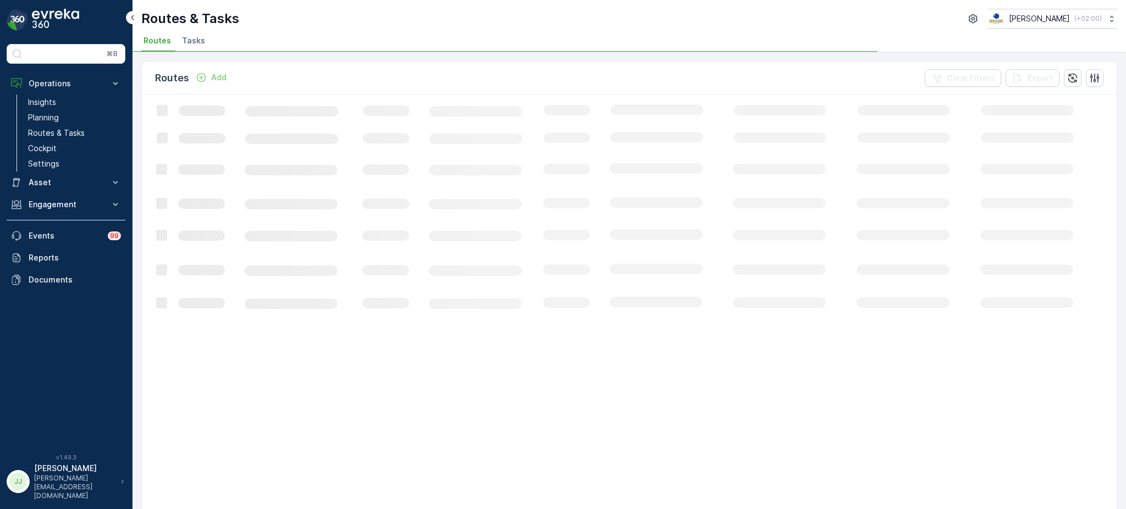
click at [183, 43] on span "Tasks" at bounding box center [193, 40] width 23 height 11
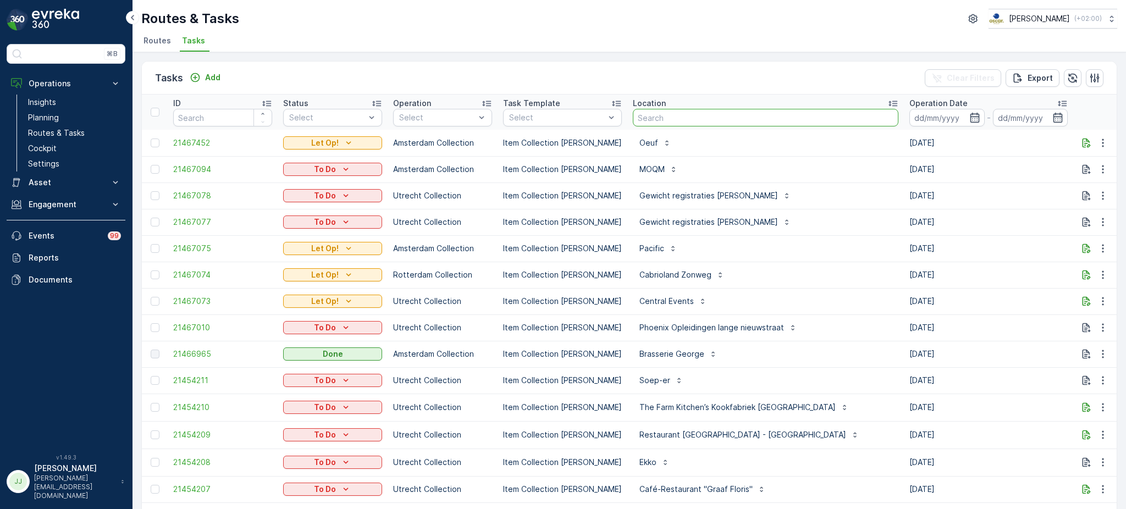
click at [639, 119] on input "text" at bounding box center [766, 118] width 266 height 18
type input "d"
type input "o"
type input "dolcet"
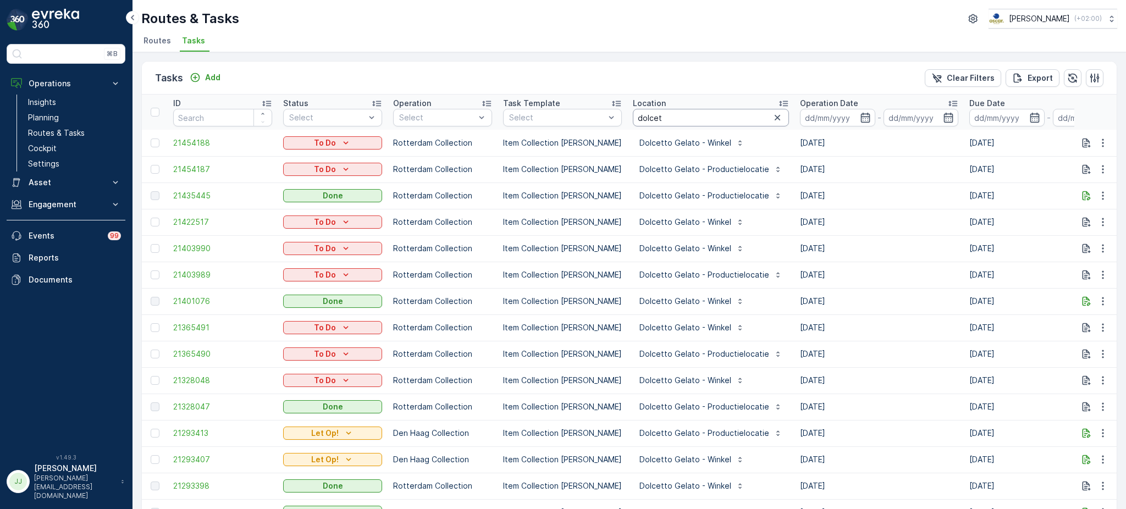
click at [678, 120] on input "dolcet" at bounding box center [711, 118] width 156 height 18
type input "dolcetto"
click at [778, 104] on icon at bounding box center [783, 103] width 11 height 11
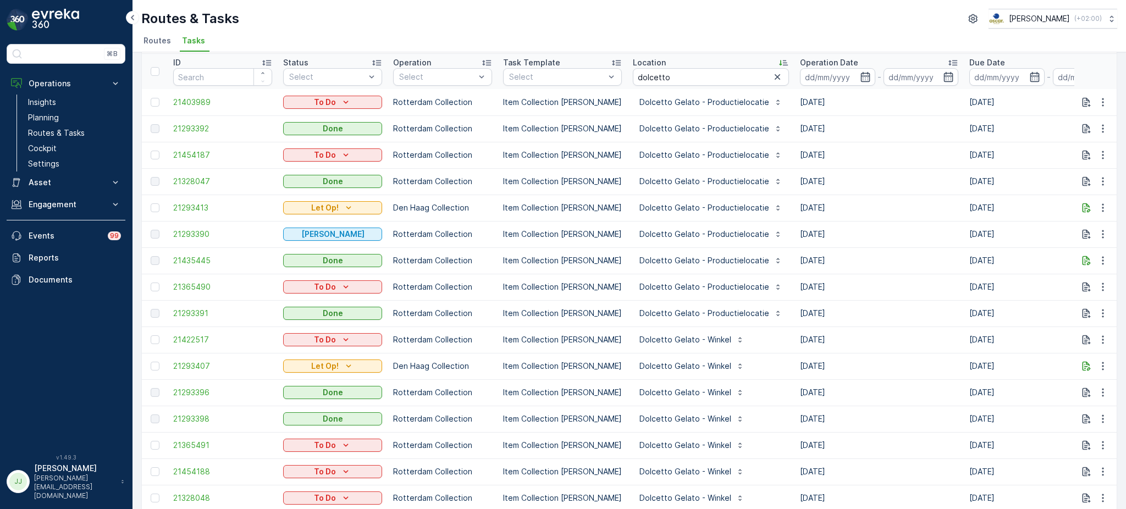
scroll to position [41, 0]
click at [190, 130] on span "21293392" at bounding box center [222, 128] width 99 height 11
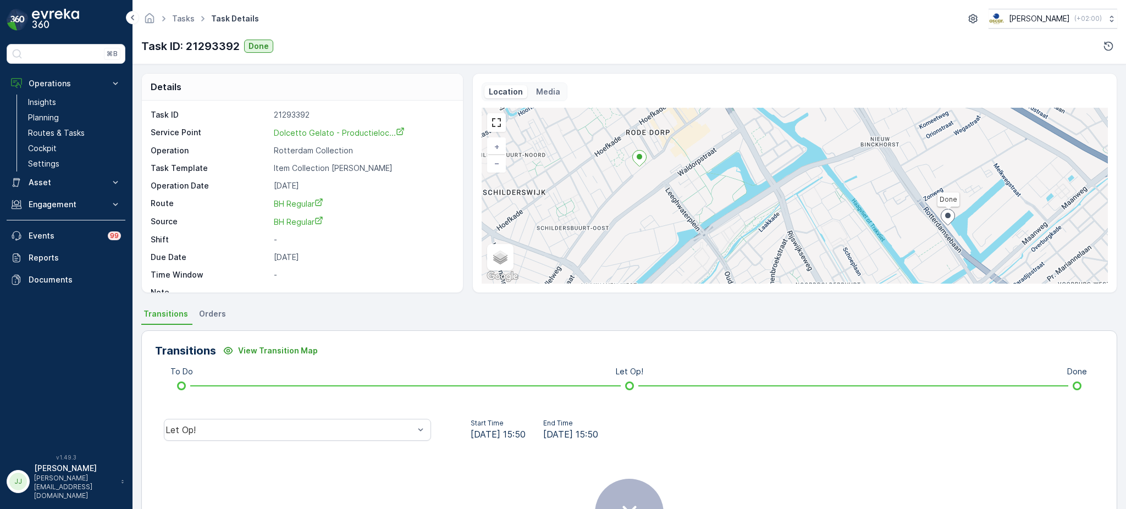
click at [254, 440] on div "Let Op!" at bounding box center [297, 429] width 285 height 35
click at [253, 439] on div "Let Op!" at bounding box center [297, 430] width 267 height 22
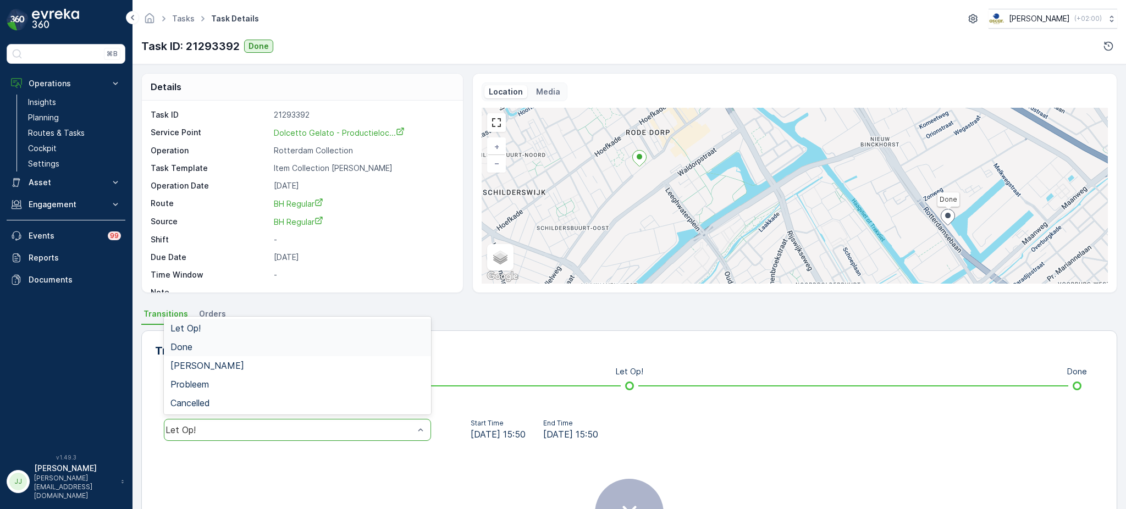
click at [217, 346] on div "Done" at bounding box center [297, 347] width 254 height 10
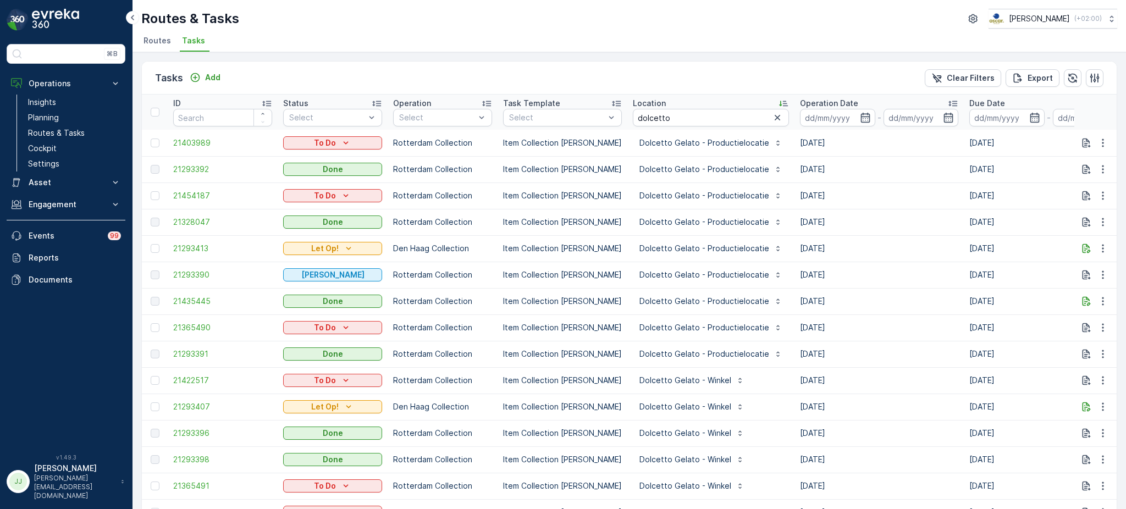
scroll to position [194, 0]
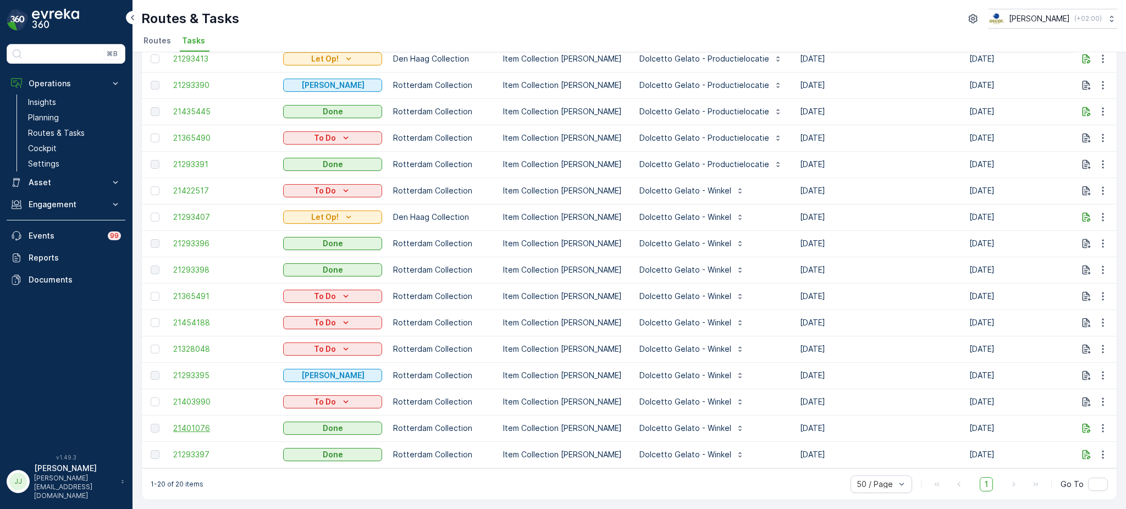
click at [197, 423] on span "21401076" at bounding box center [222, 428] width 99 height 11
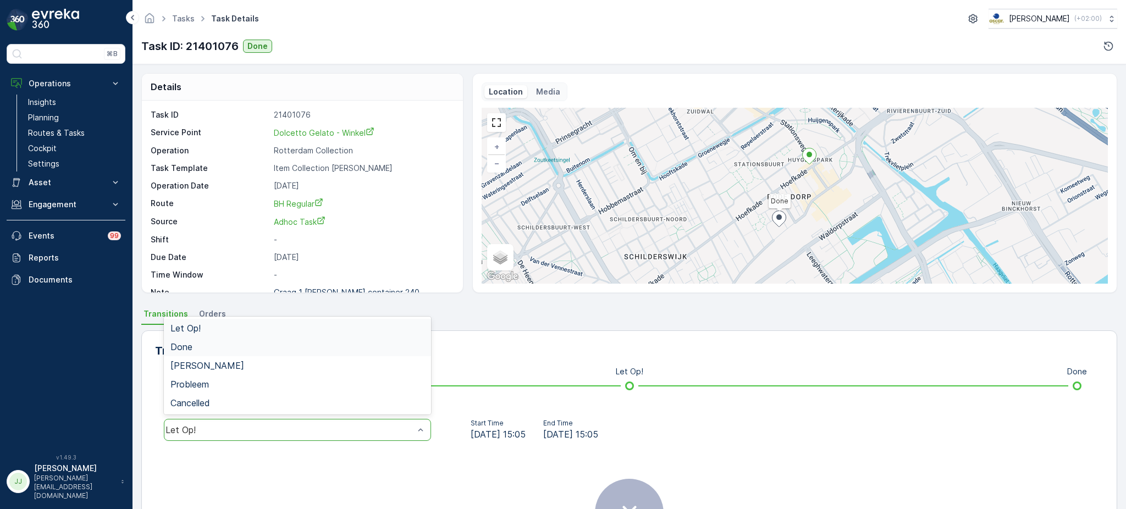
click at [233, 351] on div "Done" at bounding box center [297, 347] width 254 height 10
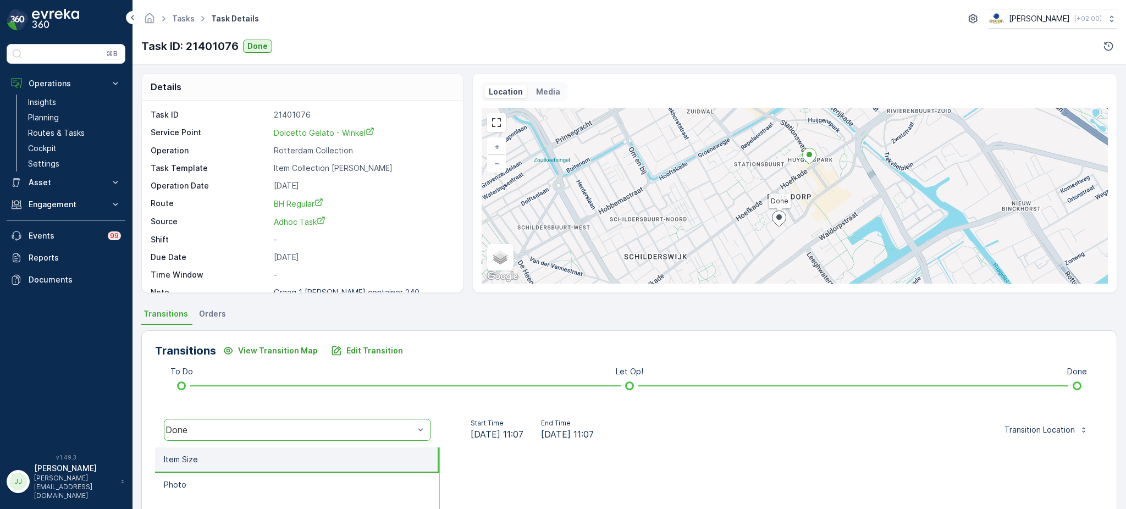
scroll to position [98, 0]
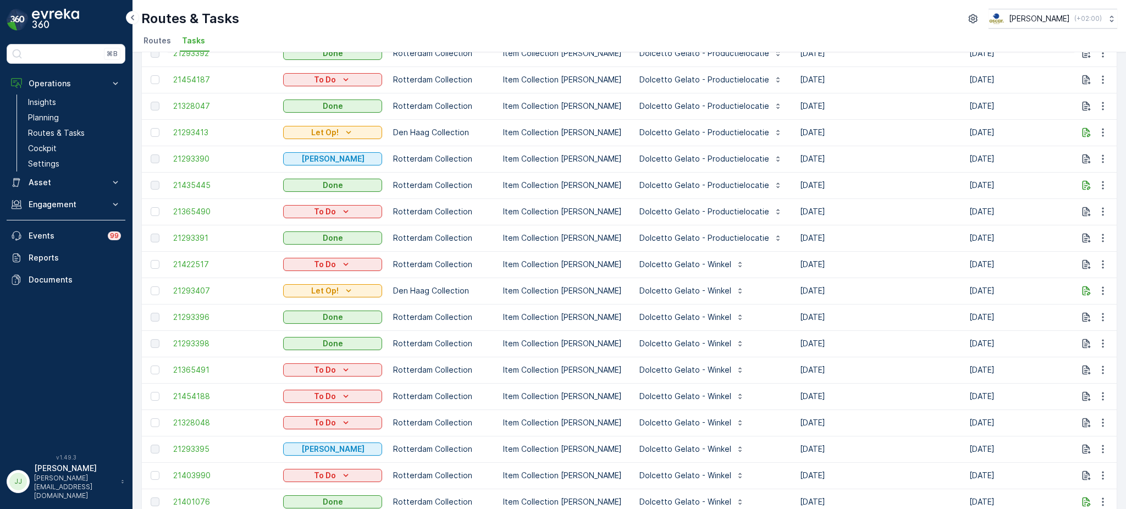
scroll to position [194, 0]
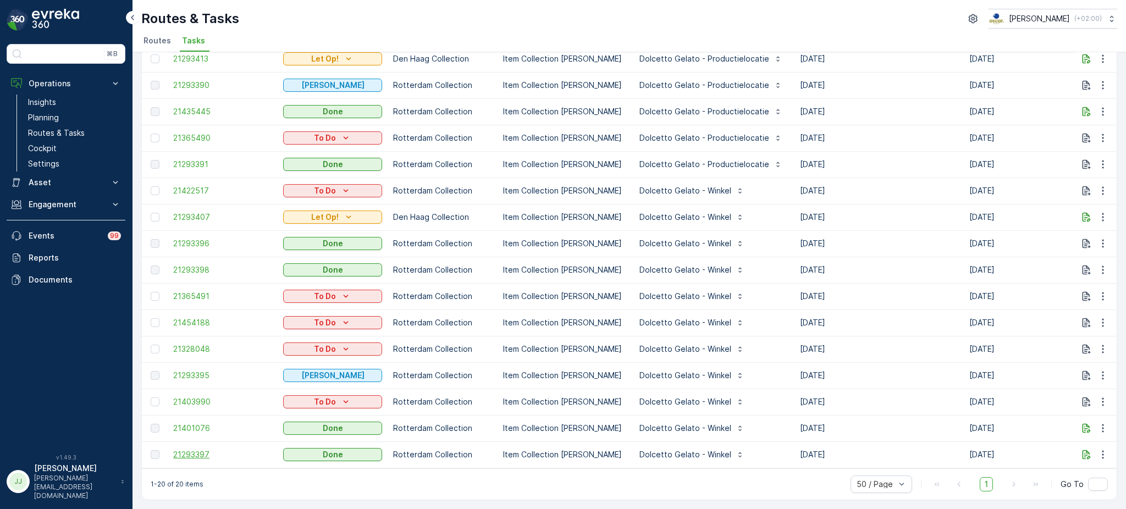
click at [195, 449] on span "21293397" at bounding box center [222, 454] width 99 height 11
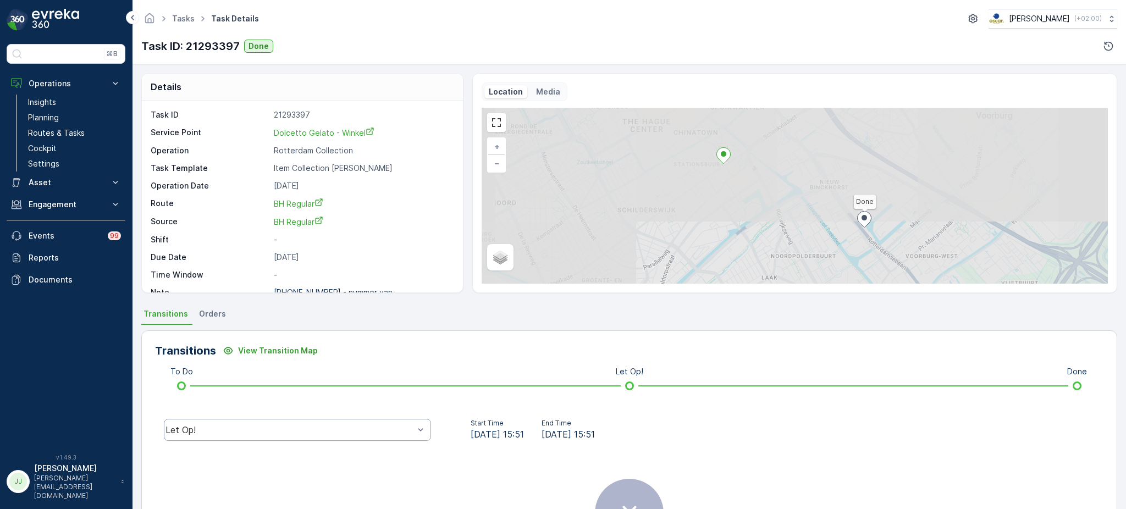
click at [198, 419] on div "Let Op!" at bounding box center [297, 430] width 267 height 22
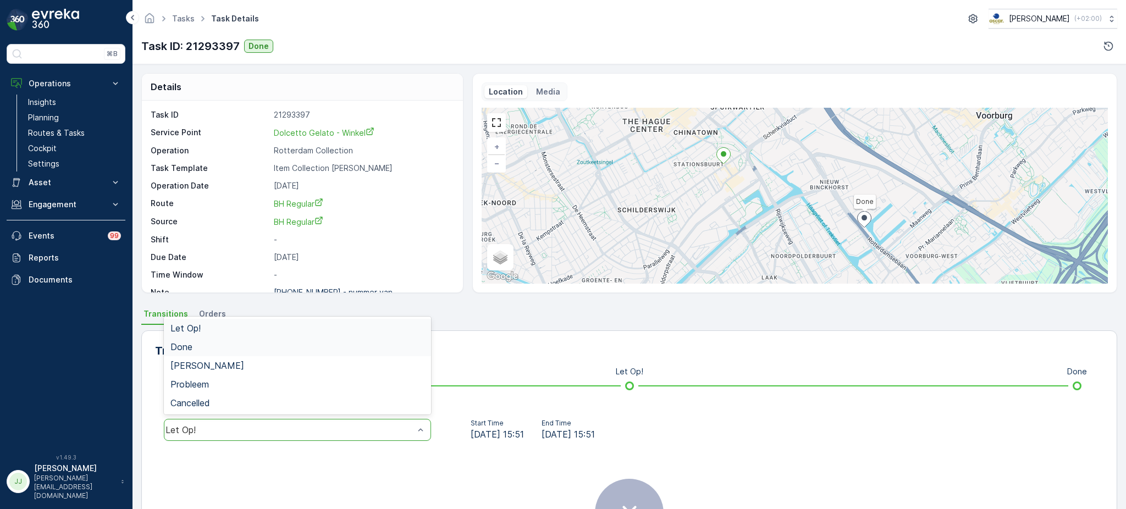
click at [217, 345] on div "Done" at bounding box center [297, 347] width 254 height 10
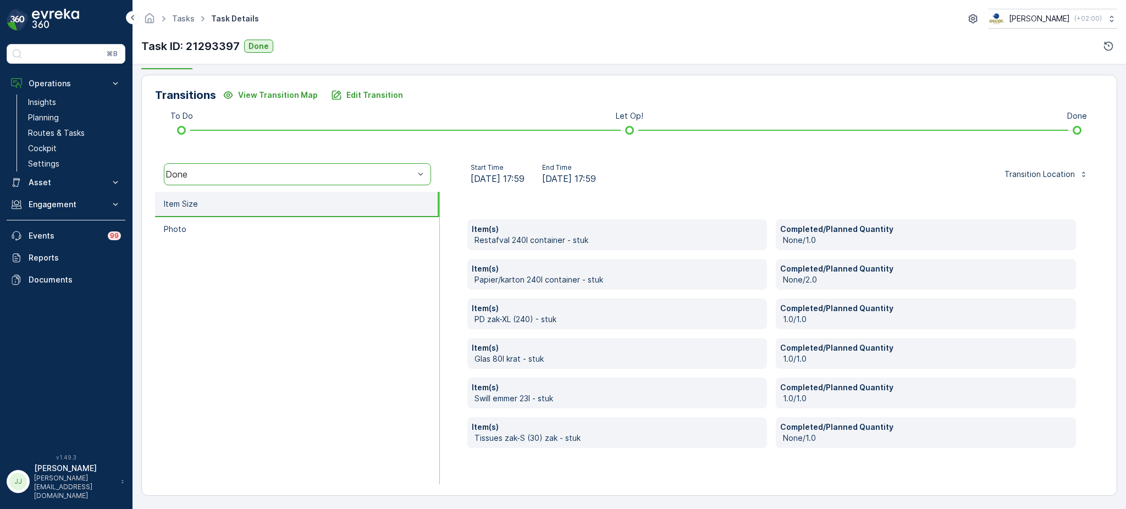
scroll to position [255, 0]
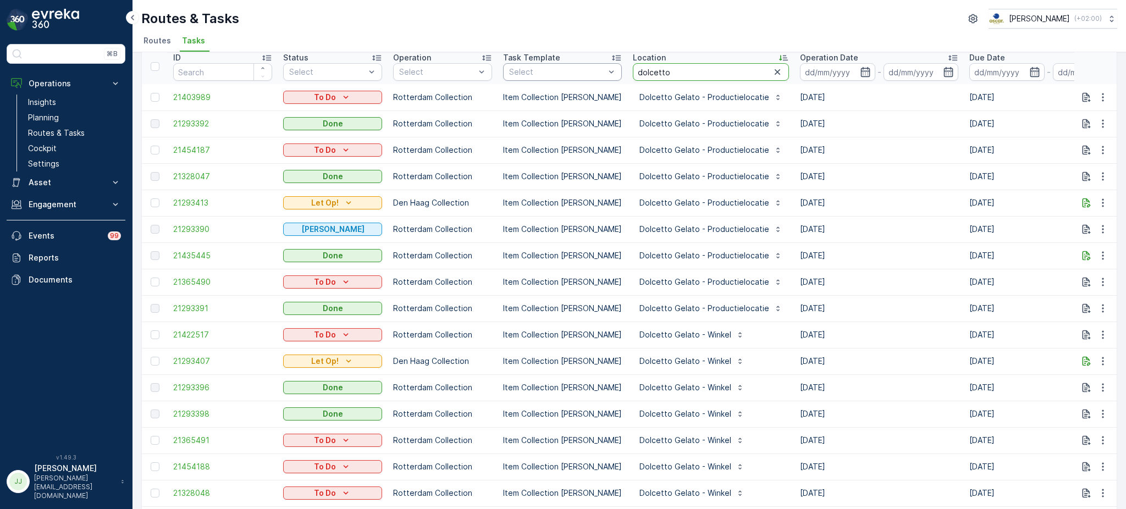
drag, startPoint x: 669, startPoint y: 69, endPoint x: 560, endPoint y: 78, distance: 109.8
click at [560, 78] on tr "ID Status Select Operation Select Task Template Select Location dolcetto Operat…" at bounding box center [1018, 66] width 1753 height 35
type input "afro"
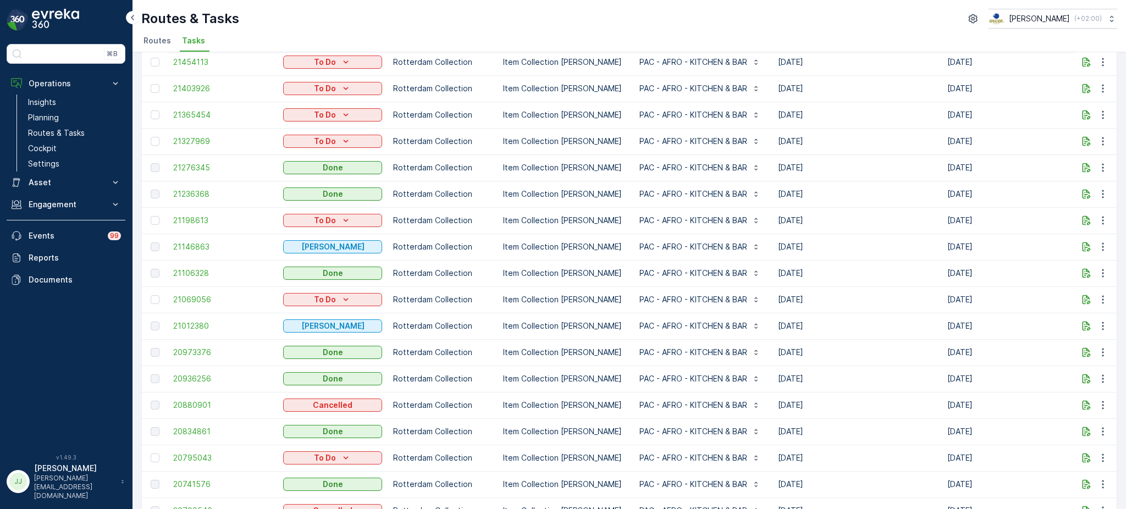
scroll to position [81, 0]
click at [184, 165] on span "21276345" at bounding box center [222, 167] width 99 height 11
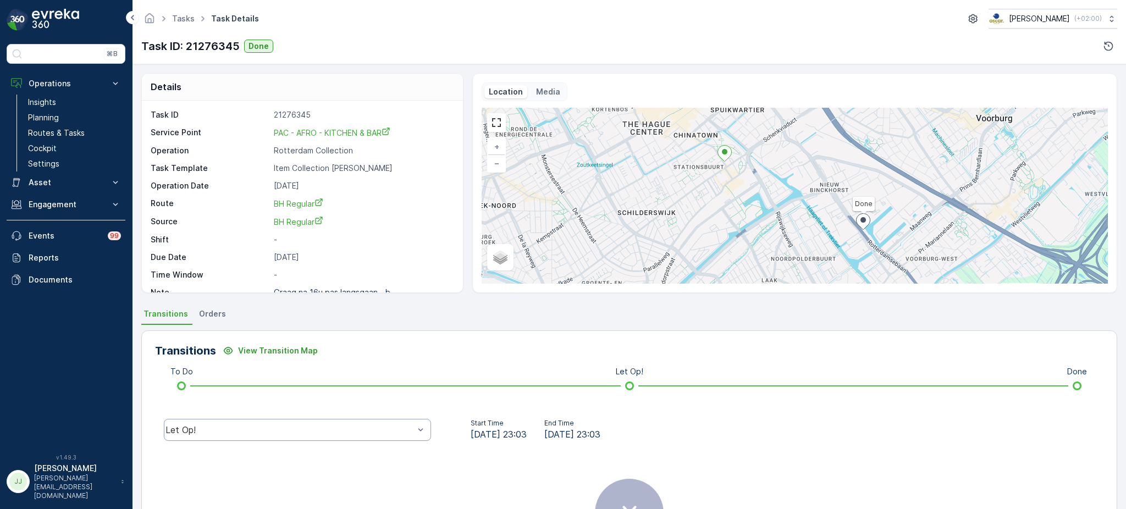
click at [253, 421] on div "Let Op!" at bounding box center [297, 430] width 267 height 22
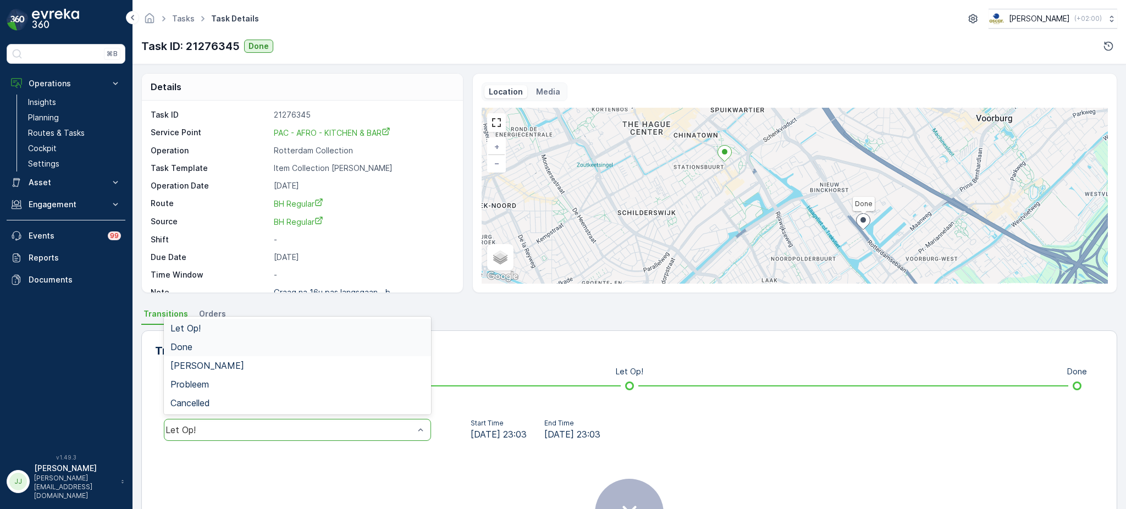
click at [231, 344] on div "Done" at bounding box center [297, 347] width 254 height 10
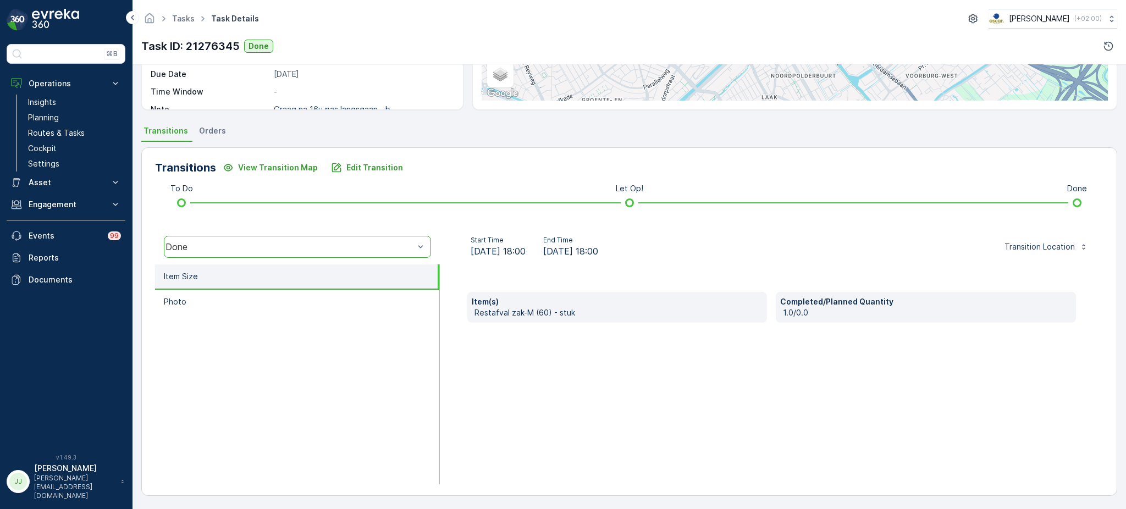
scroll to position [183, 0]
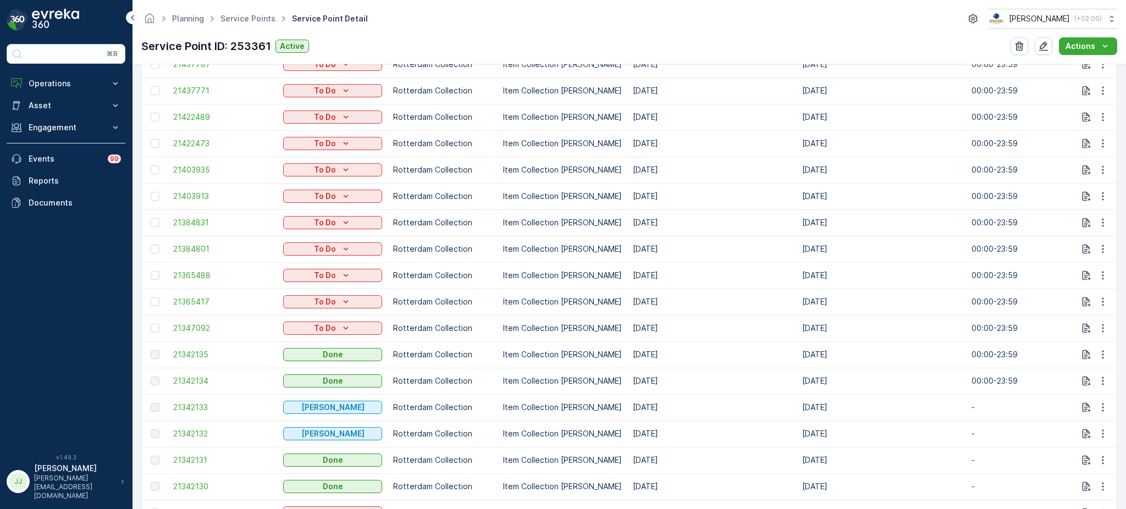
scroll to position [523, 0]
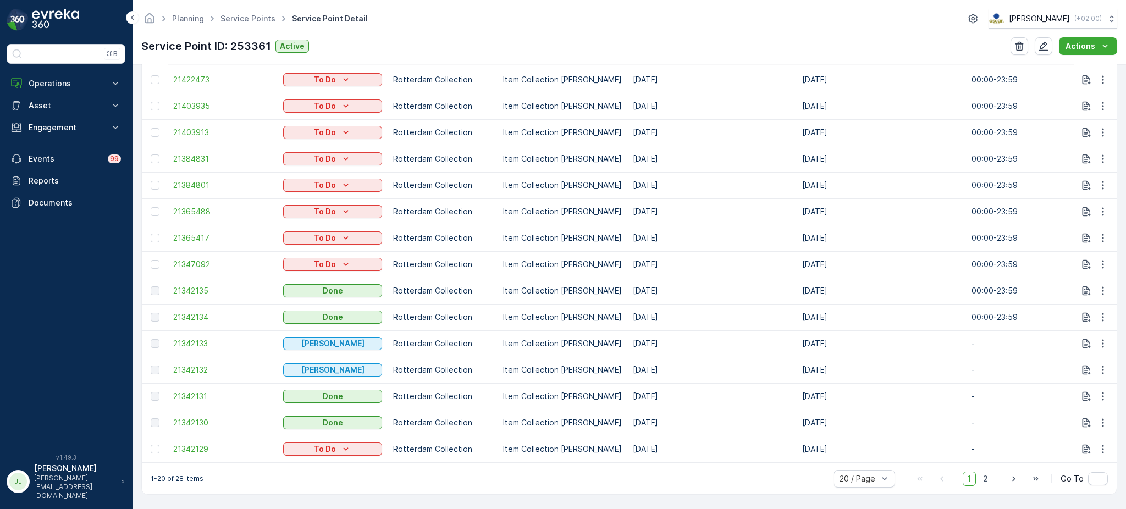
click at [330, 389] on div "Done" at bounding box center [332, 396] width 99 height 15
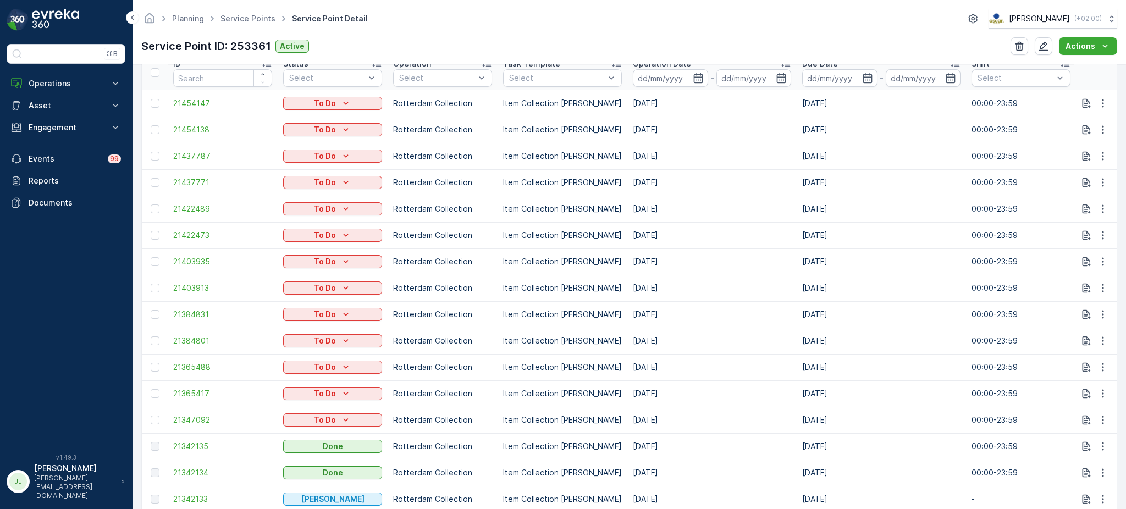
scroll to position [363, 0]
